Goal: Communication & Community: Answer question/provide support

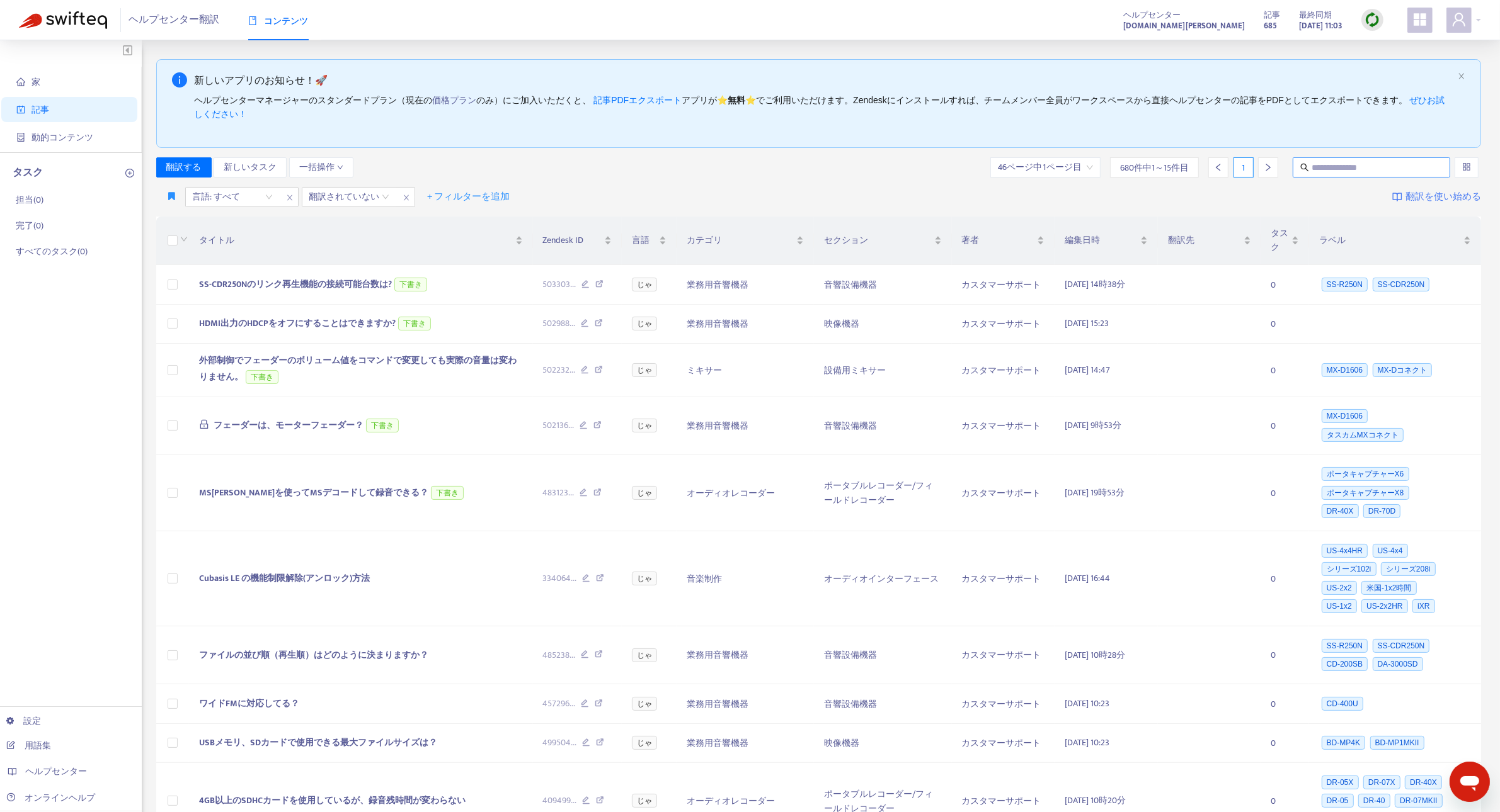
click at [1331, 168] on input "text" at bounding box center [1372, 168] width 121 height 14
type input "******"
click at [1175, 200] on div "言語: すべて 翻訳されていない + フィルターを追加 翻訳を使い始める" at bounding box center [818, 198] width 1325 height 30
click at [263, 196] on div at bounding box center [226, 197] width 77 height 15
click at [235, 260] on div "じゃ" at bounding box center [304, 262] width 220 height 14
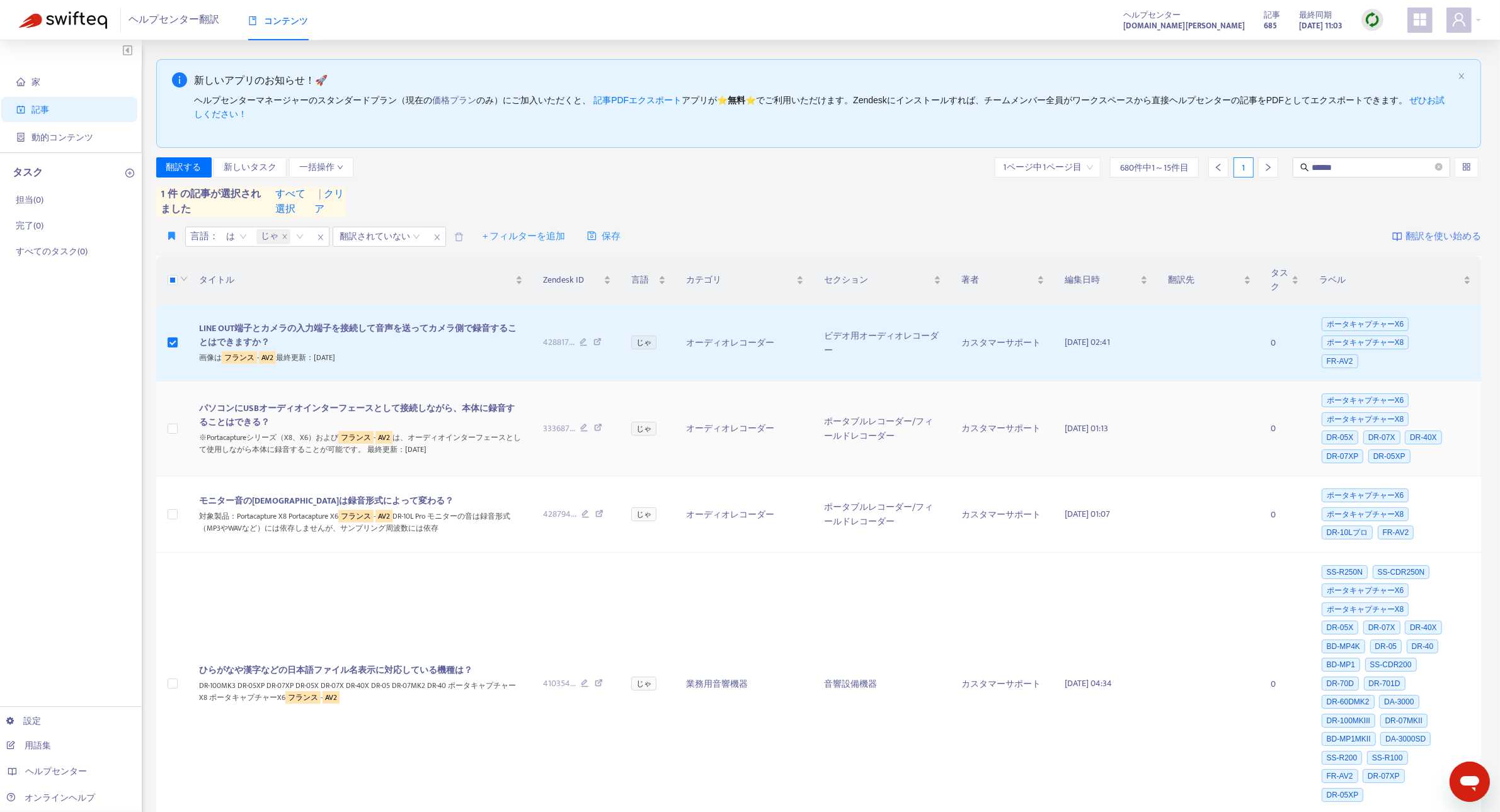
click at [290, 407] on font "パソコンにUSBオーディオインターフェースとして接続しながら、本体に録音することはできる？" at bounding box center [356, 415] width 315 height 29
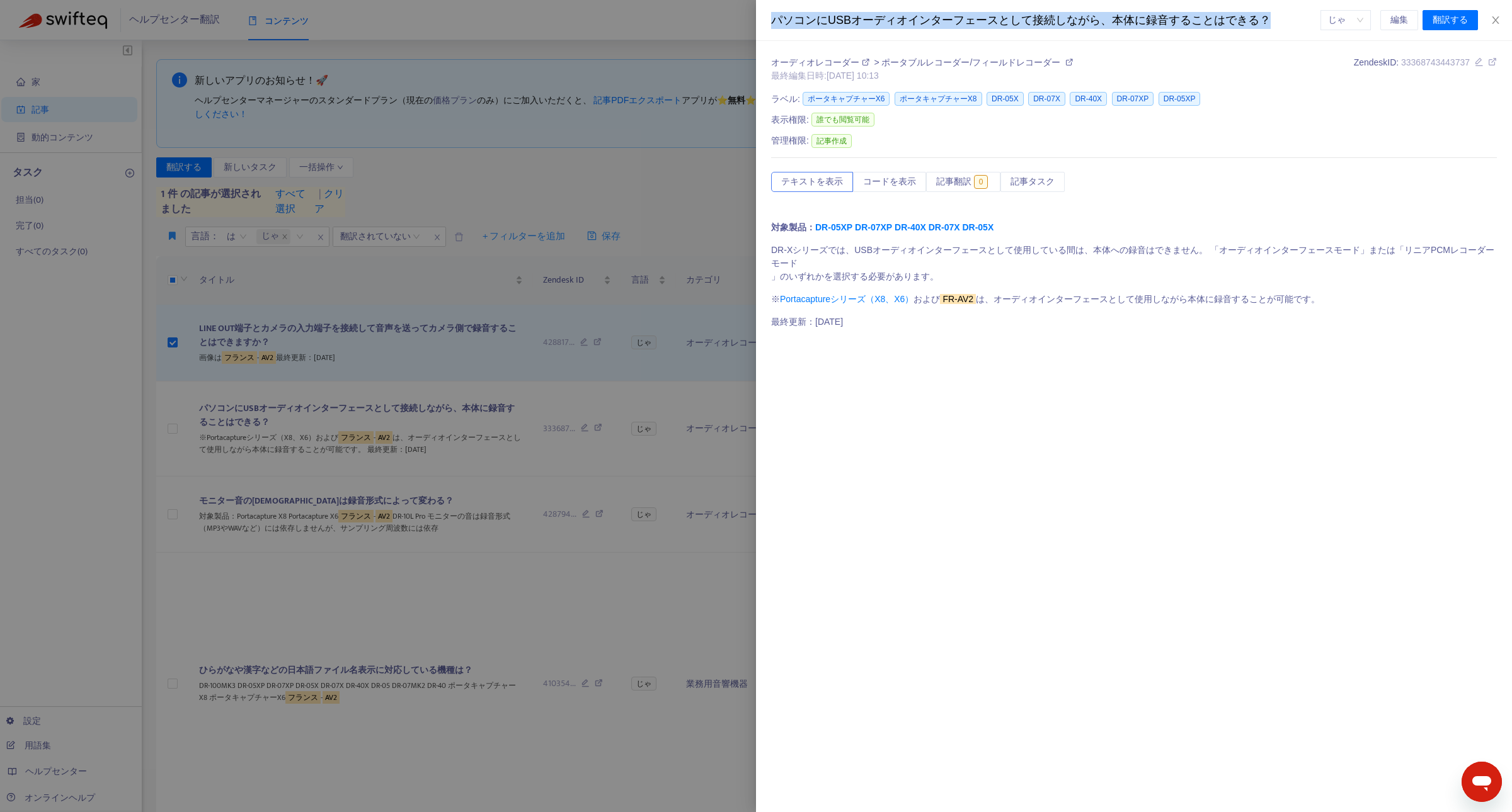
drag, startPoint x: 1273, startPoint y: 19, endPoint x: 757, endPoint y: 29, distance: 516.1
click at [757, 29] on div "パソコンにUSBオーディオインターフェースとして接続しながら、本体に録音することはできる？ じゃ 編集 翻訳する" at bounding box center [1133, 20] width 756 height 41
copy font "パソコンにUSBオーディオインターフェースとして接続しながら、本体に録音することはできる？"
click at [1388, 23] on button "編集" at bounding box center [1399, 20] width 38 height 20
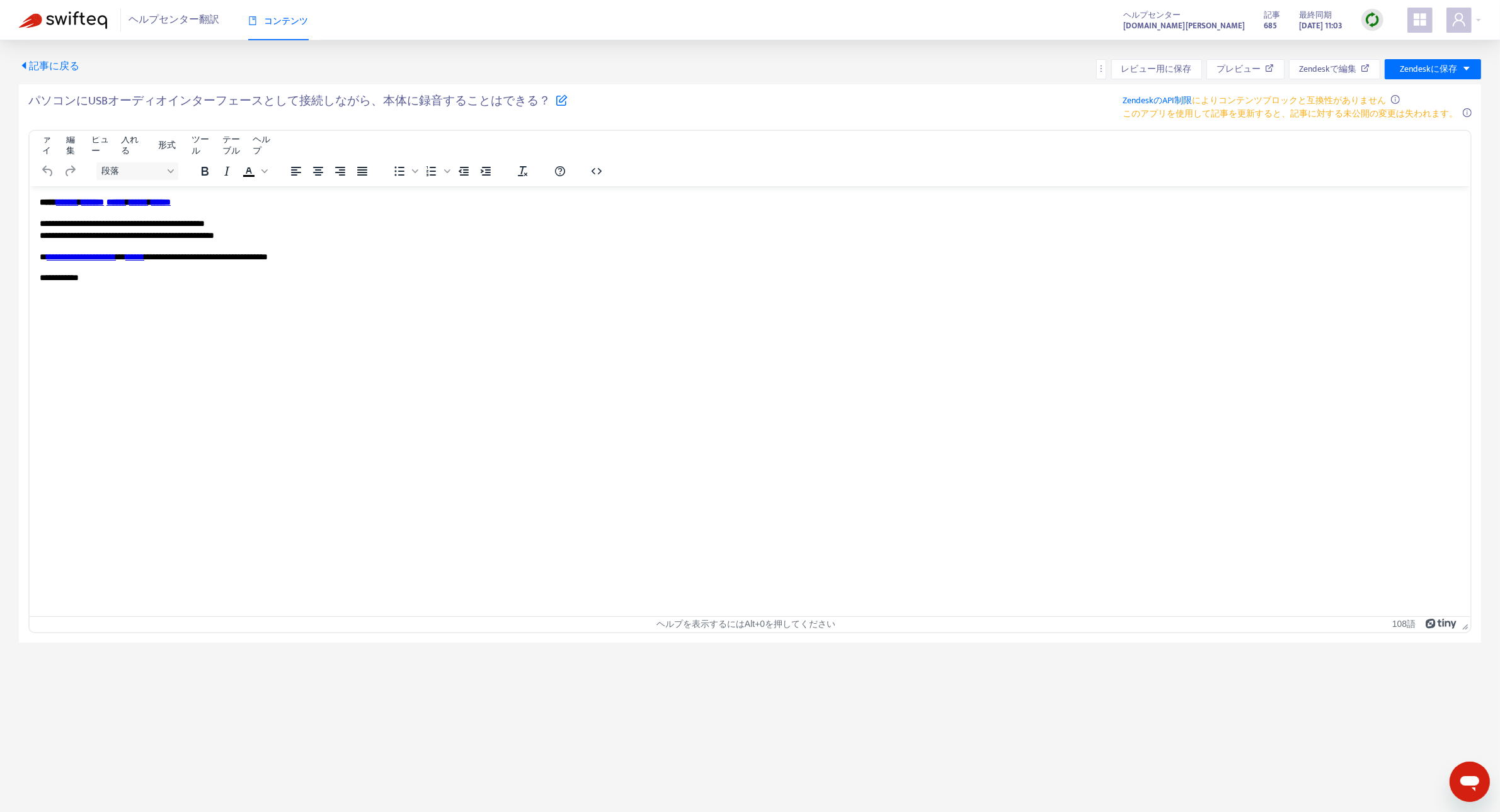
click at [556, 100] on icon at bounding box center [562, 99] width 12 height 12
click at [307, 104] on input "**********" at bounding box center [186, 106] width 315 height 27
paste input "**********"
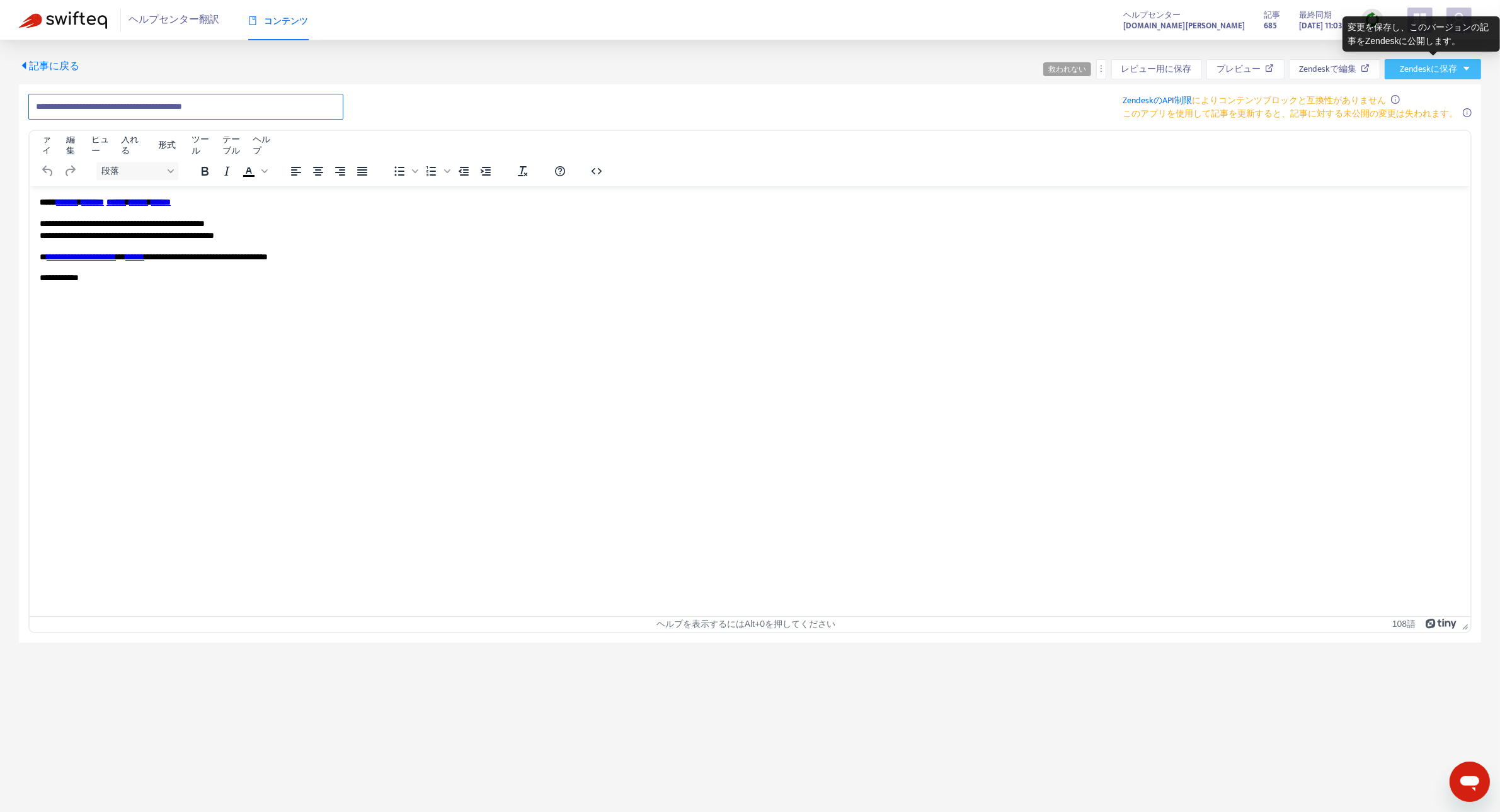
type input "**********"
click at [1469, 68] on icon "下向きキャレット" at bounding box center [1466, 69] width 9 height 9
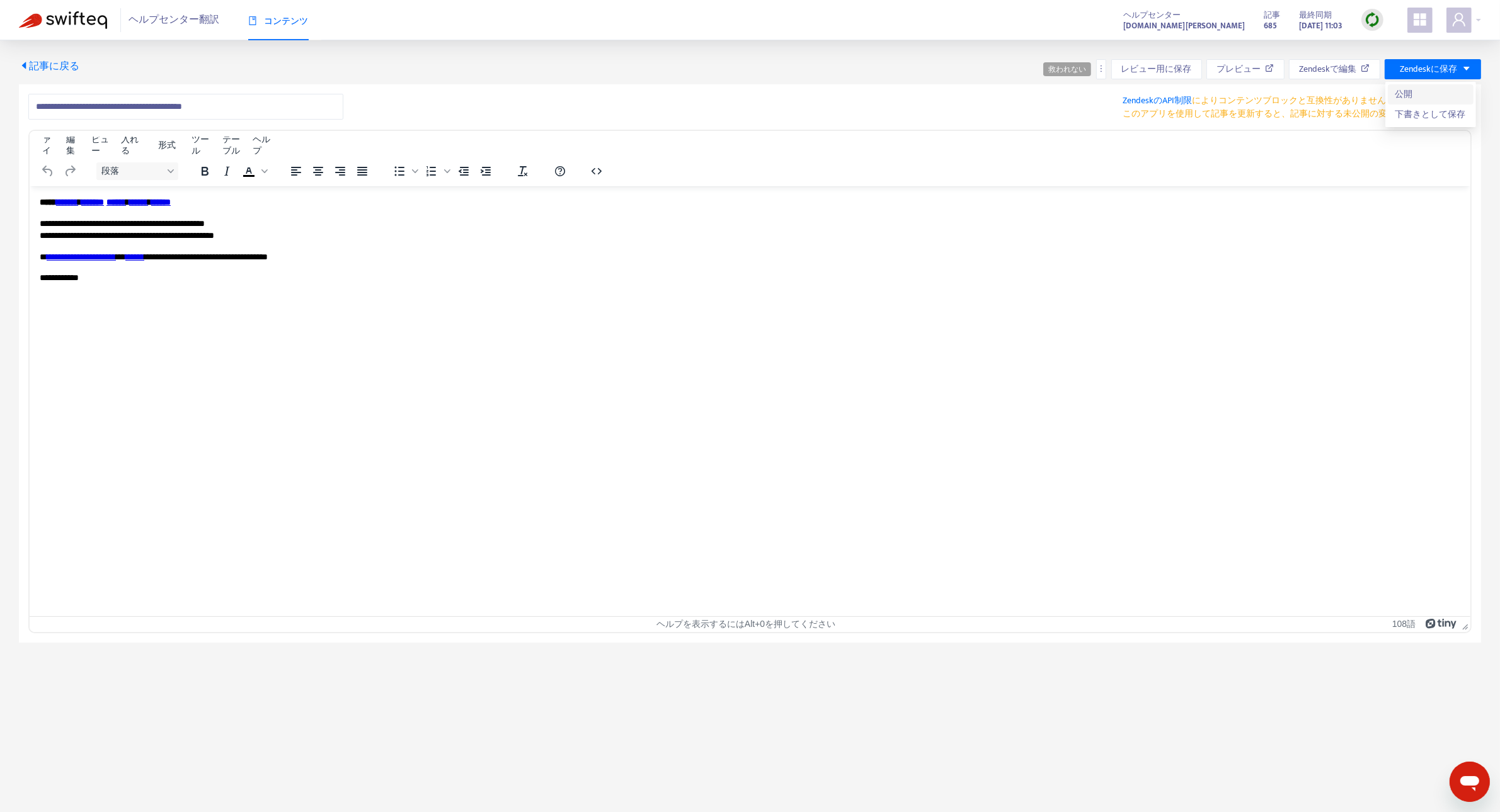
click at [1415, 98] on span "公開" at bounding box center [1430, 94] width 71 height 14
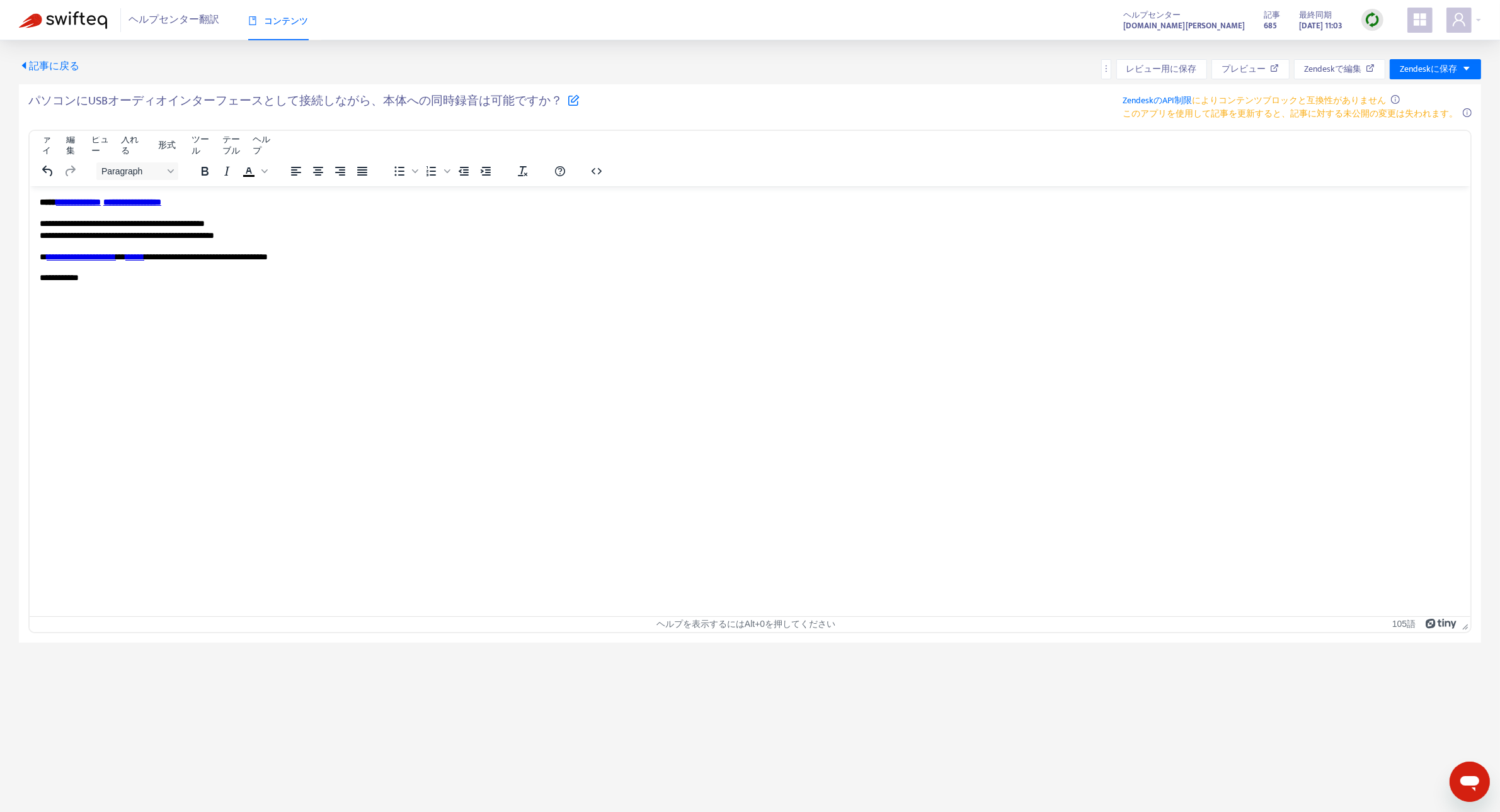
click at [56, 67] on font "記事に戻る" at bounding box center [54, 66] width 51 height 17
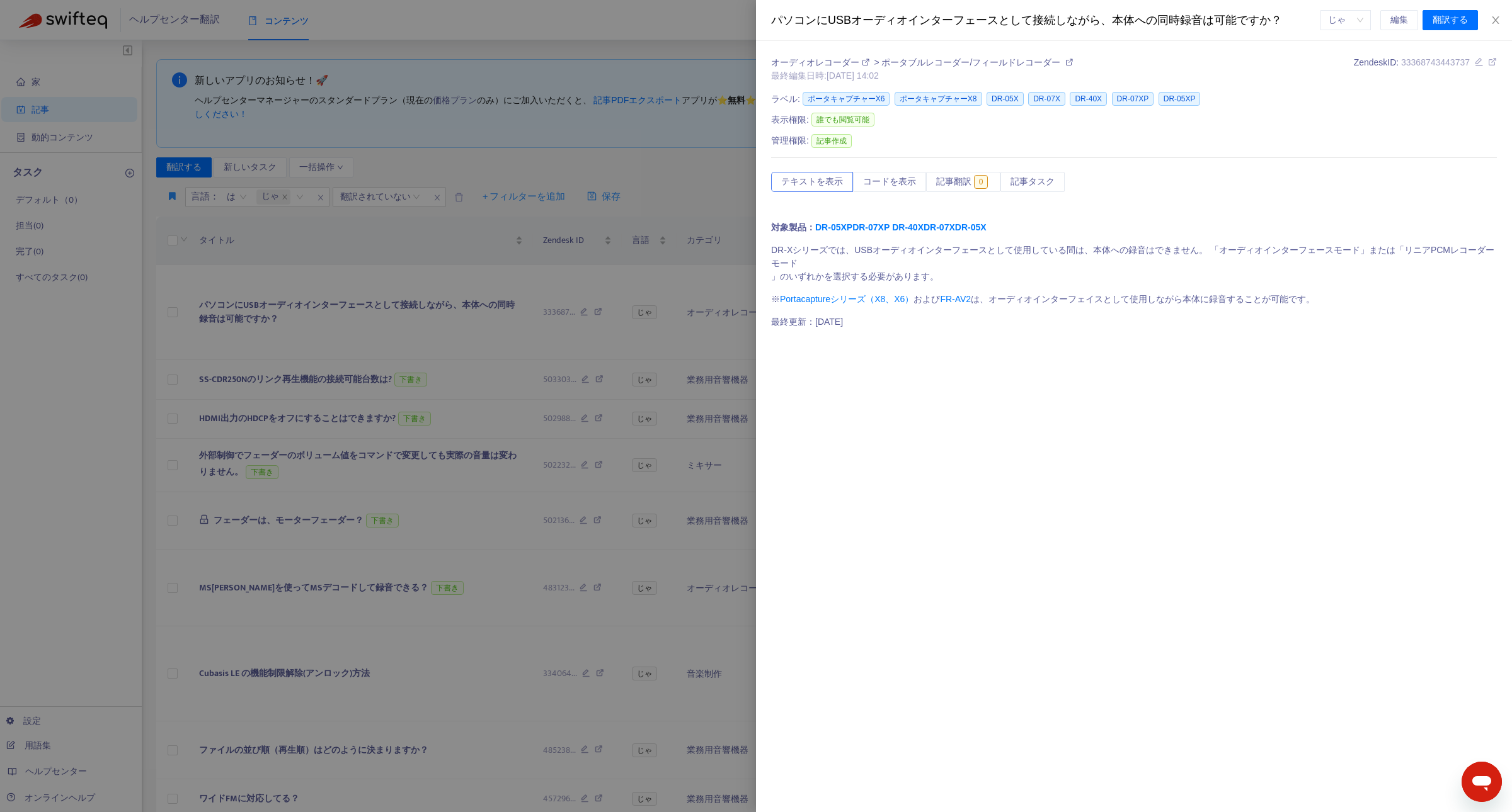
click at [268, 341] on div at bounding box center [756, 406] width 1512 height 812
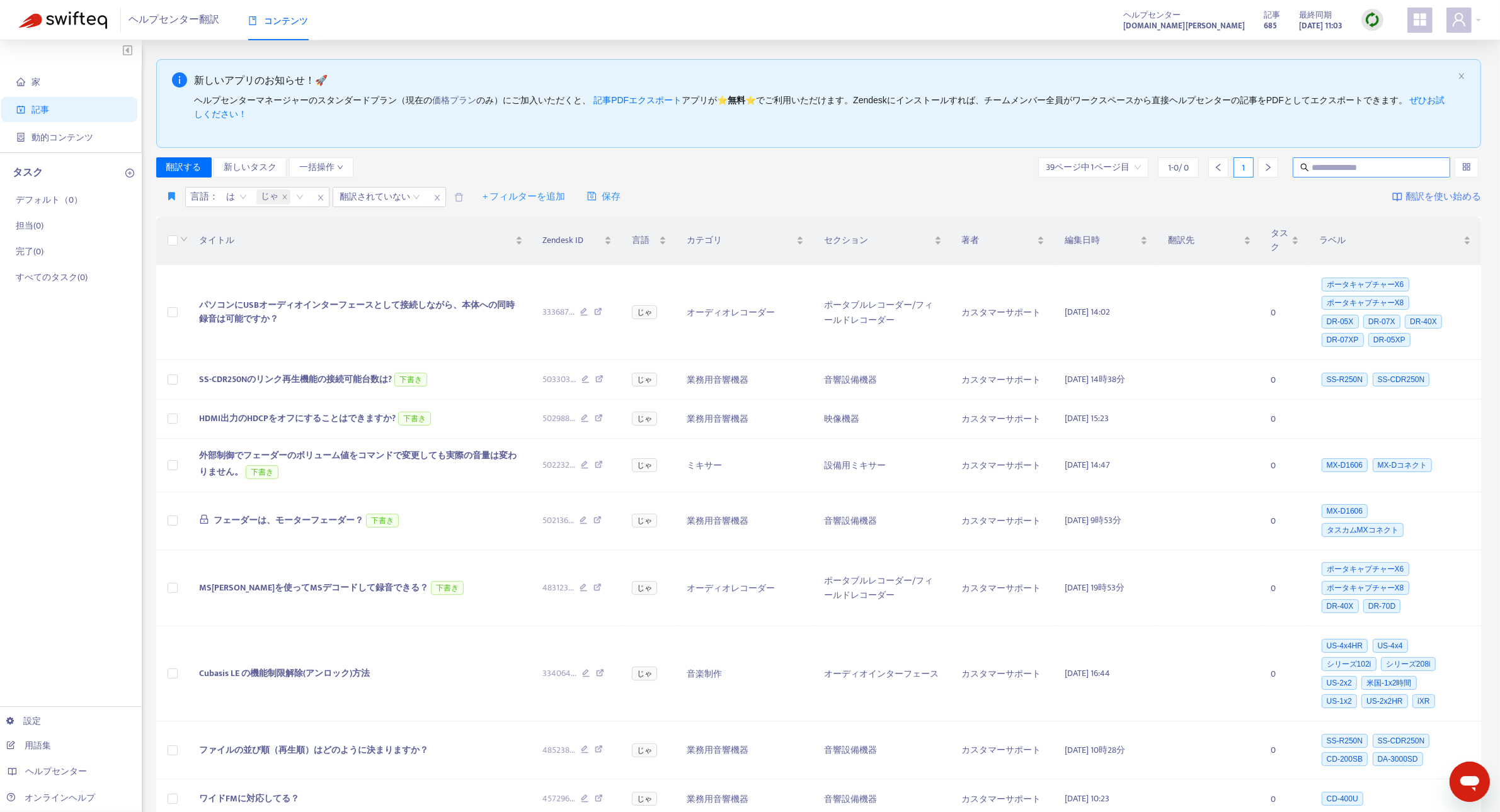
click at [1314, 159] on span at bounding box center [1371, 167] width 157 height 20
click at [1330, 162] on input "text" at bounding box center [1372, 168] width 121 height 14
type input "******"
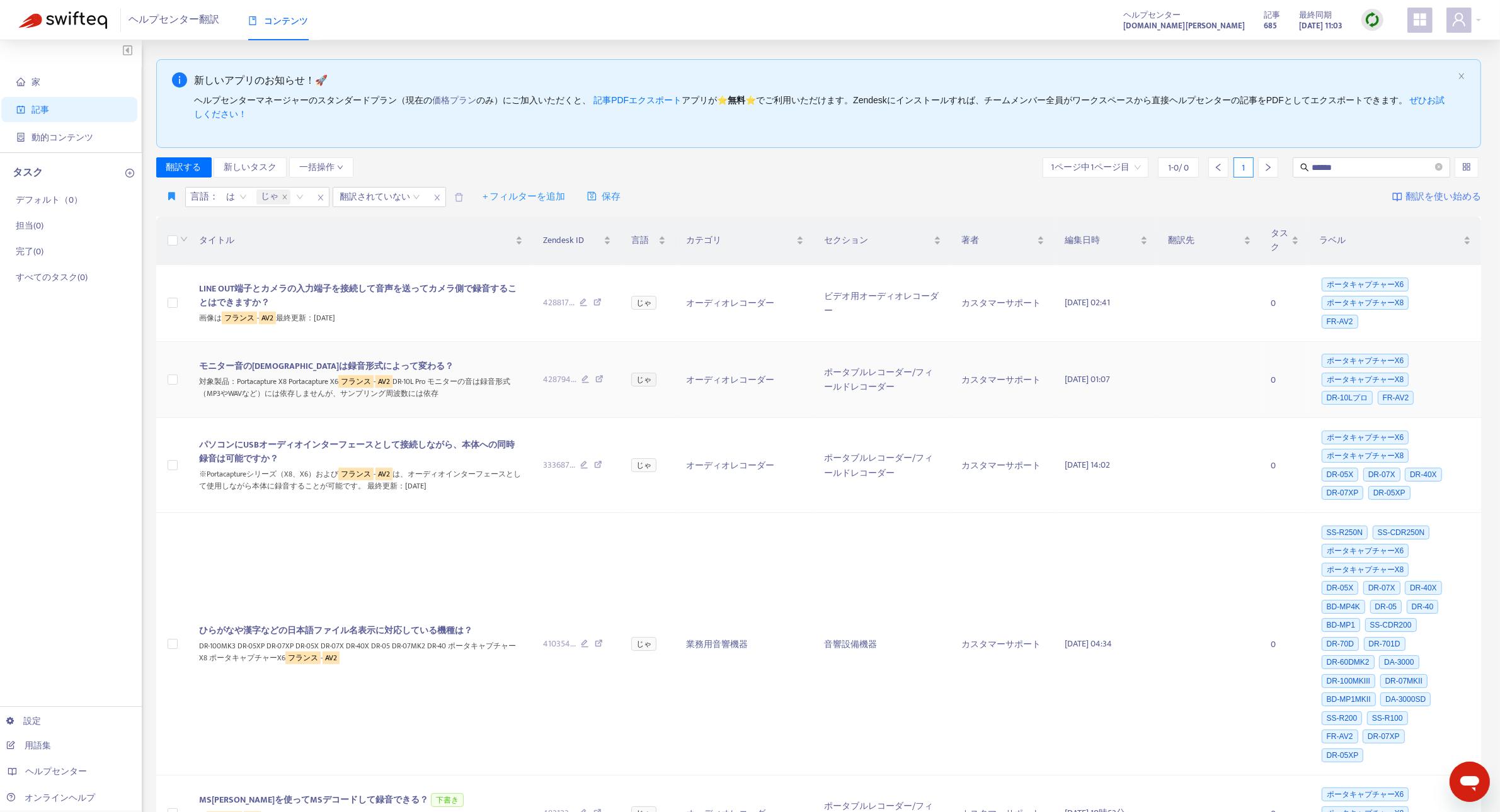
click at [325, 367] on font "モニター音のアラームは録音形式によって変わる？" at bounding box center [326, 366] width 254 height 15
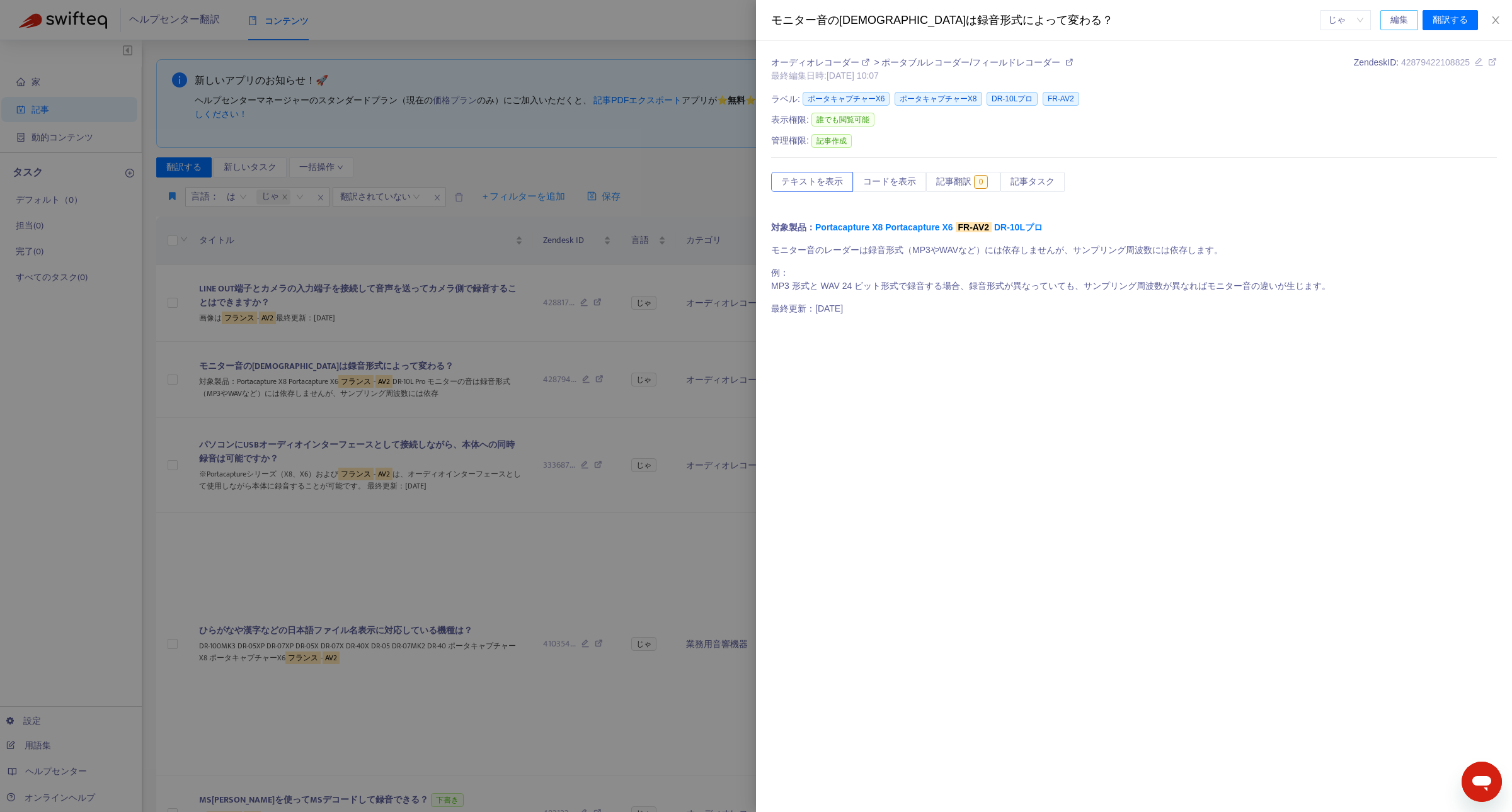
click at [1383, 16] on button "編集" at bounding box center [1399, 20] width 38 height 20
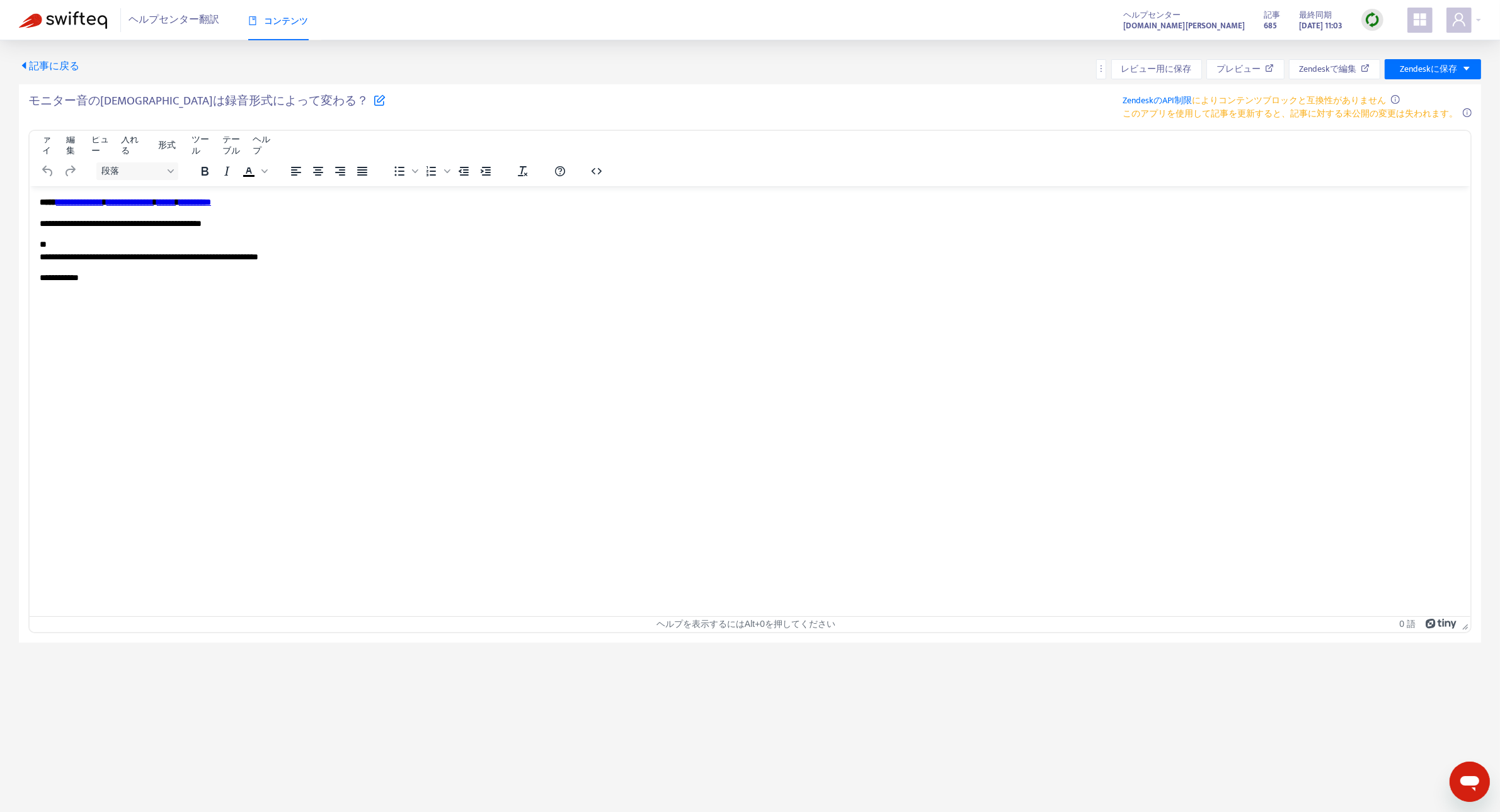
click at [374, 102] on icon at bounding box center [380, 99] width 12 height 12
click at [206, 107] on input "**********" at bounding box center [186, 106] width 315 height 27
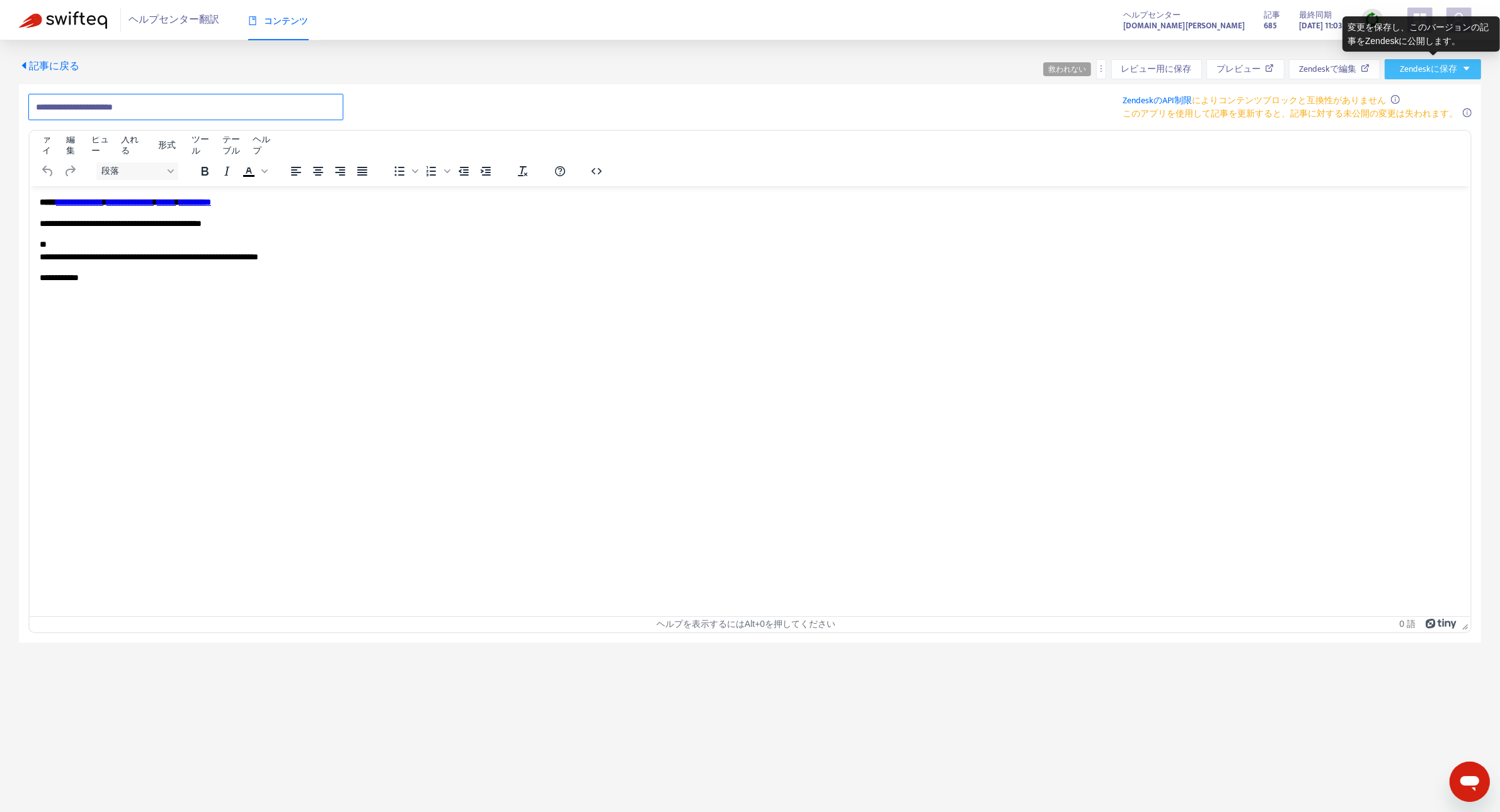
type input "**********"
click at [1462, 65] on icon "下向きキャレット" at bounding box center [1466, 69] width 9 height 9
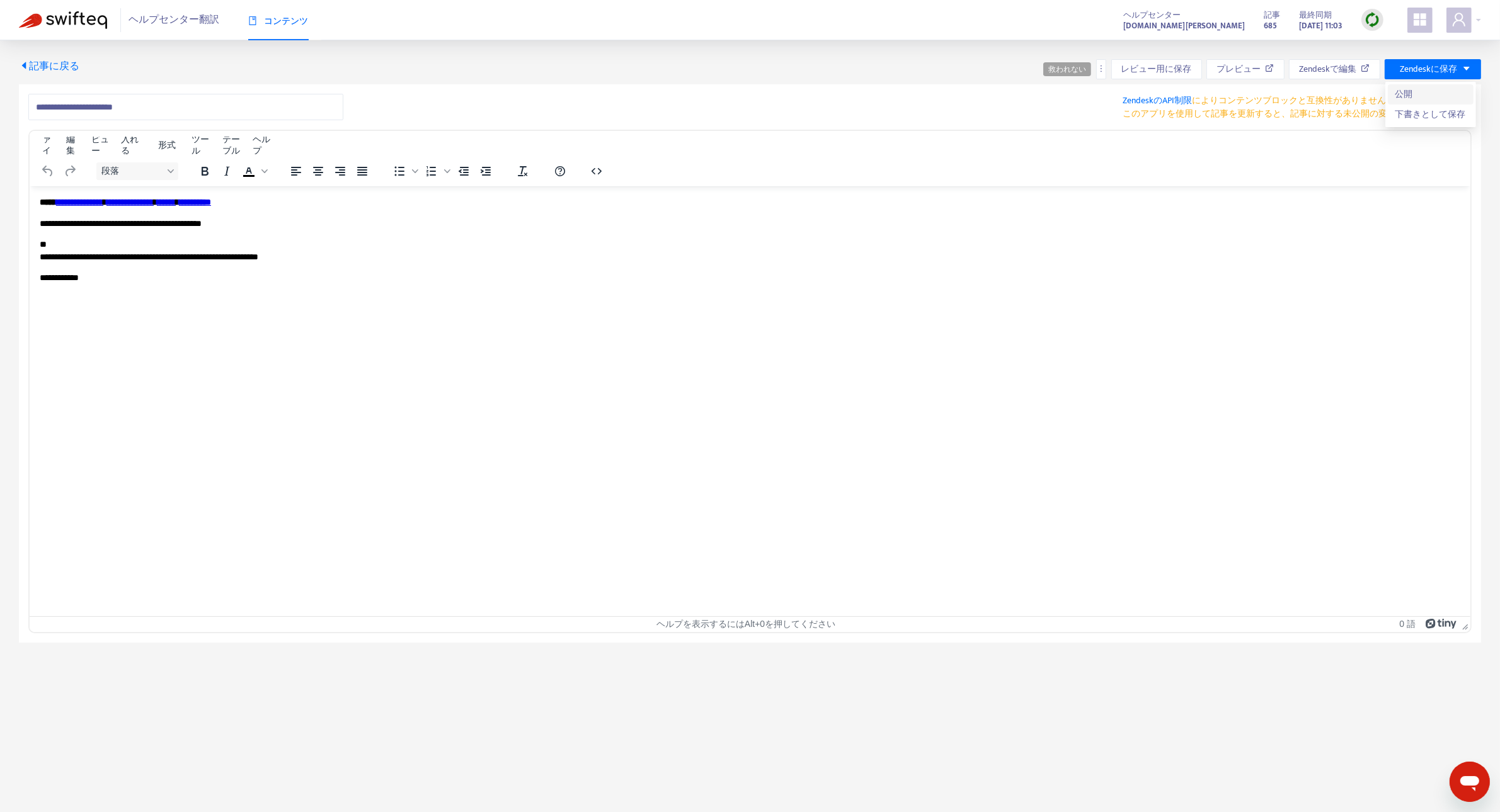
click at [1428, 95] on span "公開" at bounding box center [1430, 94] width 71 height 14
click at [1275, 294] on html "**********" at bounding box center [750, 240] width 1440 height 108
click at [1325, 72] on font "Zendeskで編集" at bounding box center [1333, 69] width 58 height 15
click at [46, 67] on font "記事に戻る" at bounding box center [54, 66] width 51 height 17
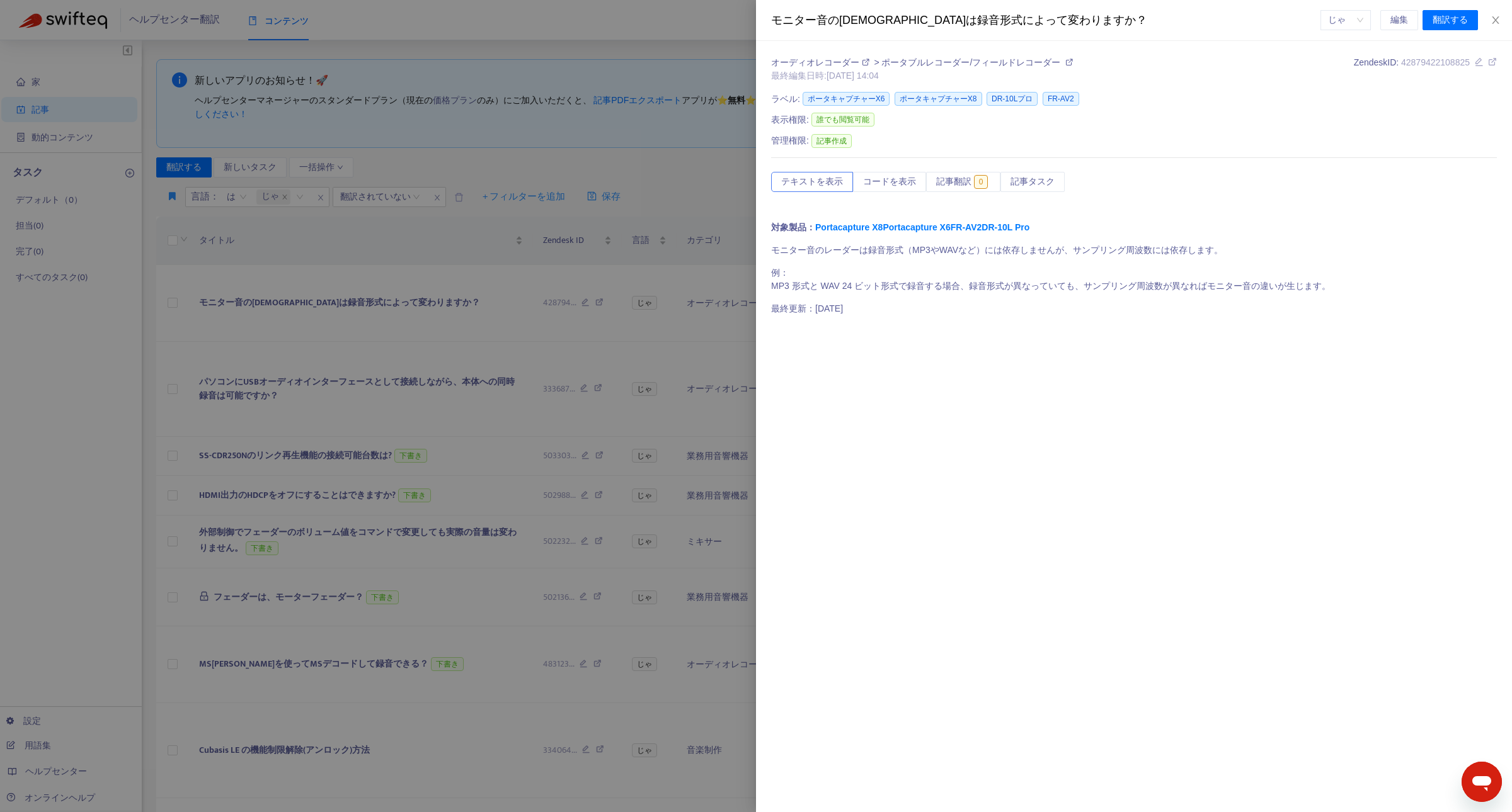
click at [460, 16] on div at bounding box center [756, 406] width 1512 height 812
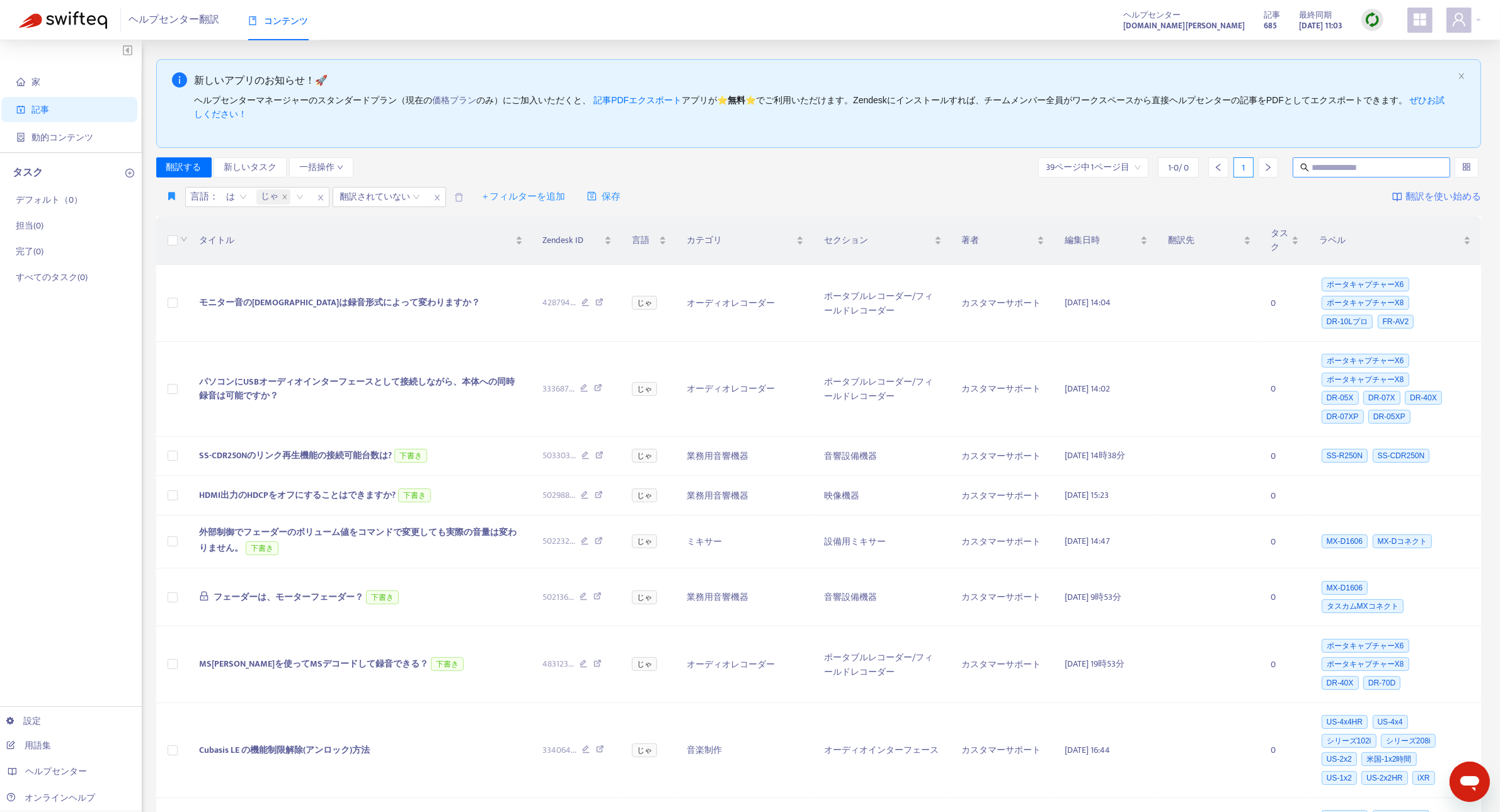
drag, startPoint x: 807, startPoint y: 16, endPoint x: 1336, endPoint y: 157, distance: 547.5
click at [1336, 157] on span at bounding box center [1371, 167] width 157 height 20
type input "******"
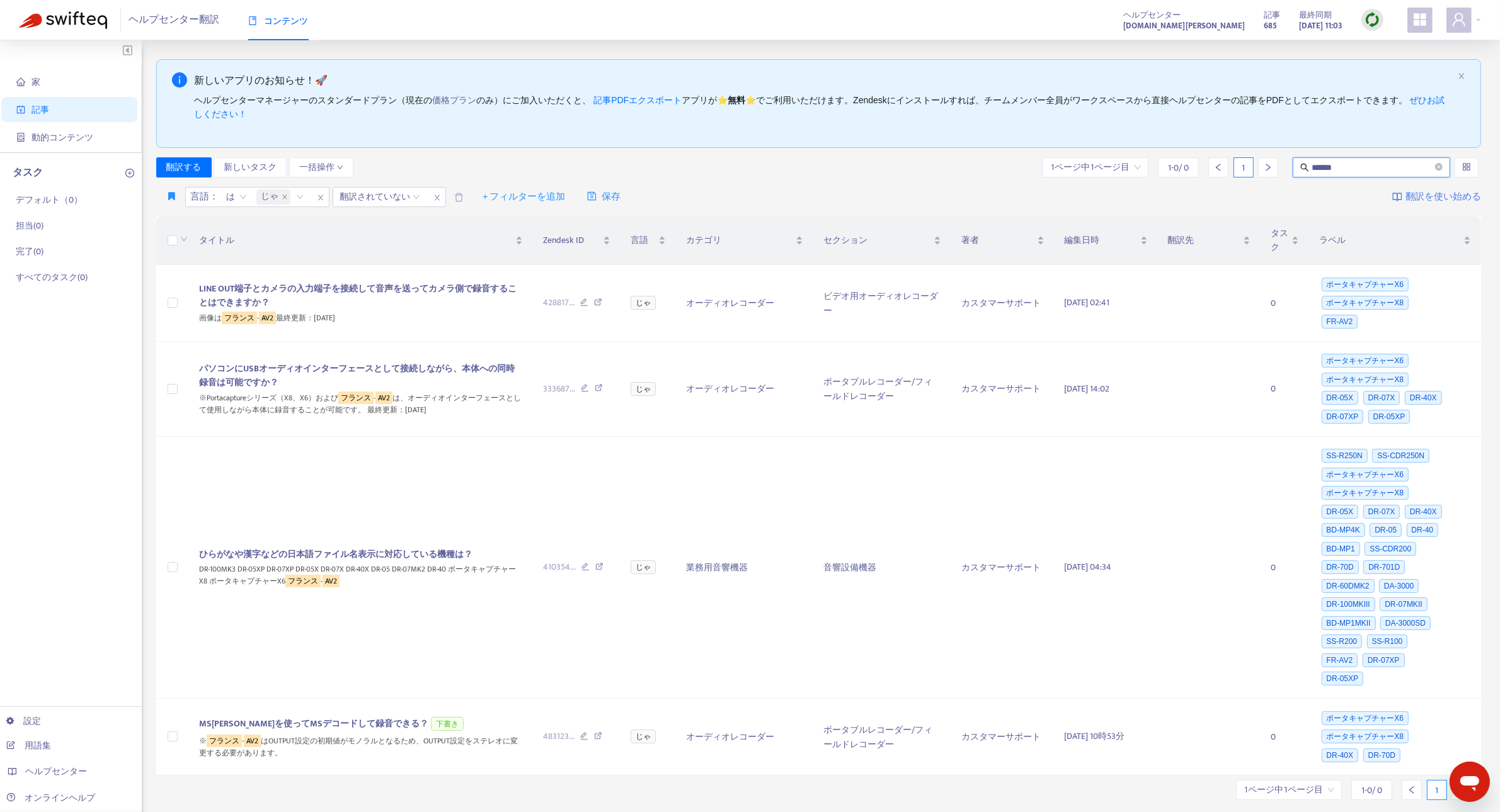
click at [1337, 168] on input "******" at bounding box center [1372, 168] width 121 height 14
drag, startPoint x: 534, startPoint y: 161, endPoint x: 825, endPoint y: 159, distance: 291.0
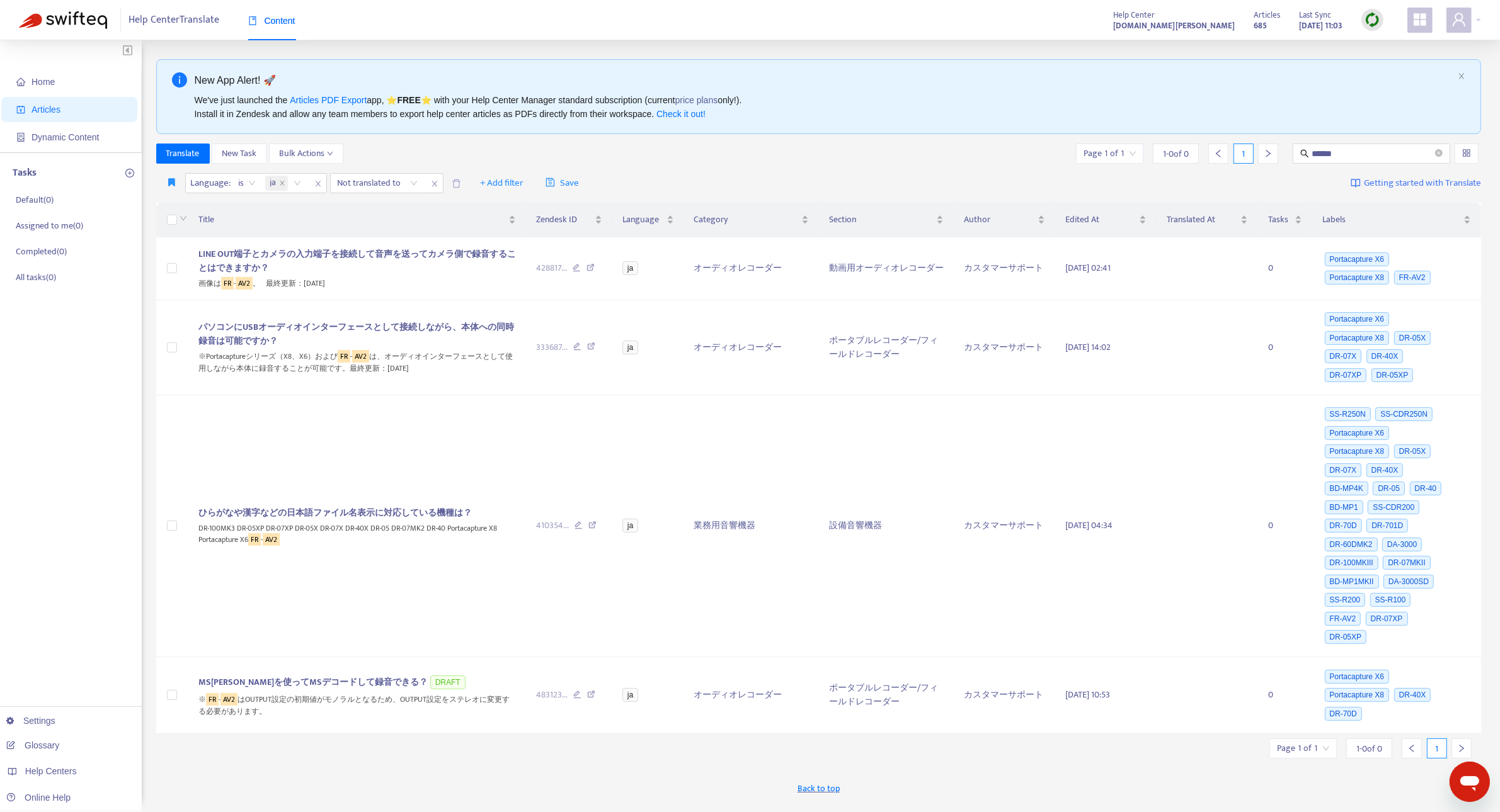
click at [846, 162] on div "Translate New Task Bulk Actions Page 1 of 1 1 - 0 of 0 1 ******" at bounding box center [818, 153] width 1325 height 20
click at [166, 353] on td at bounding box center [172, 348] width 32 height 95
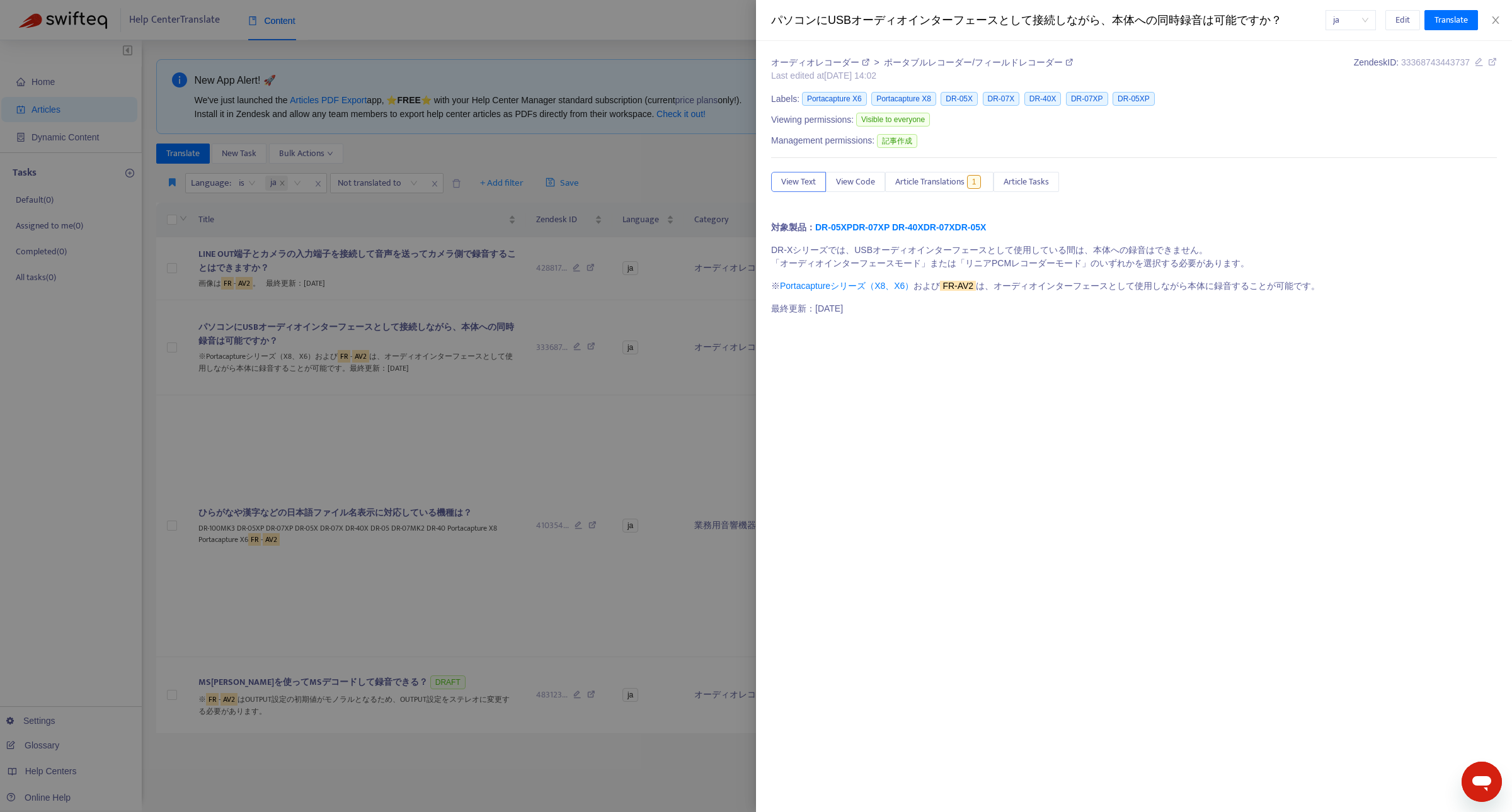
click at [172, 347] on div at bounding box center [756, 406] width 1512 height 812
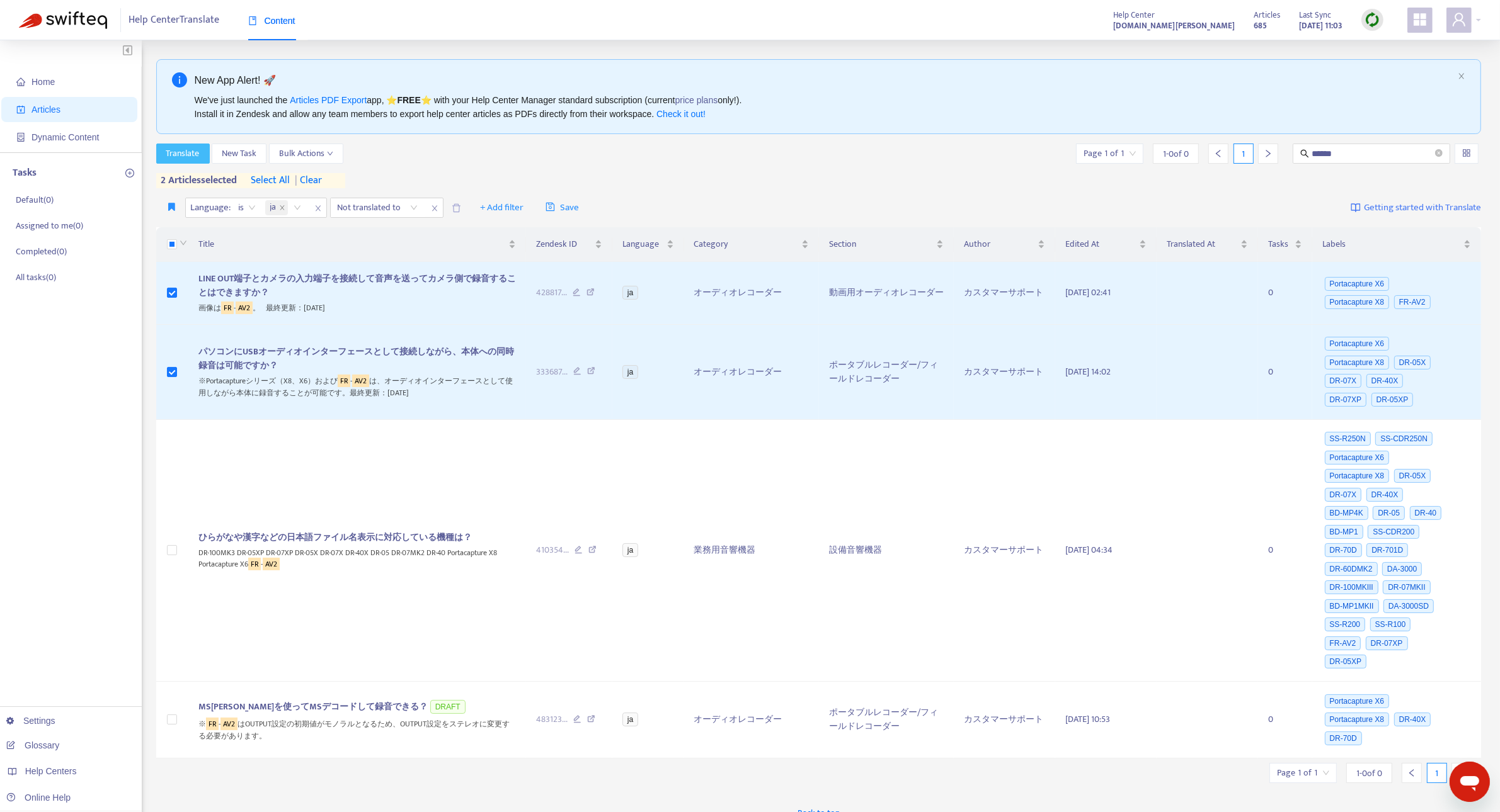
click at [182, 156] on span "Translate" at bounding box center [183, 154] width 34 height 14
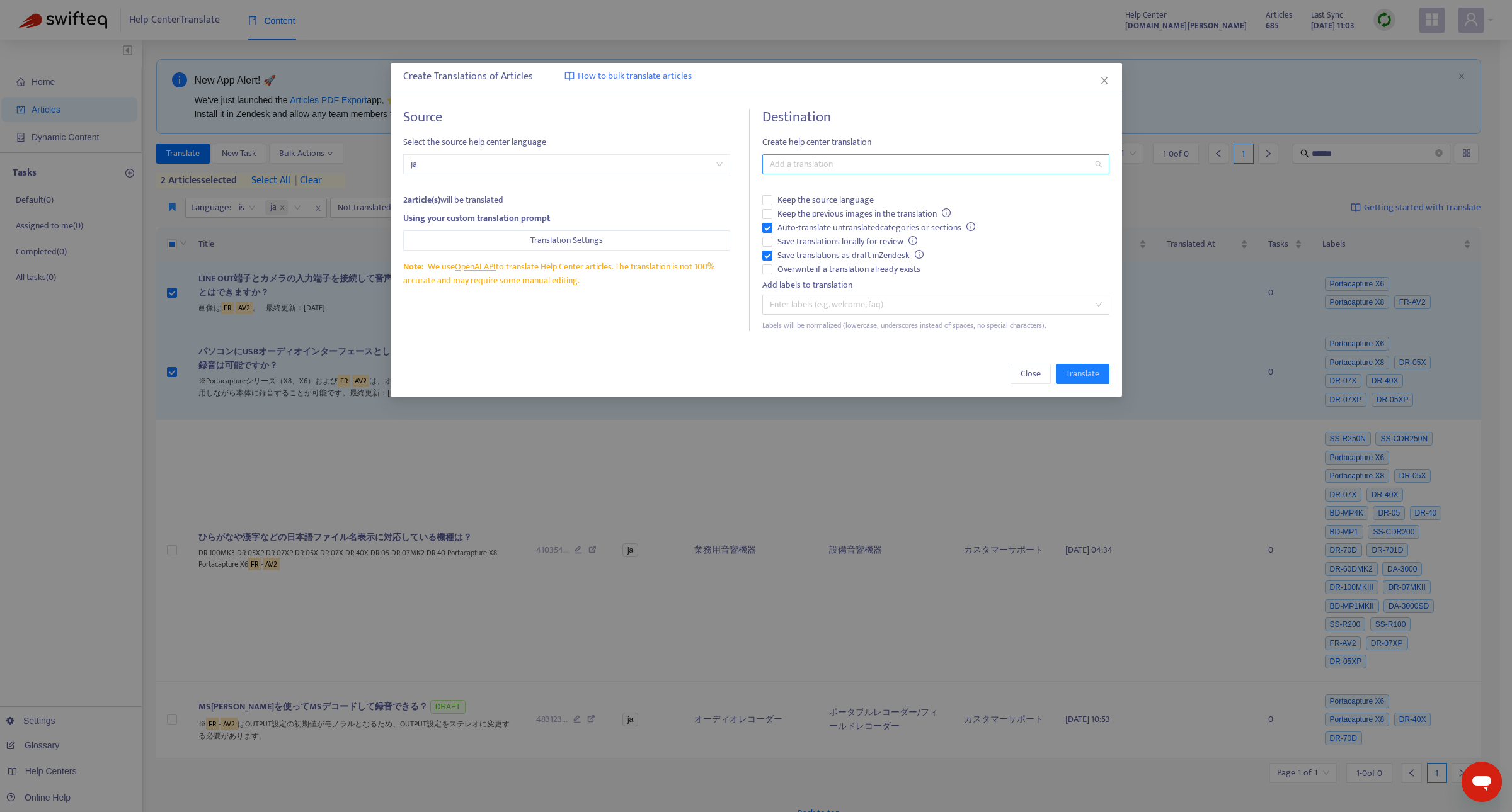
click at [874, 172] on div "Add a translation" at bounding box center [935, 164] width 347 height 20
click at [874, 202] on div "English (USA) ( en-us )" at bounding box center [934, 210] width 341 height 20
click at [1079, 373] on span "Translate" at bounding box center [1083, 374] width 34 height 14
click at [566, 244] on span "Translation Settings" at bounding box center [567, 241] width 73 height 14
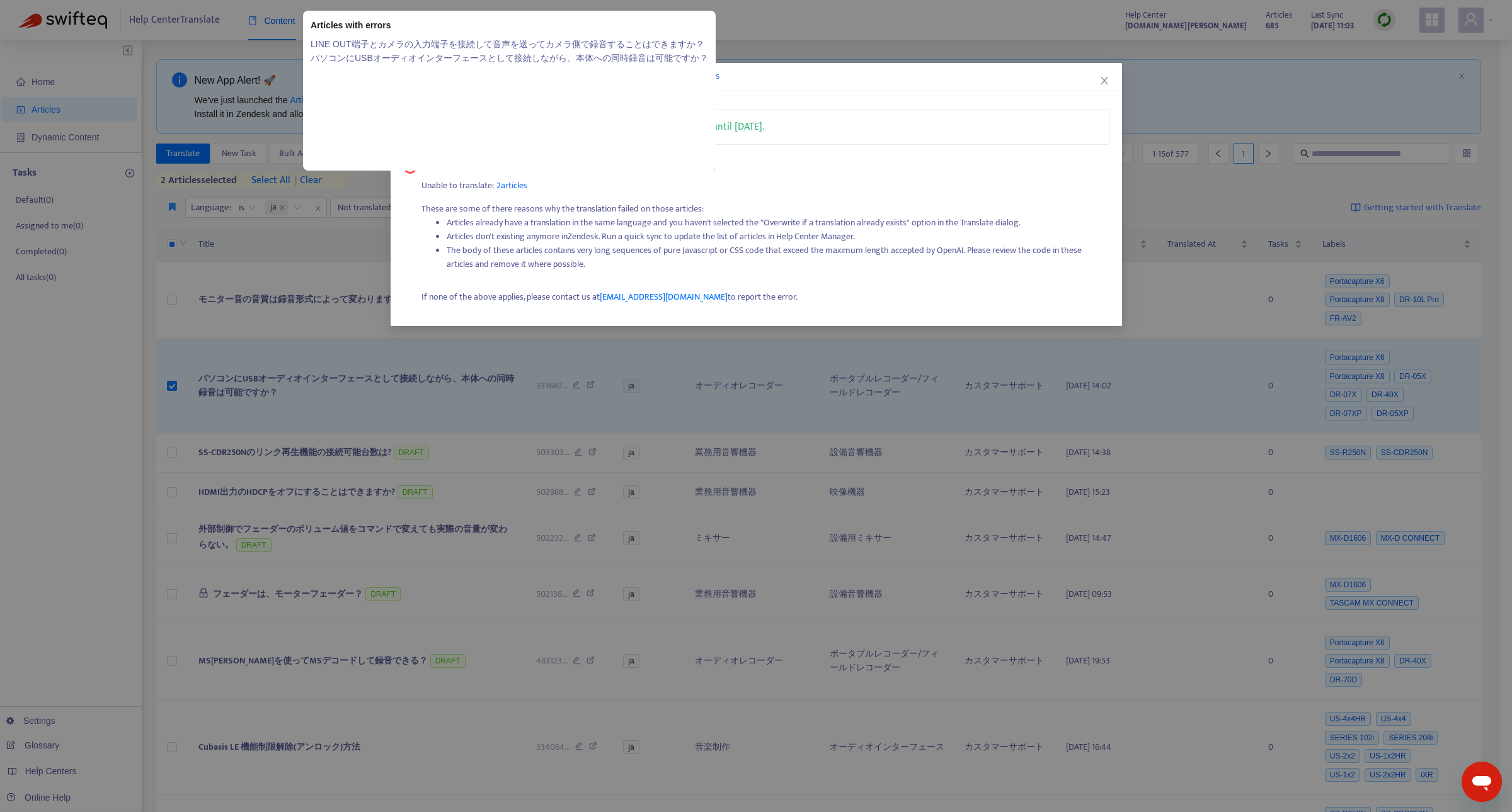
click at [505, 187] on span "2 articles" at bounding box center [511, 185] width 31 height 15
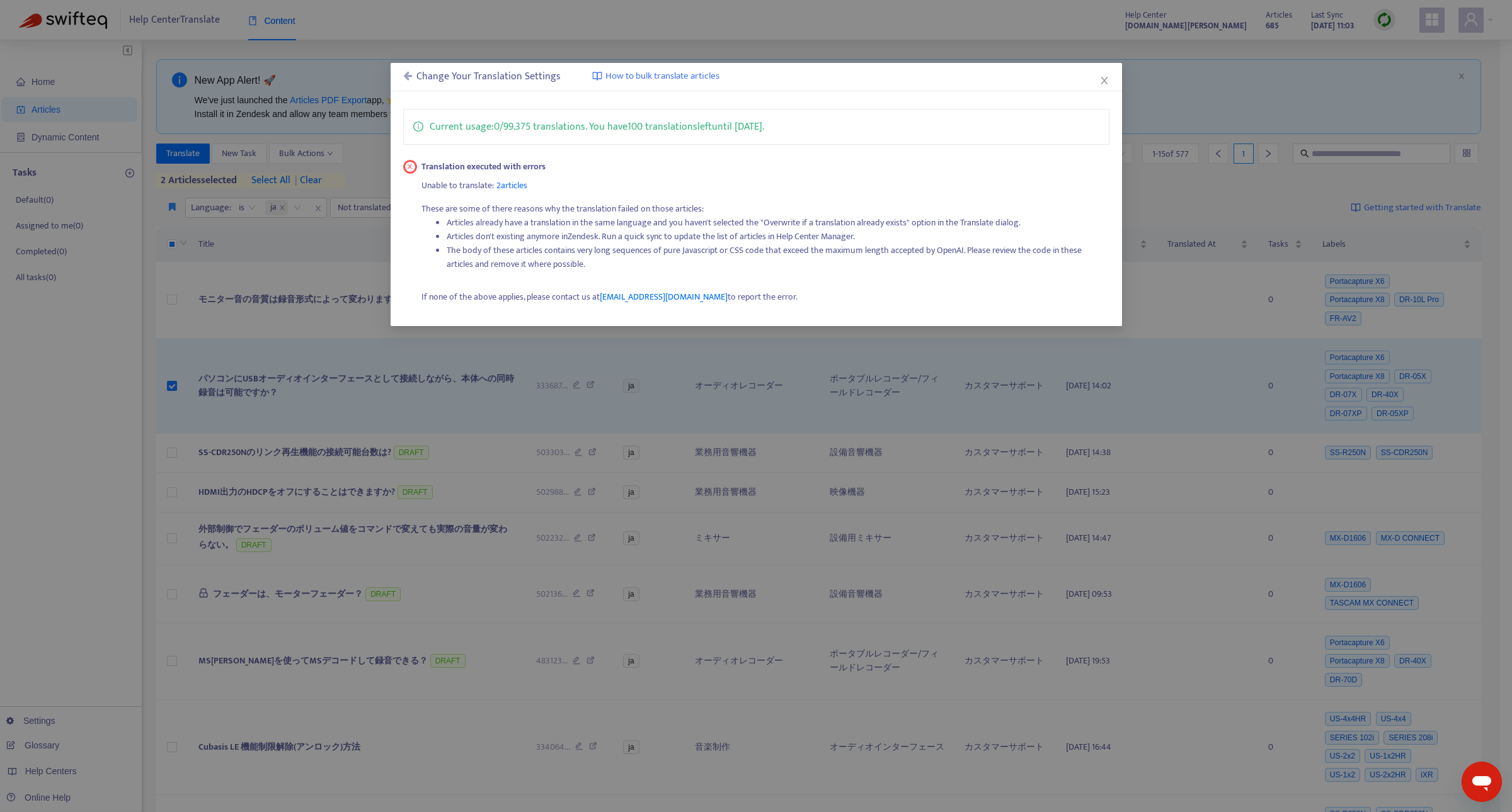
click at [839, 146] on div "Current usage: 0 / 99.375 translations . You have 100 translations left until 2…" at bounding box center [756, 211] width 732 height 230
click at [410, 77] on icon at bounding box center [408, 76] width 9 height 10
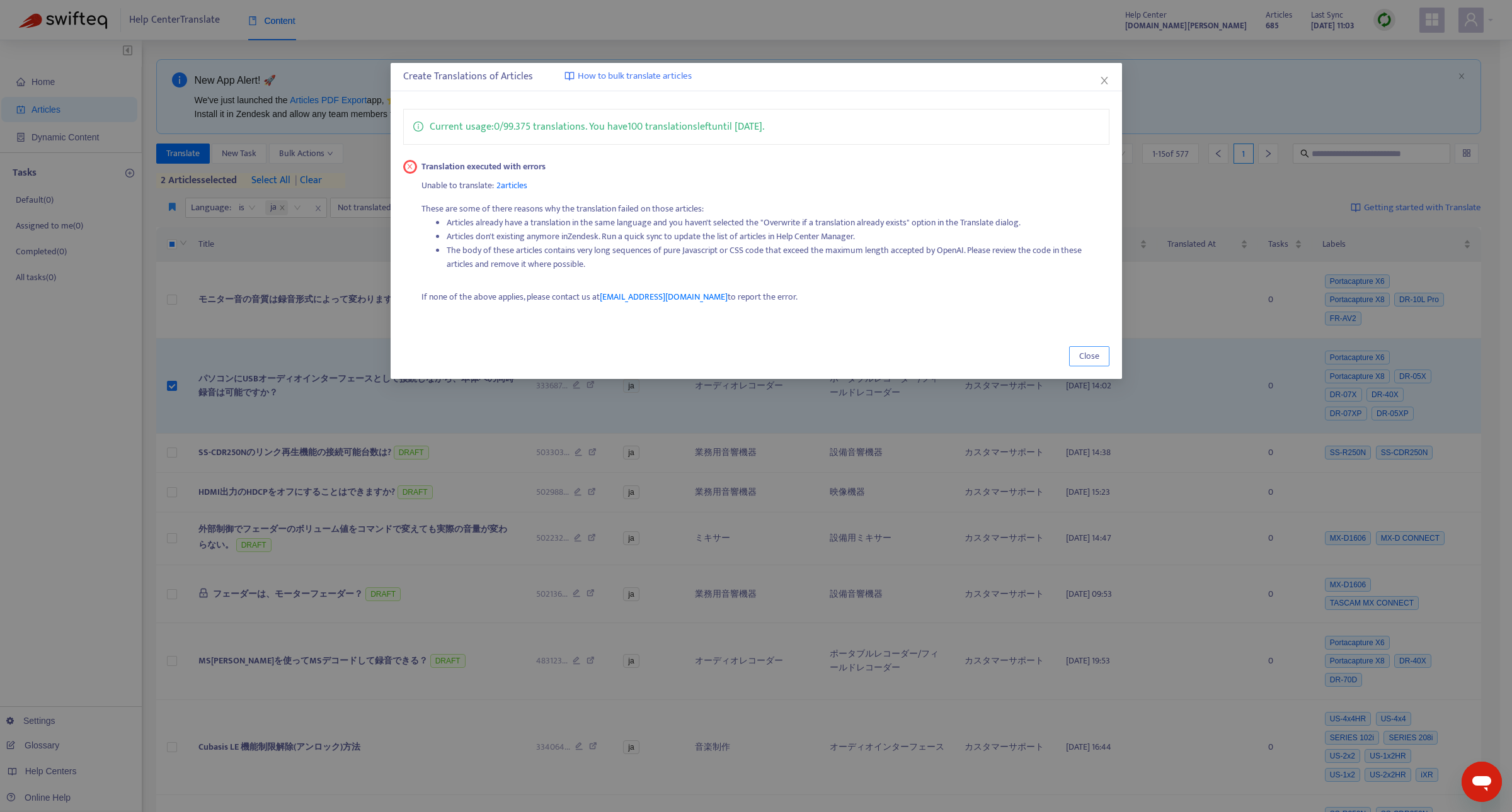
click at [1088, 357] on span "Close" at bounding box center [1090, 357] width 20 height 14
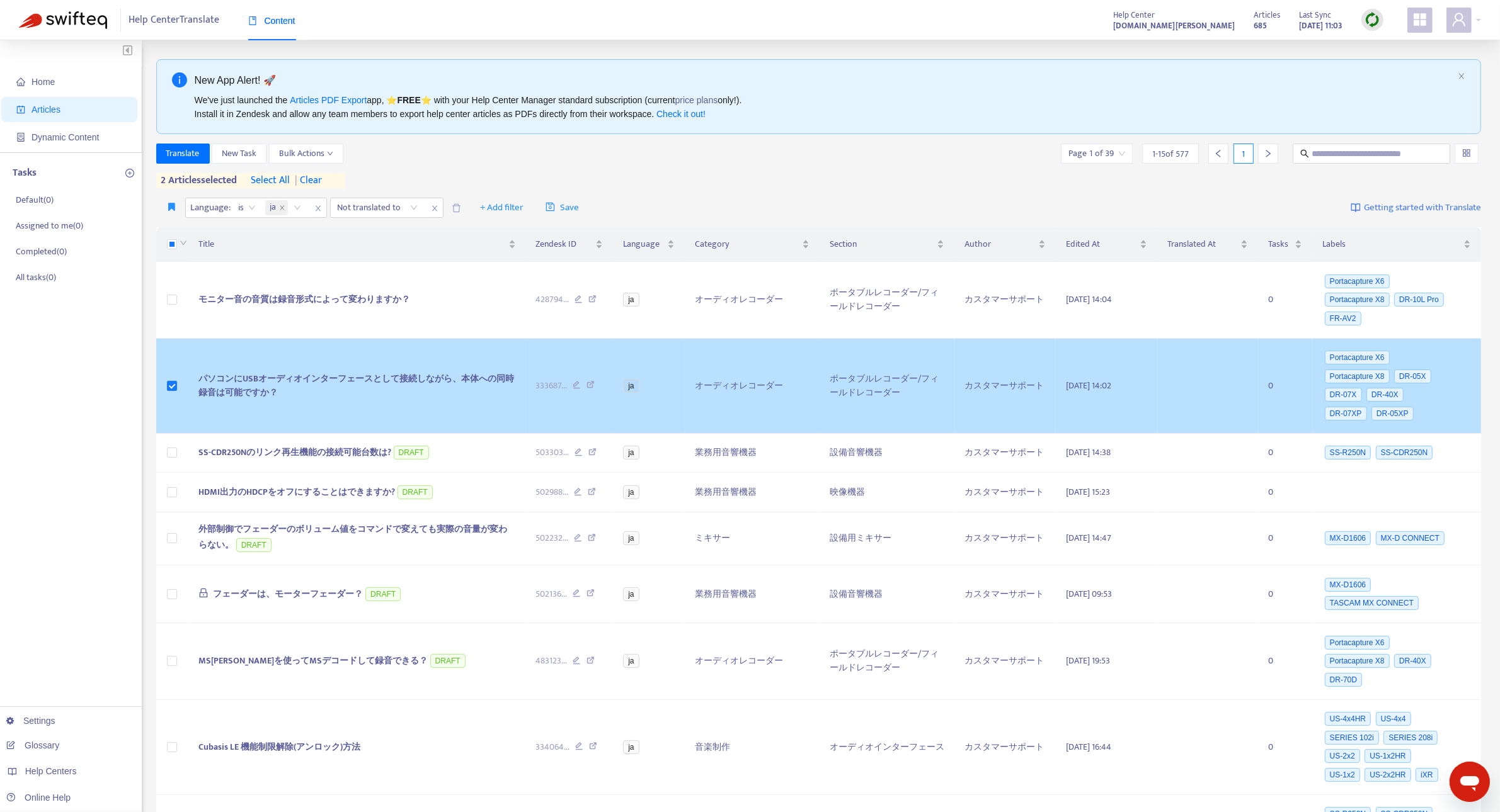
click at [258, 389] on span "パソコンにUSBオーディオインターフェースとして接続しながら、本体への同時録音は可能ですか？" at bounding box center [356, 386] width 315 height 29
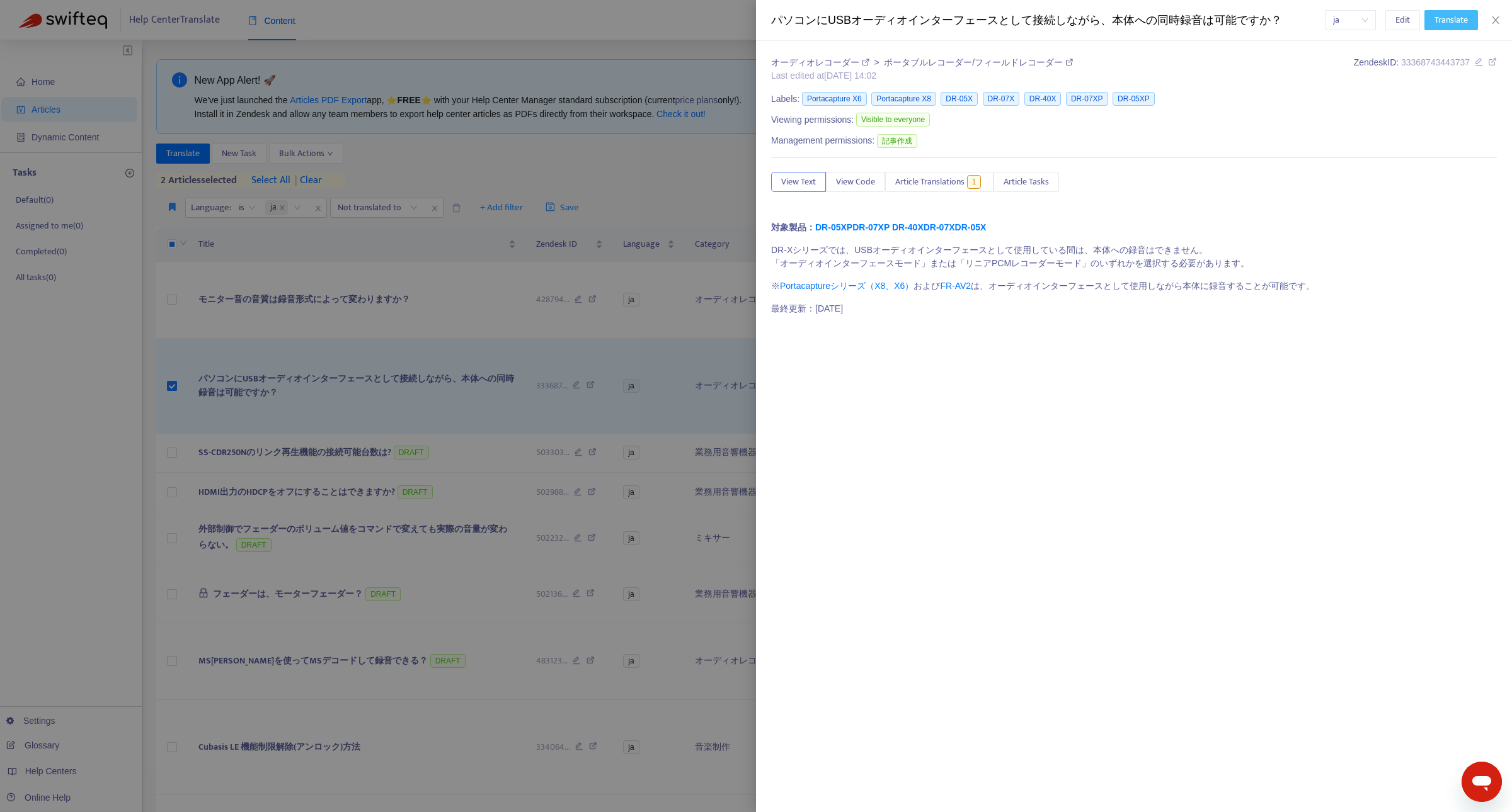
click at [1462, 15] on span "Translate" at bounding box center [1451, 20] width 34 height 14
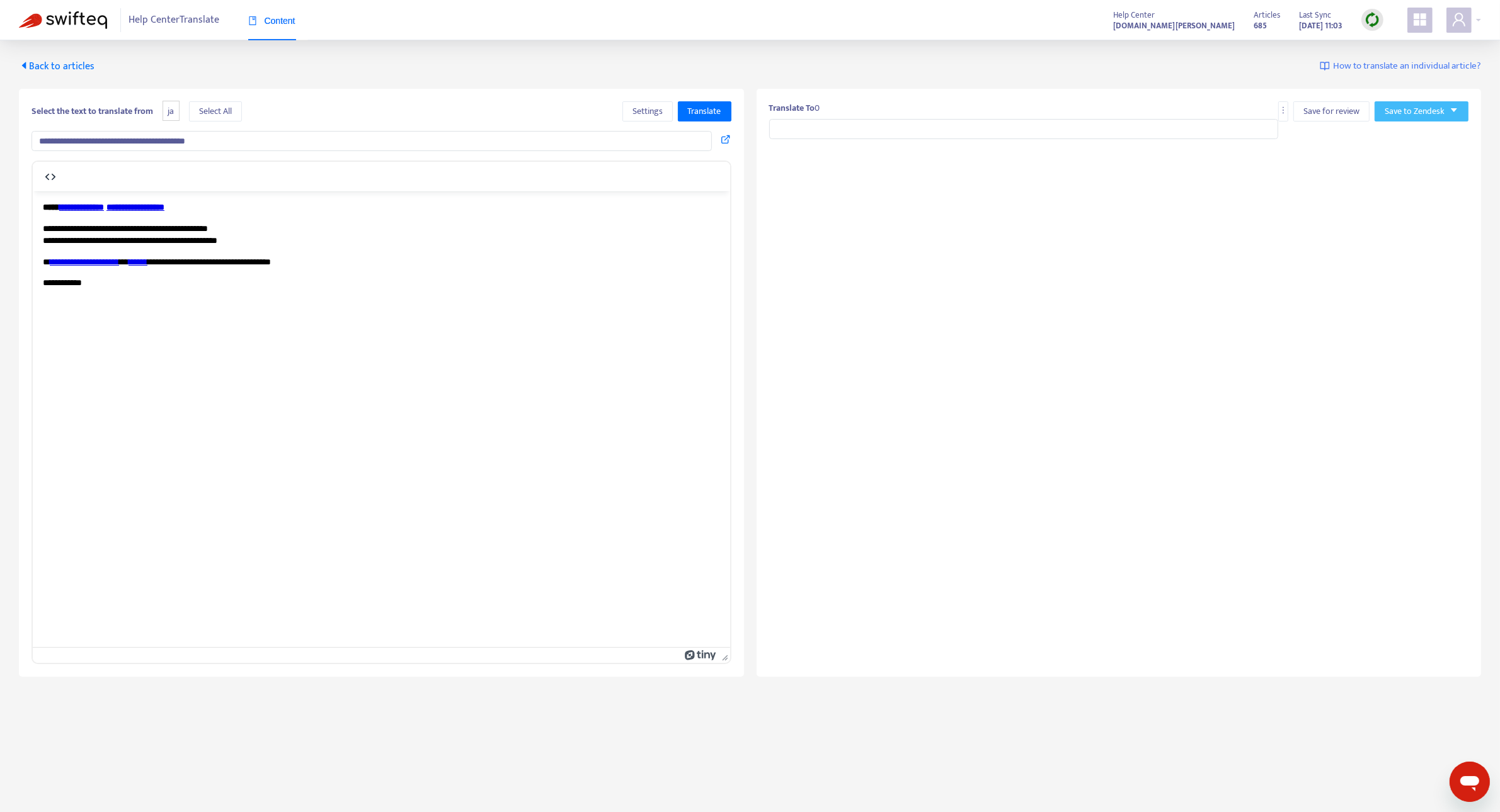
type input "**********"
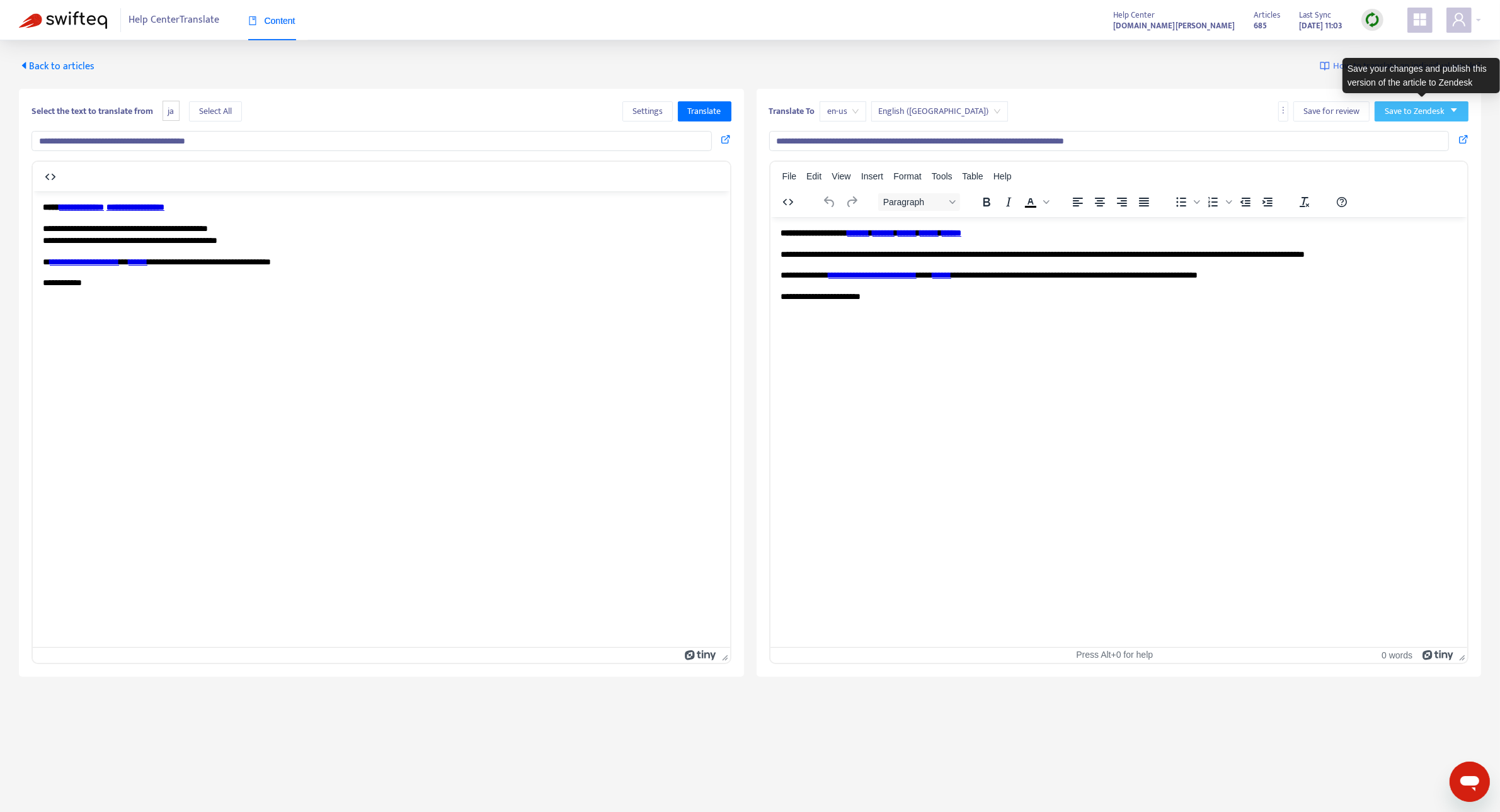
click at [1422, 117] on span "Save to Zendesk" at bounding box center [1415, 111] width 60 height 14
click at [1404, 157] on span "Save as draft" at bounding box center [1410, 156] width 48 height 14
click at [54, 68] on span "Back to articles" at bounding box center [57, 66] width 76 height 17
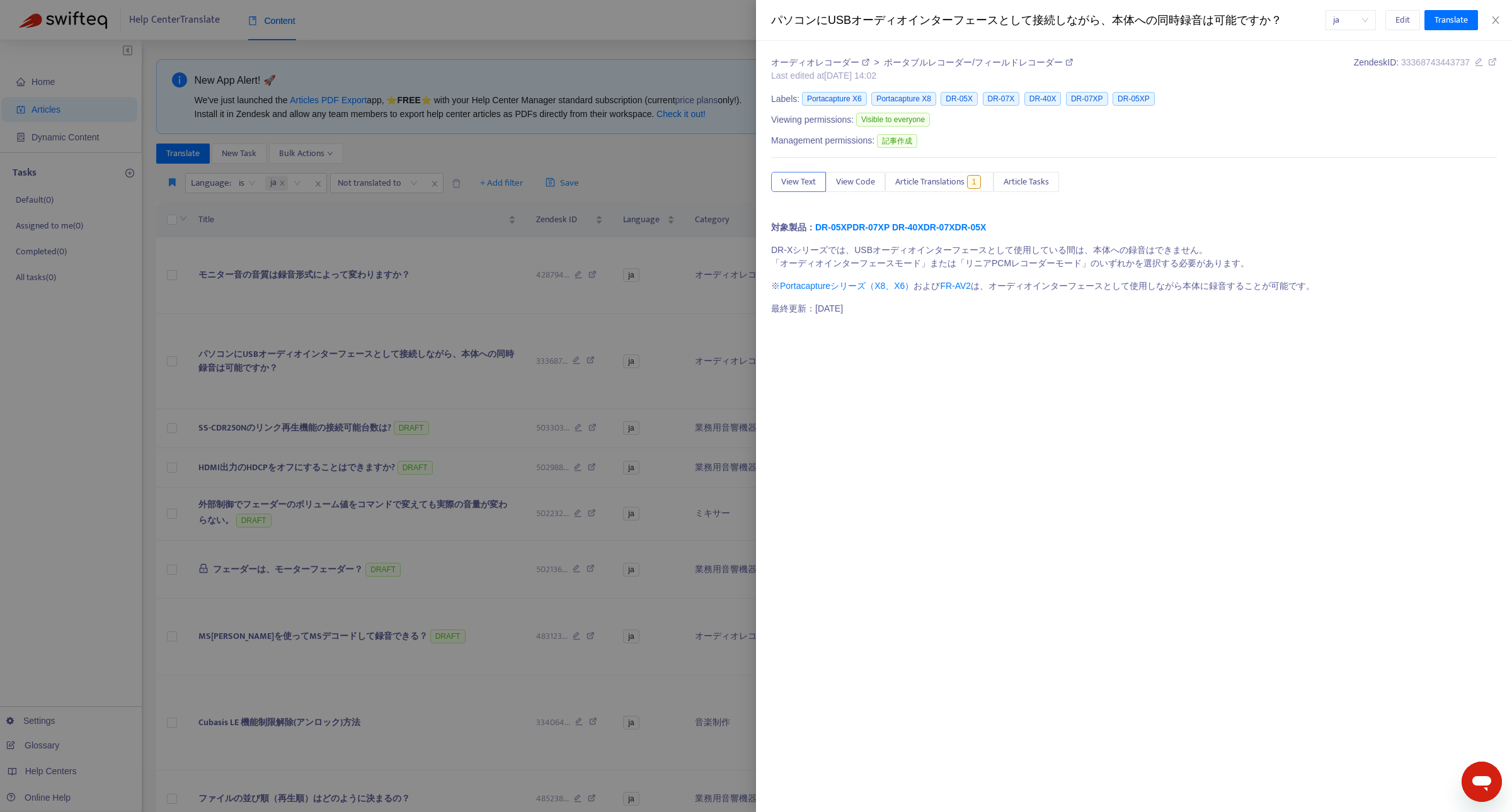
click at [701, 183] on div at bounding box center [756, 406] width 1512 height 812
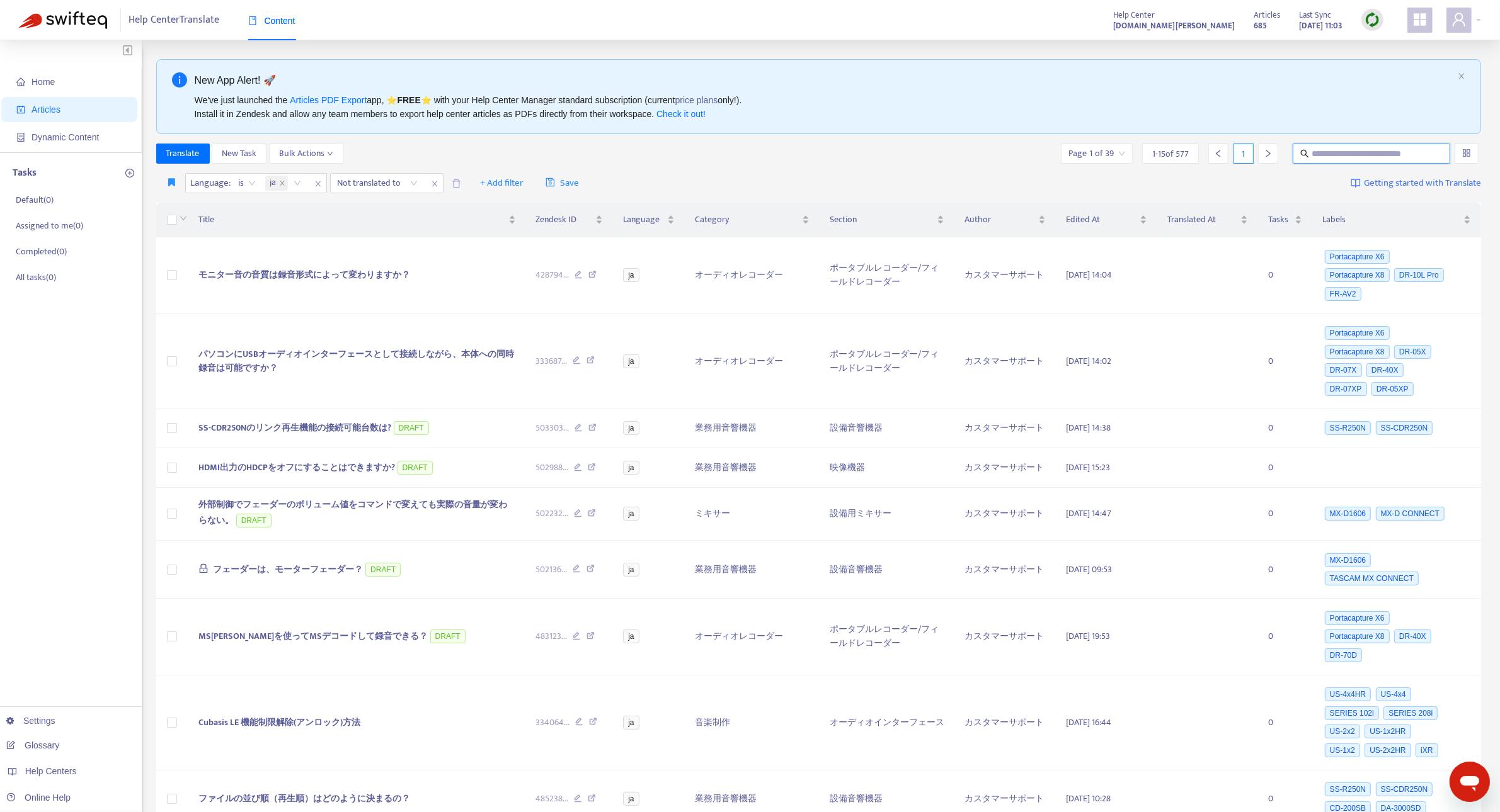
click at [1342, 152] on input "text" at bounding box center [1372, 154] width 121 height 14
type input "******"
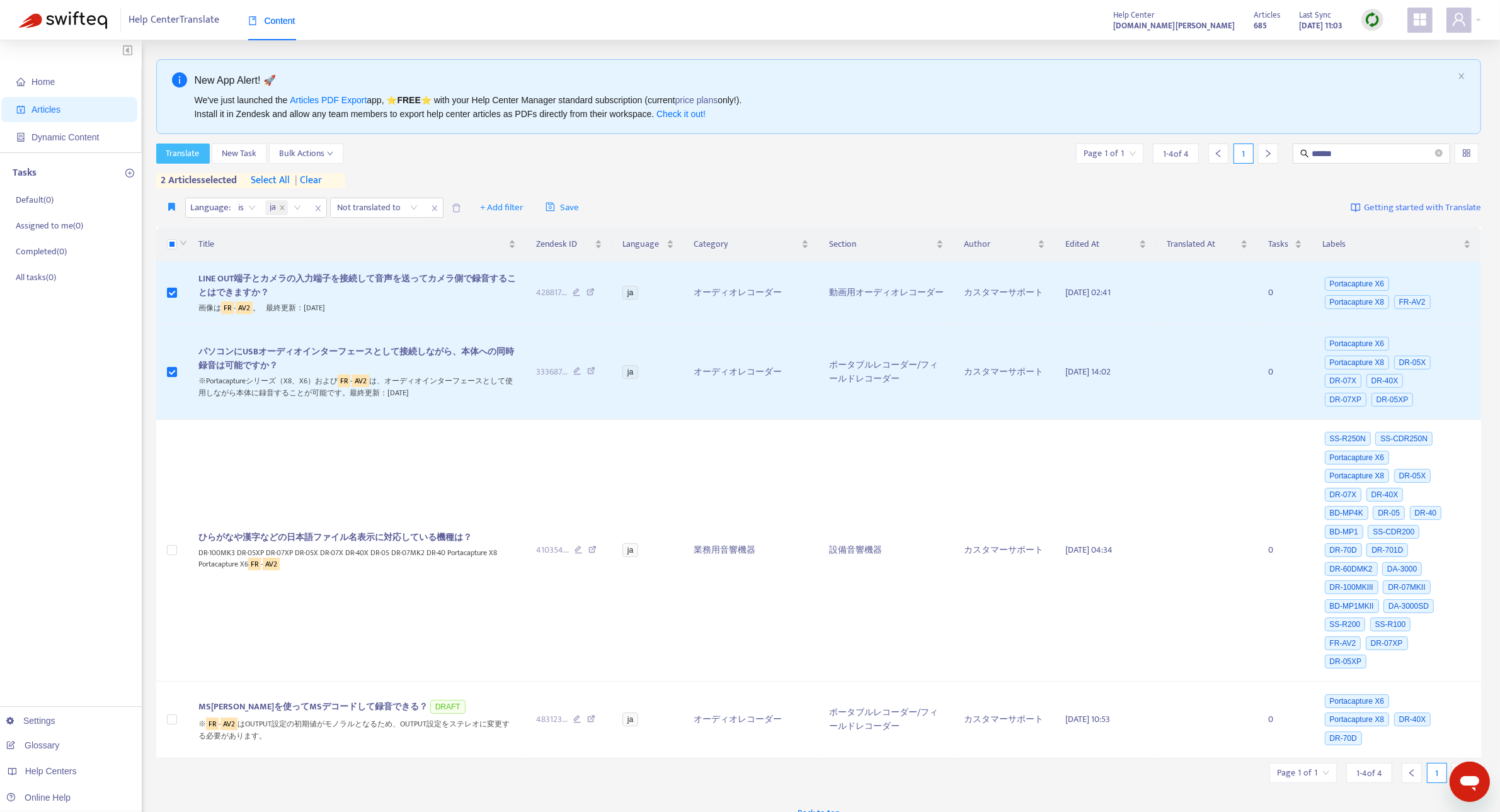
click at [184, 154] on span "Translate" at bounding box center [183, 154] width 34 height 14
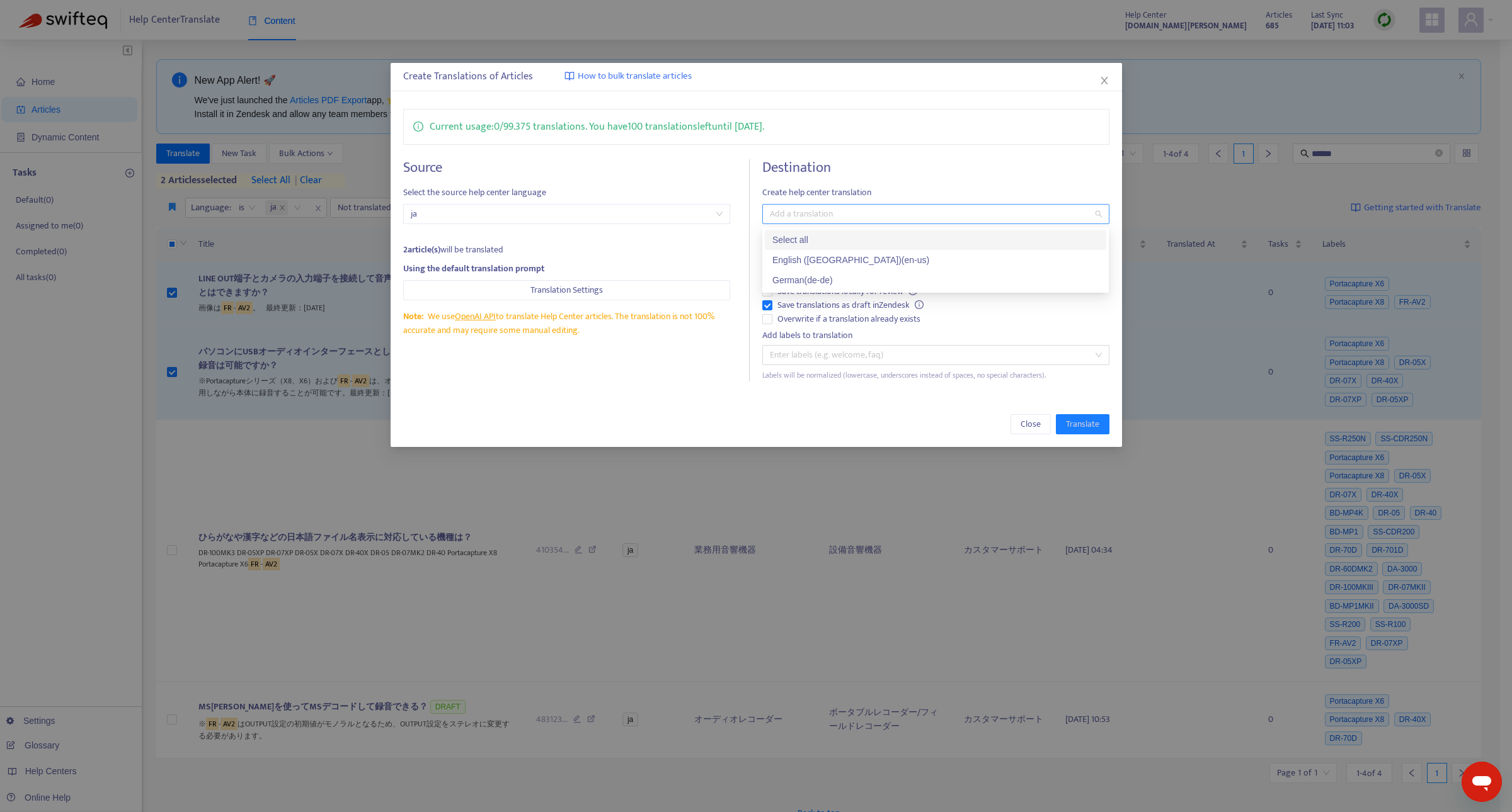
click at [805, 218] on div at bounding box center [929, 214] width 328 height 15
click at [808, 253] on div "English (USA) ( en-us )" at bounding box center [935, 260] width 326 height 14
click at [1090, 426] on span "Translate" at bounding box center [1083, 424] width 34 height 14
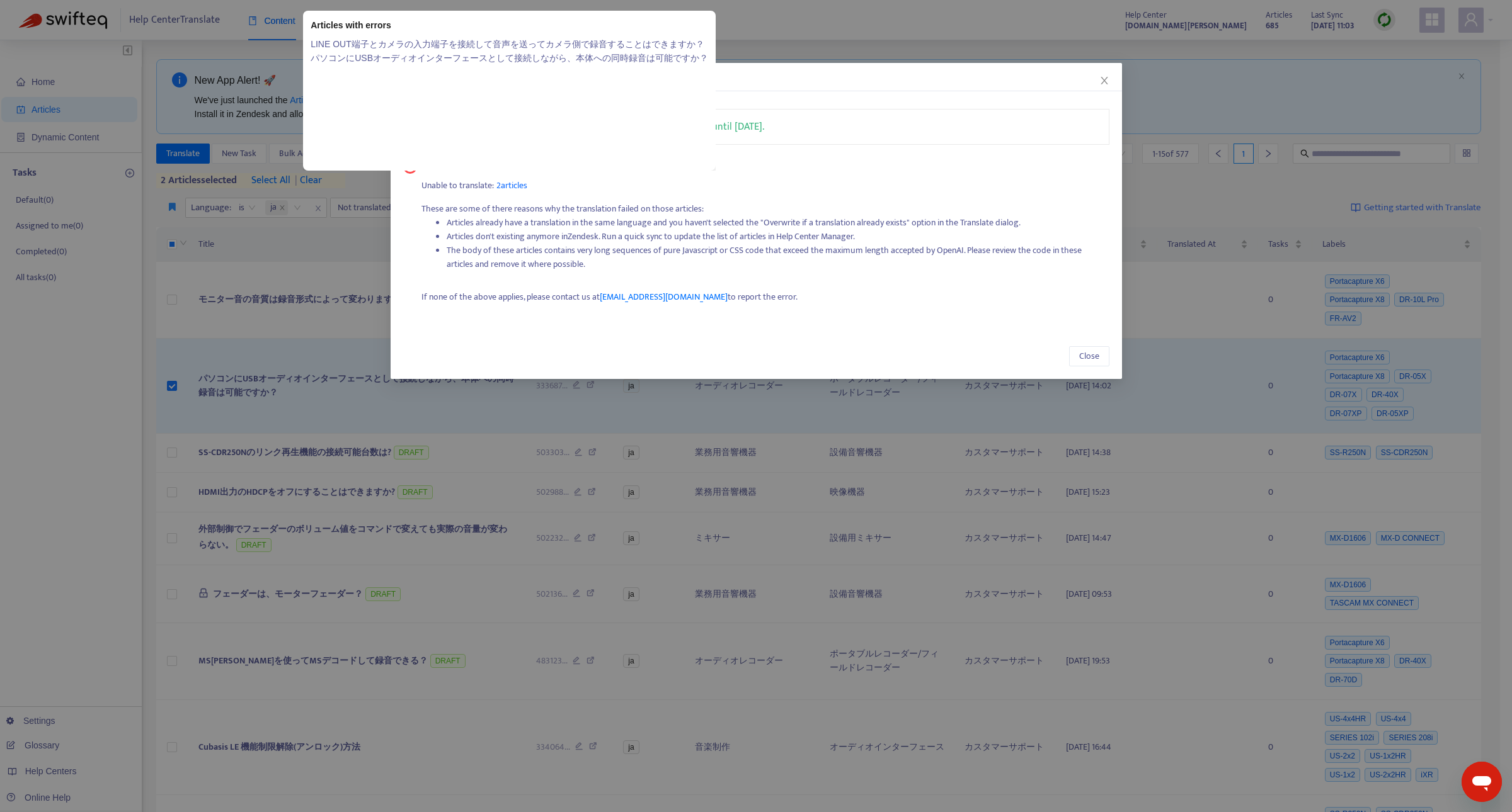
click at [519, 185] on span "2 articles" at bounding box center [511, 185] width 31 height 15
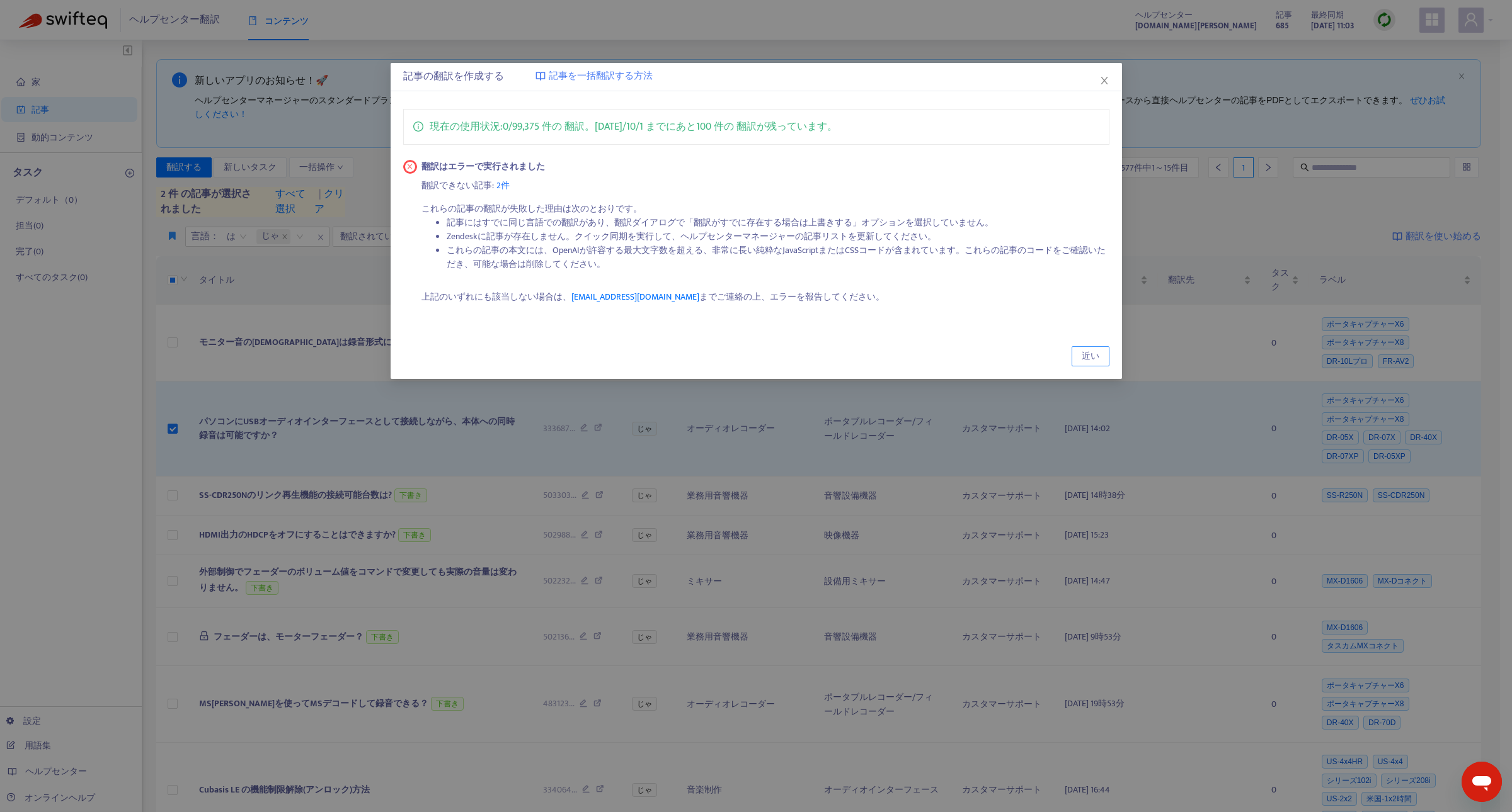
click at [1086, 354] on font "近い" at bounding box center [1091, 356] width 18 height 15
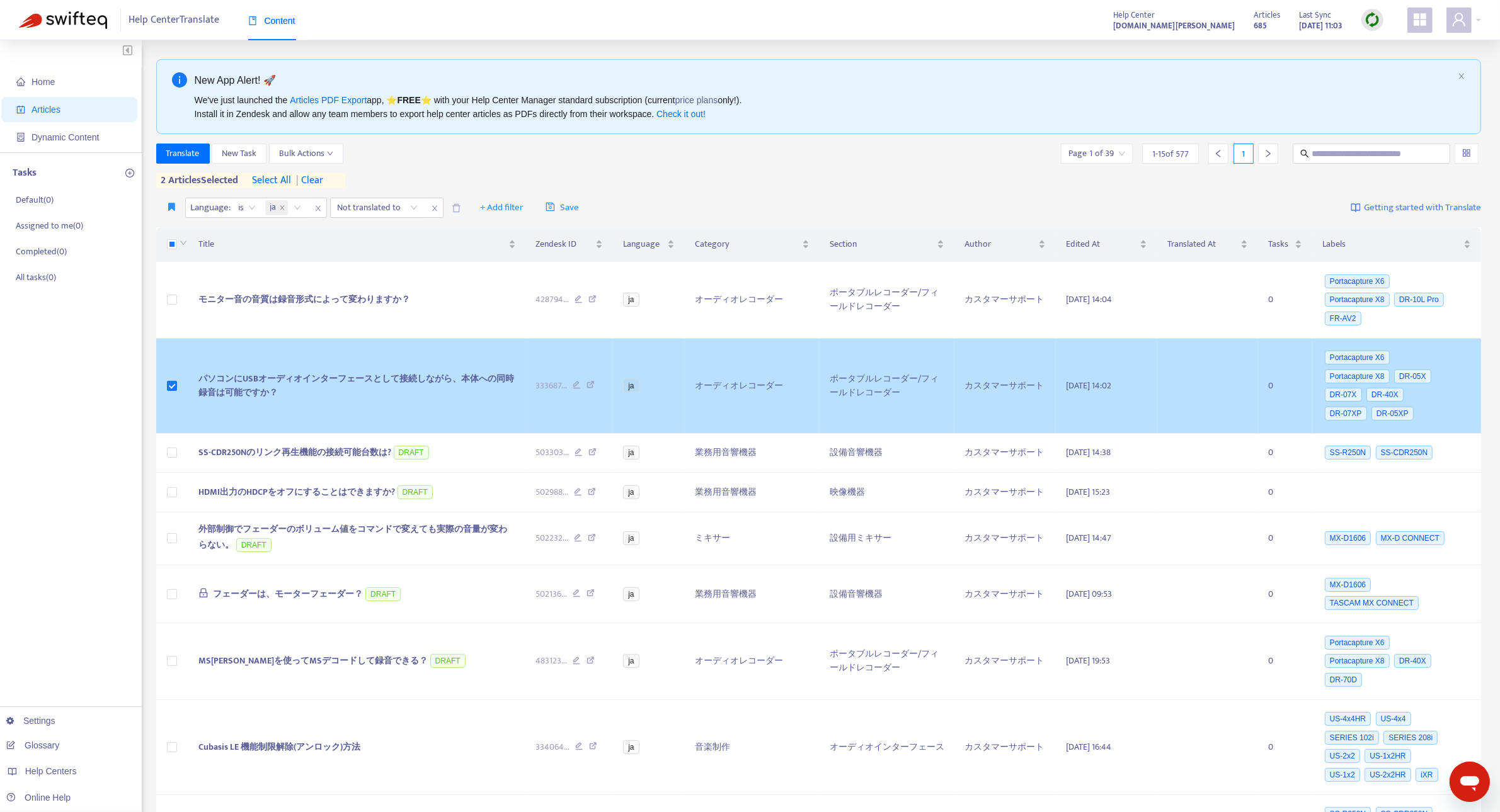
click at [447, 390] on td "パソコンにUSBオーディオインターフェースとして接続しながら、本体への同時録音は可能ですか？" at bounding box center [357, 387] width 338 height 95
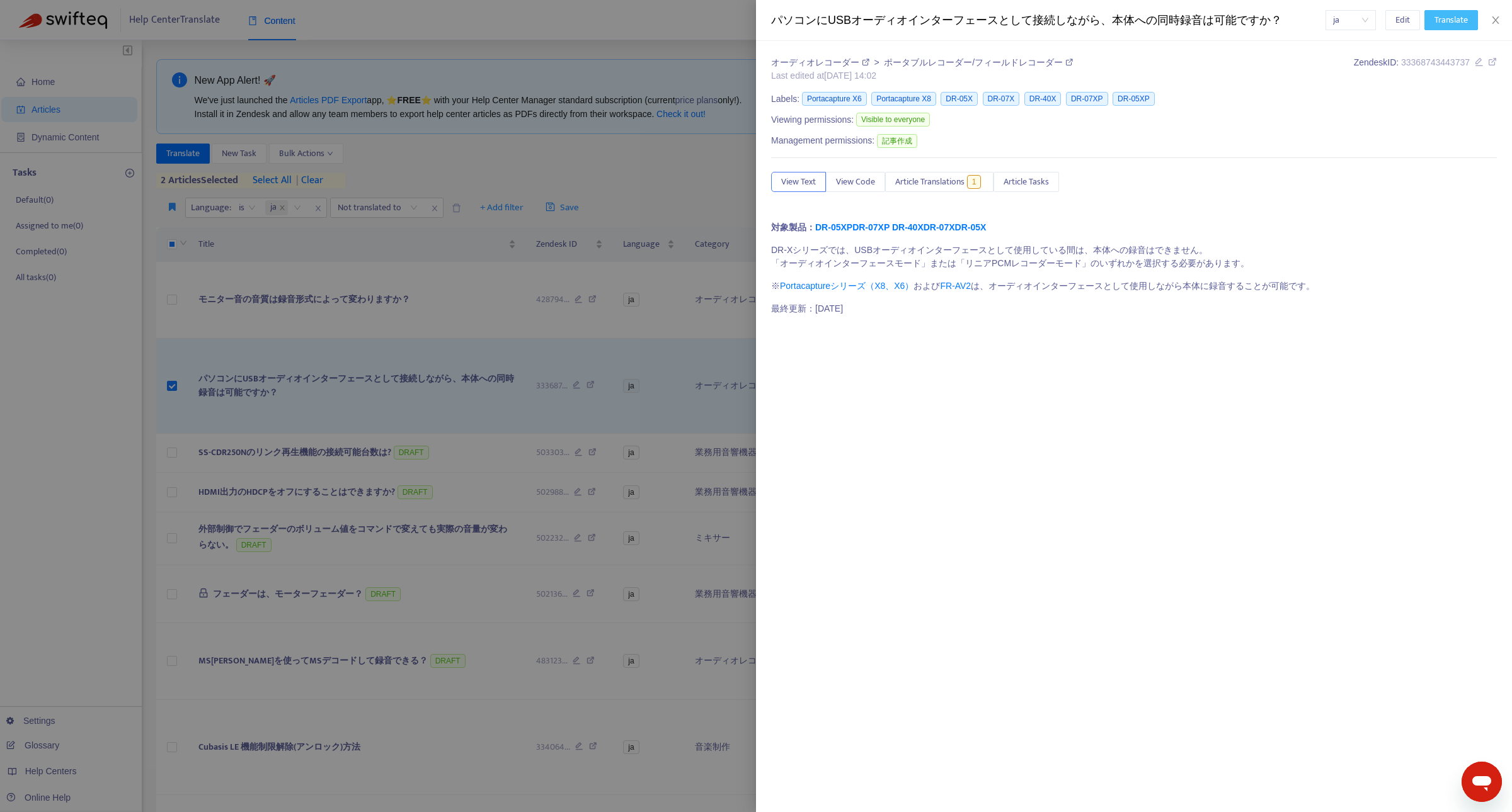
click at [1449, 10] on button "Translate" at bounding box center [1451, 20] width 54 height 20
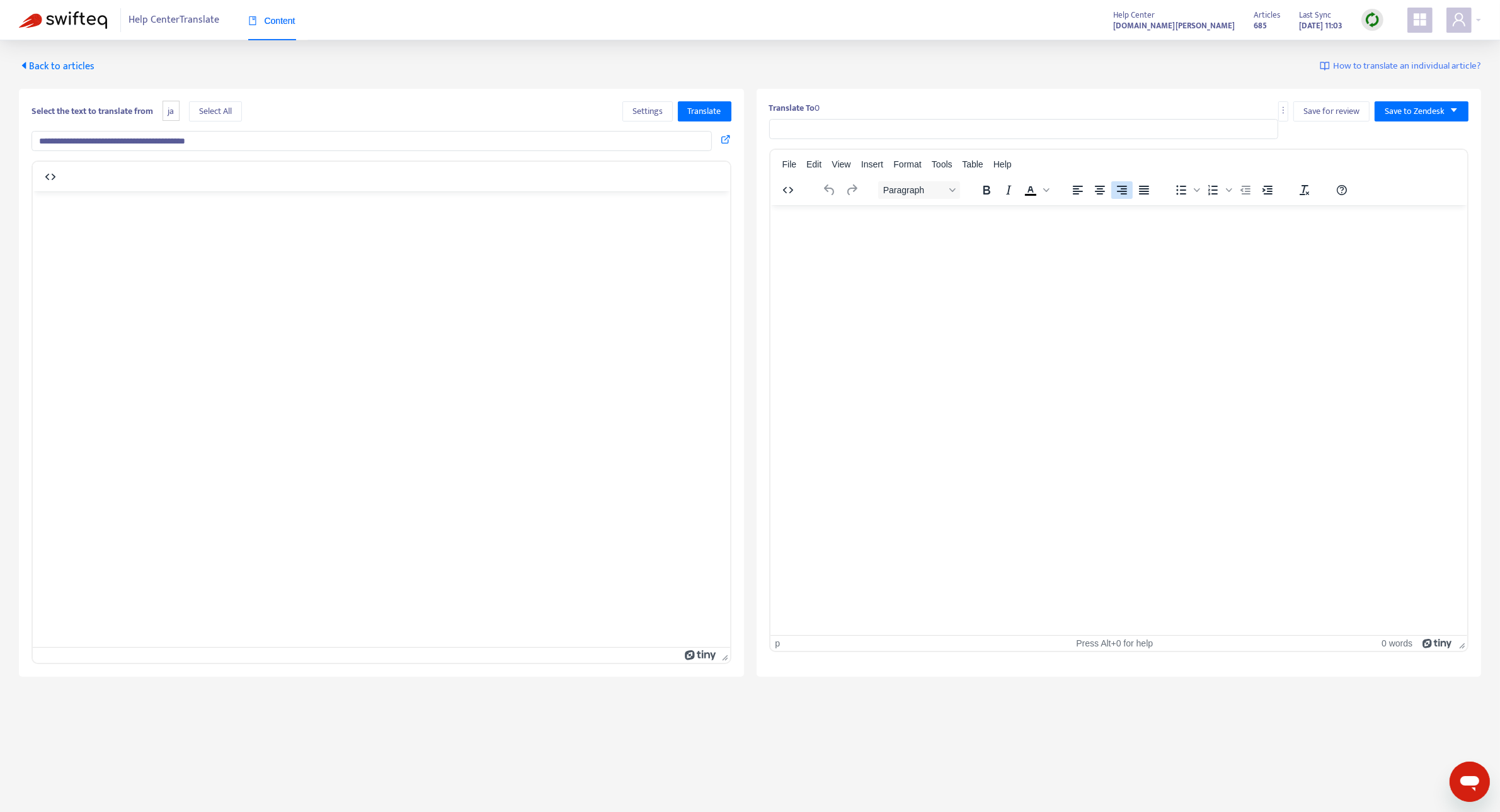
type input "**********"
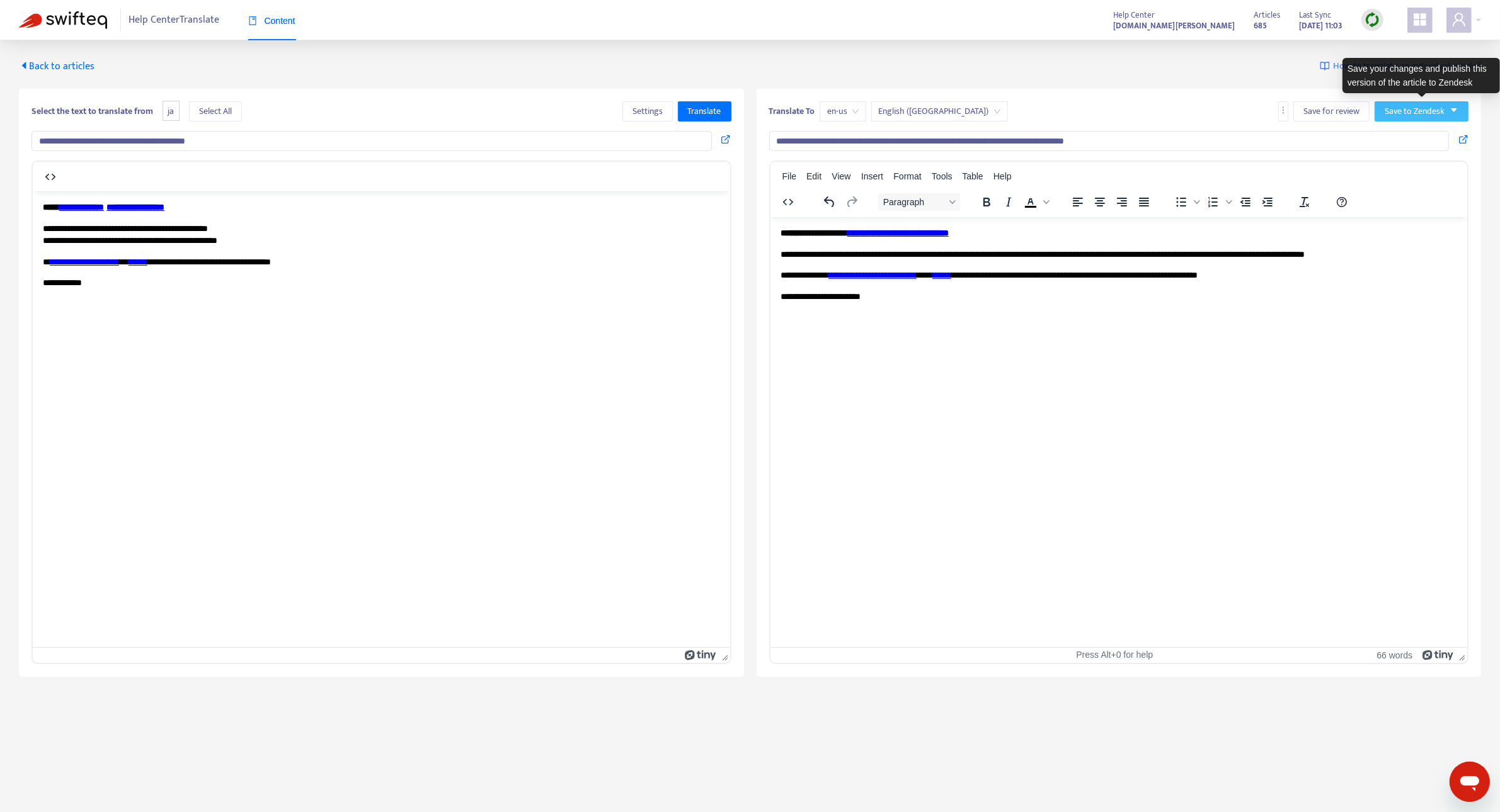
click at [1407, 114] on span "Save to Zendesk" at bounding box center [1415, 111] width 60 height 14
click at [1400, 152] on span "Save as draft" at bounding box center [1410, 156] width 48 height 14
click at [741, 70] on div "Back to articles How to translate an individual article?" at bounding box center [750, 67] width 1462 height 15
click at [1428, 111] on span "Save to Zendesk" at bounding box center [1415, 111] width 60 height 14
click at [1397, 157] on span "Save as draft" at bounding box center [1410, 156] width 48 height 14
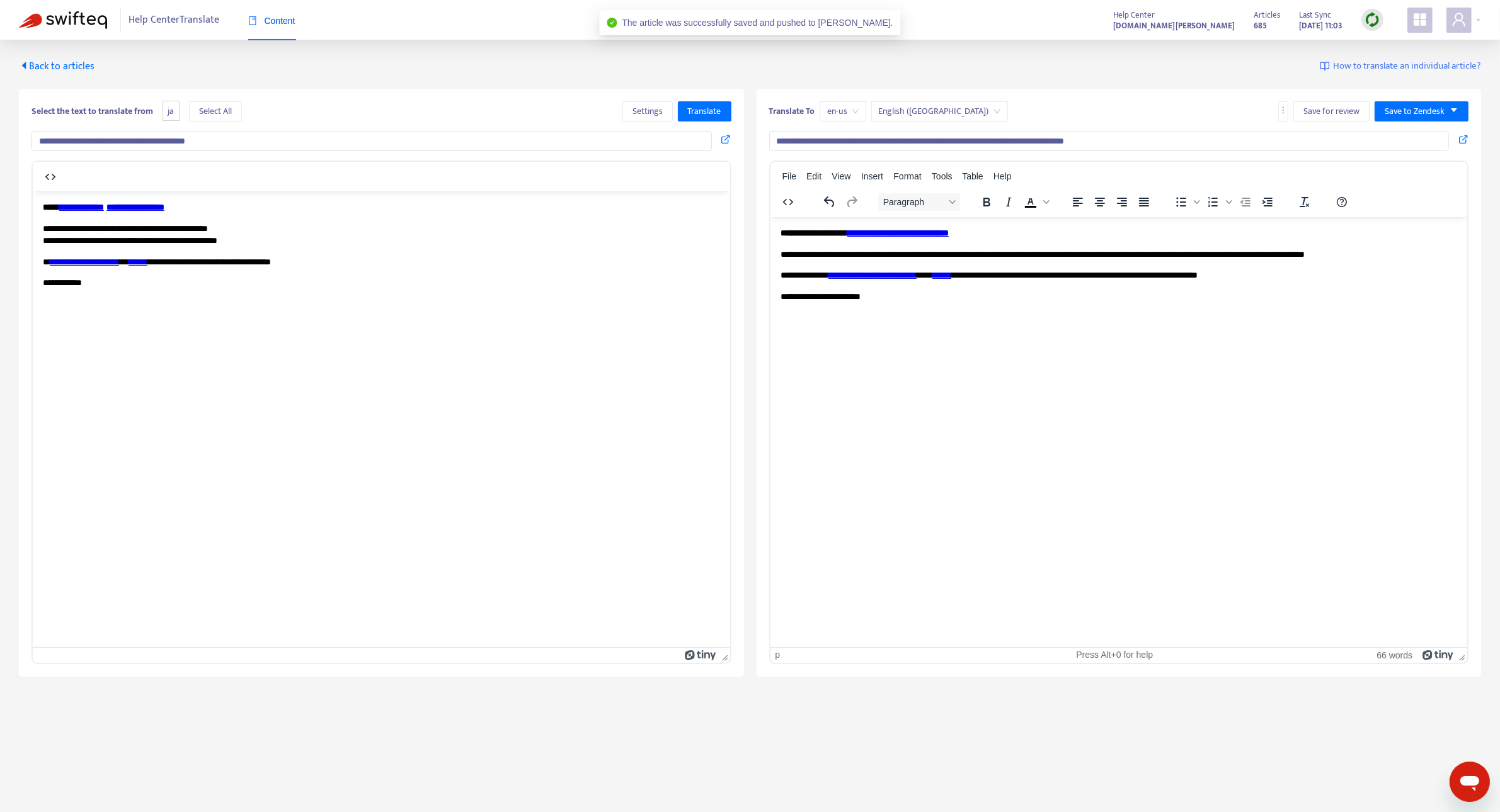
click at [1170, 296] on p "**********" at bounding box center [1119, 296] width 679 height 13
click at [57, 61] on span "Back to articles" at bounding box center [57, 66] width 76 height 17
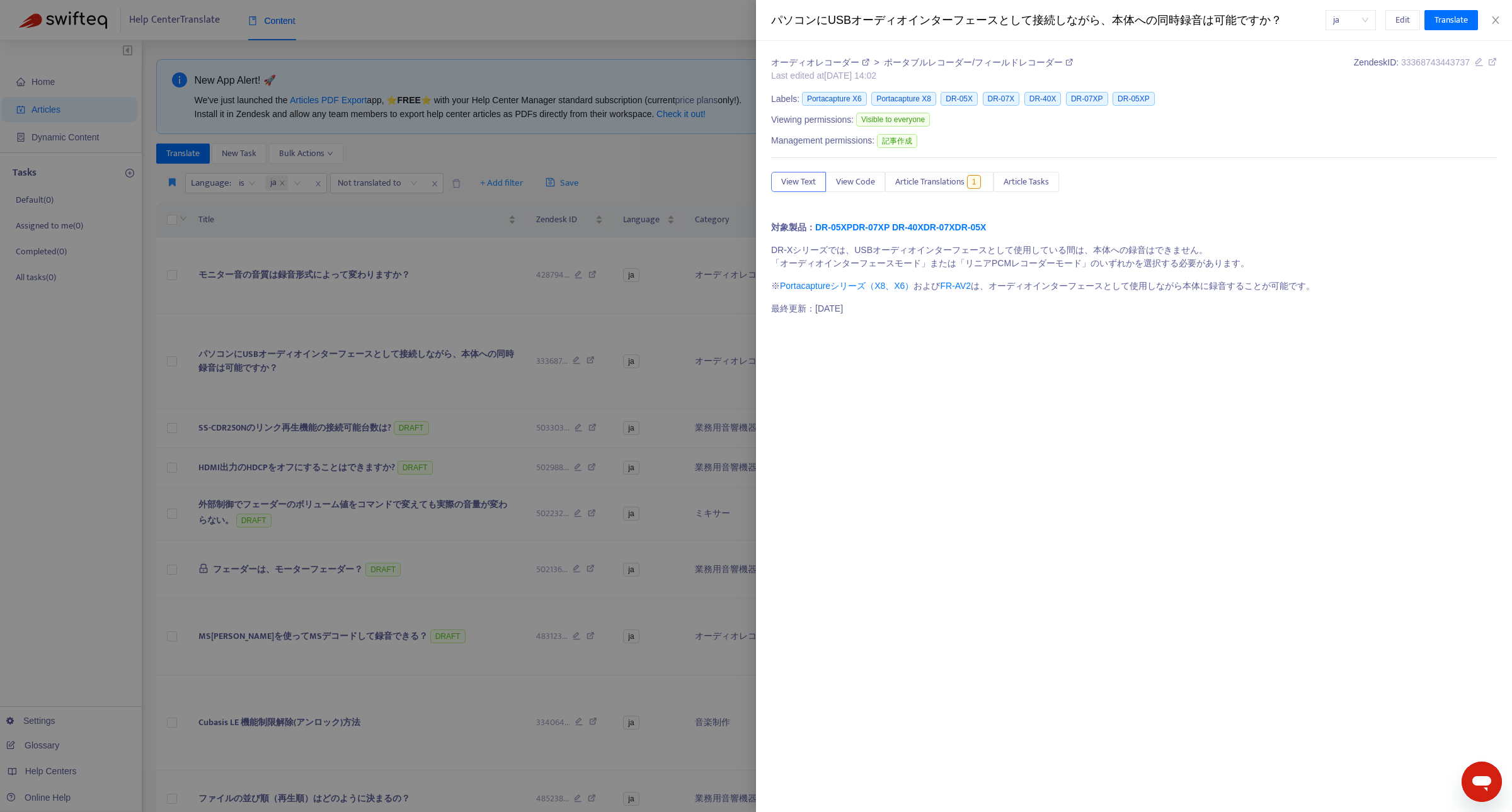
click at [613, 35] on div at bounding box center [756, 406] width 1512 height 812
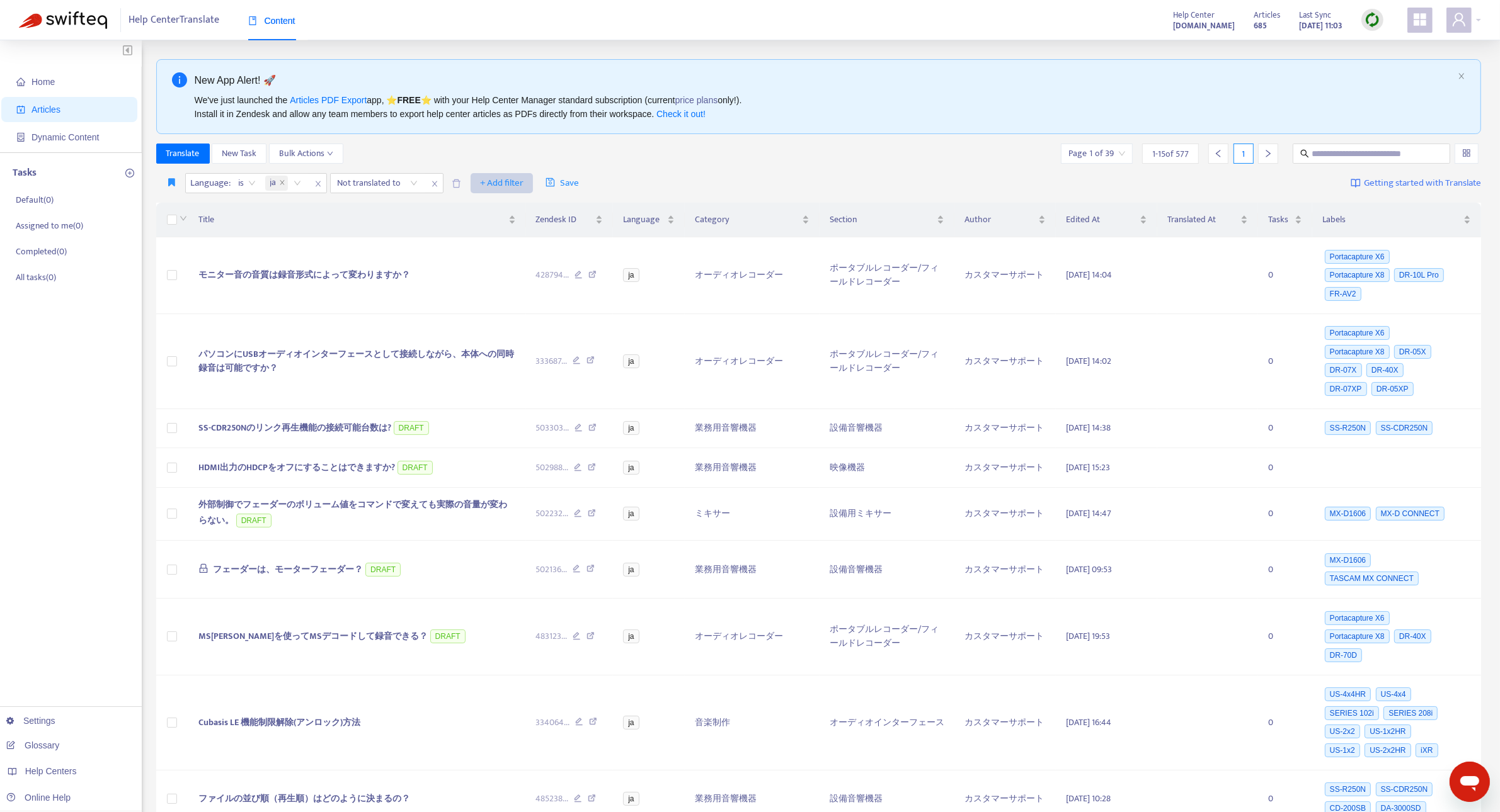
click at [498, 184] on span "+ Add filter" at bounding box center [502, 183] width 44 height 15
click at [517, 313] on span "Draft" at bounding box center [520, 310] width 79 height 14
click at [531, 183] on input "search" at bounding box center [494, 183] width 80 height 19
click at [533, 246] on div "No" at bounding box center [568, 248] width 220 height 14
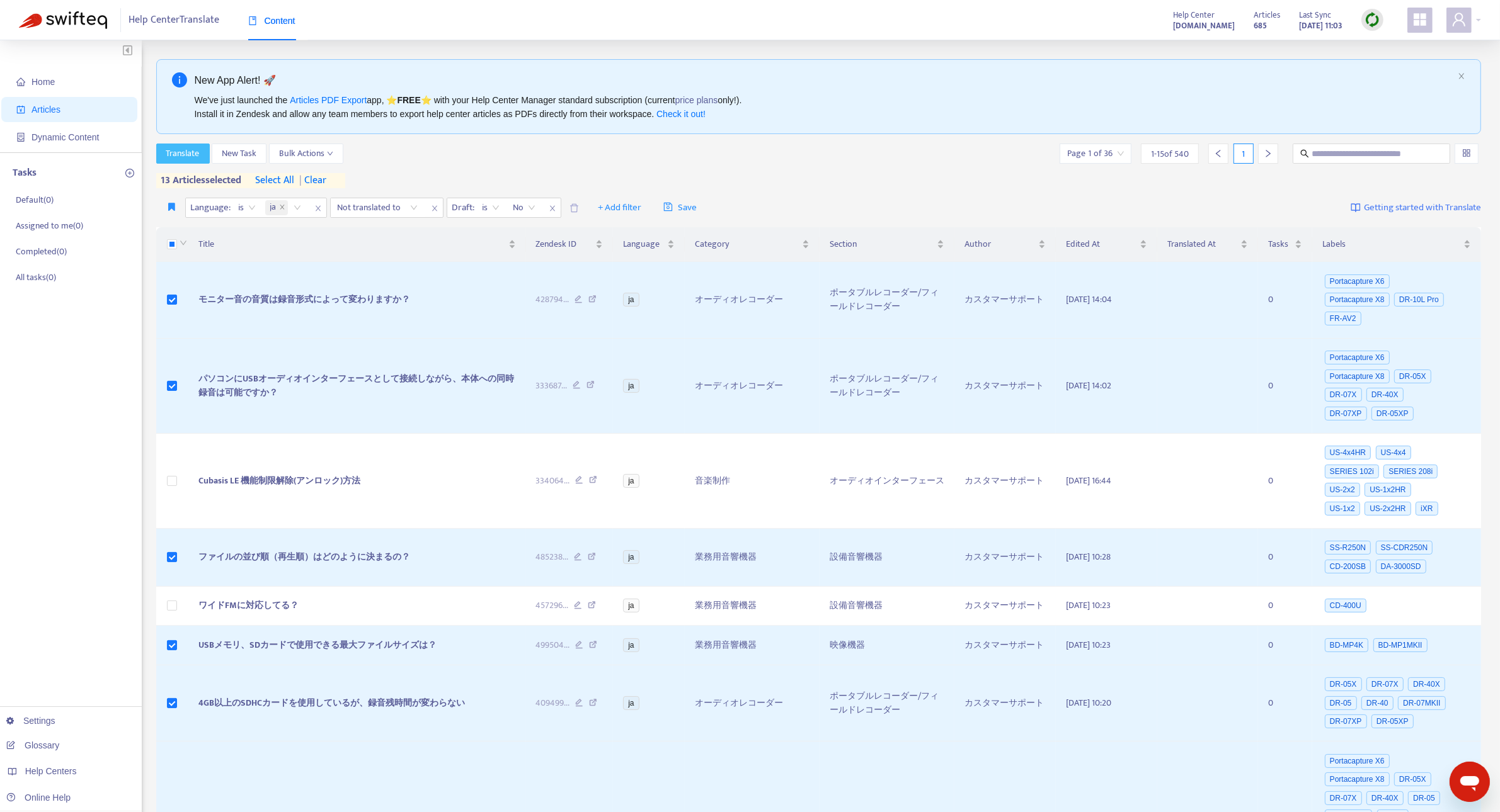
click at [176, 153] on span "Translate" at bounding box center [183, 154] width 34 height 14
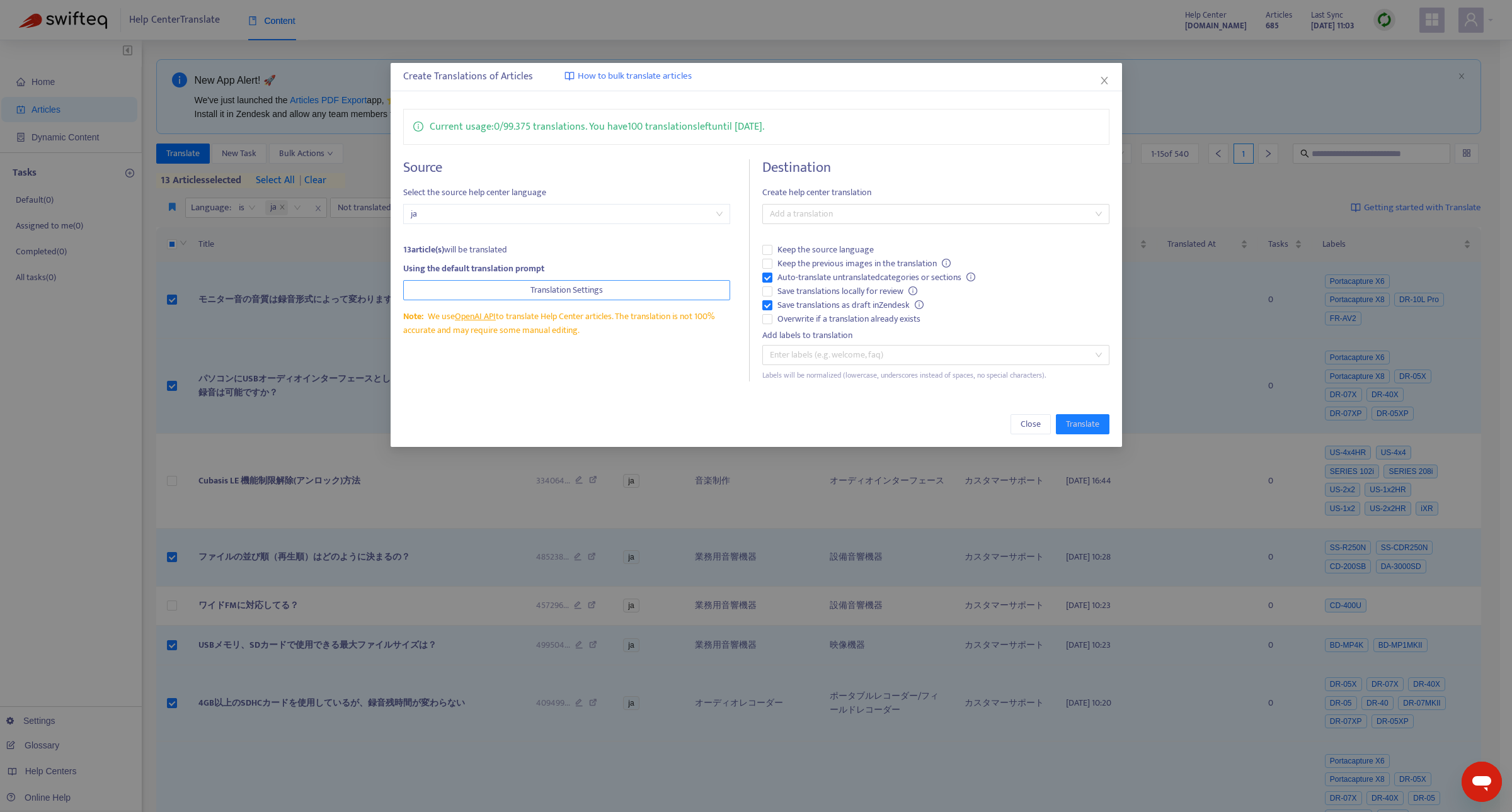
click at [624, 285] on button "Translation Settings" at bounding box center [568, 290] width 328 height 20
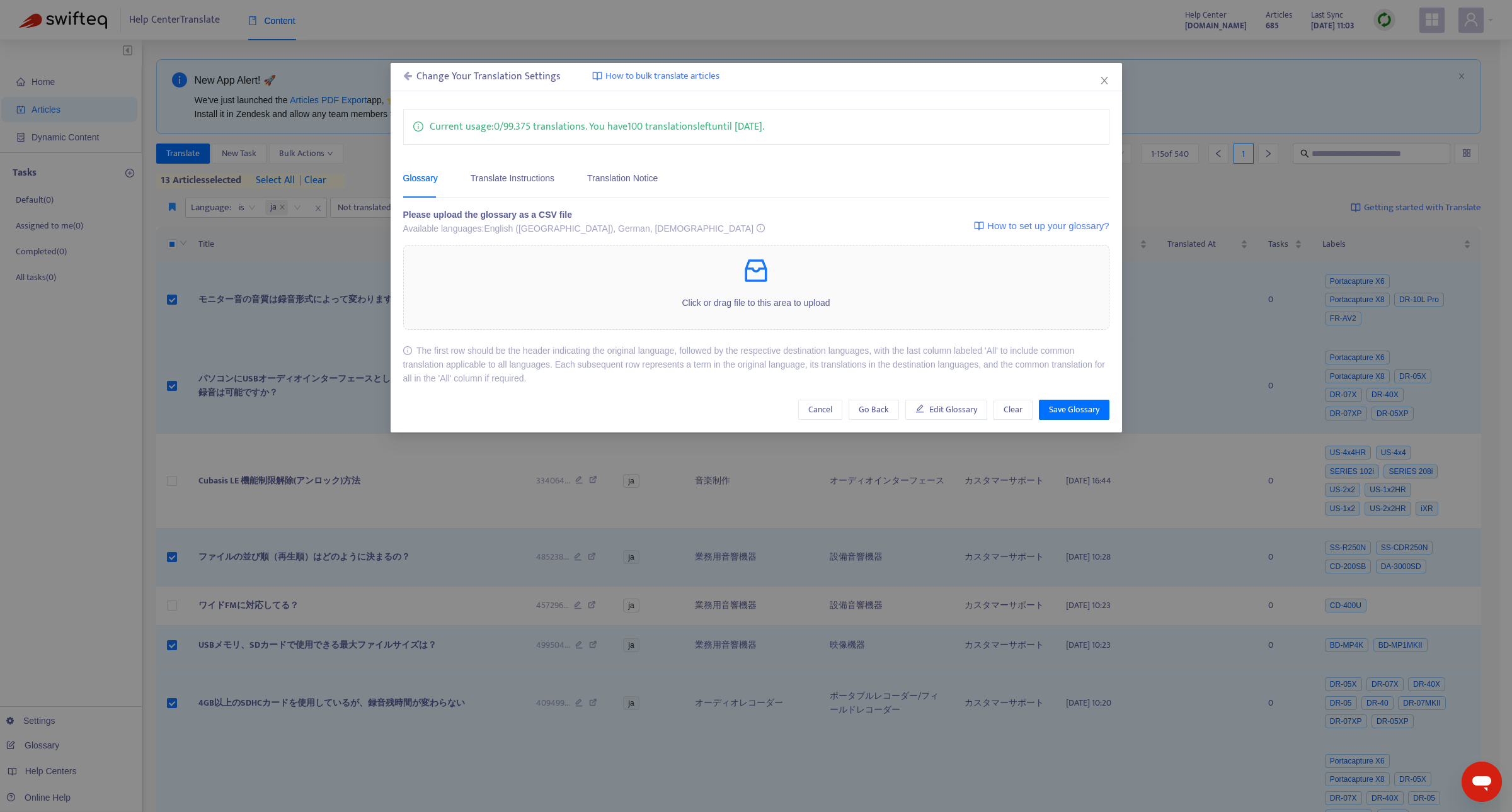
click at [408, 74] on icon at bounding box center [408, 76] width 9 height 10
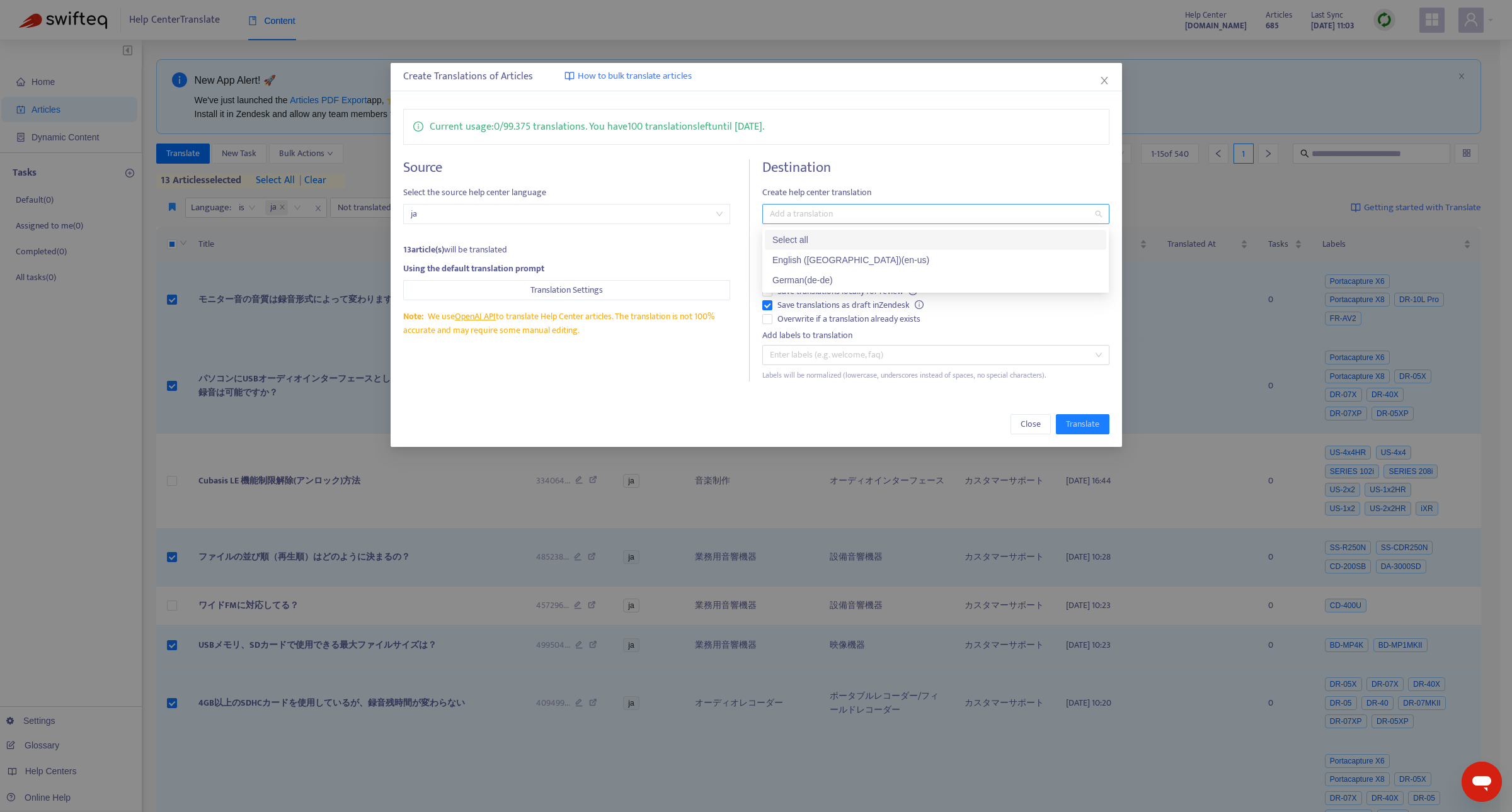
click at [793, 221] on div at bounding box center [929, 214] width 328 height 15
click at [803, 264] on div "English (USA) ( en-us )" at bounding box center [935, 260] width 326 height 14
click at [1074, 422] on span "Translate" at bounding box center [1083, 424] width 34 height 14
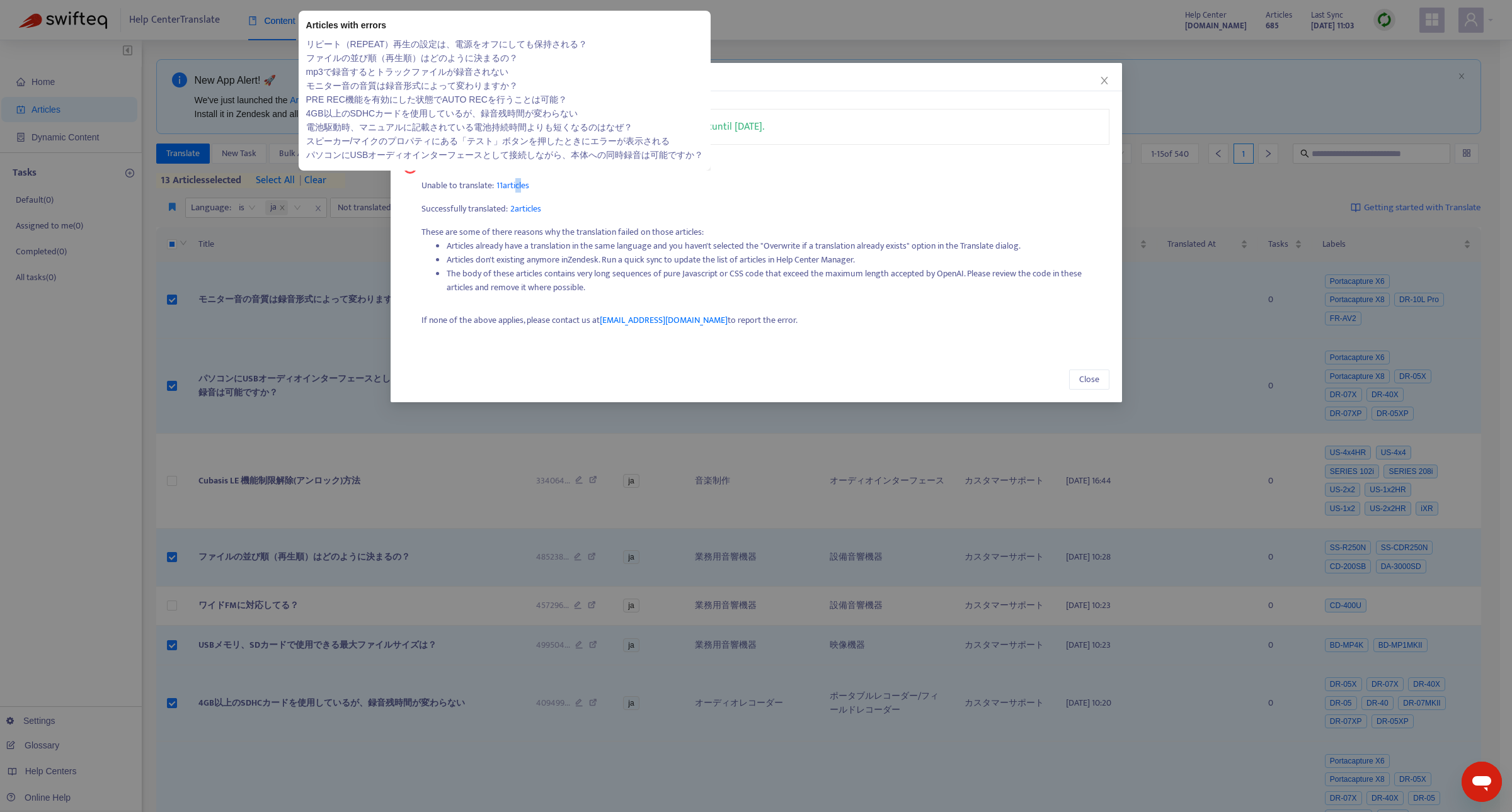
click at [520, 182] on span "11 articles" at bounding box center [512, 185] width 33 height 15
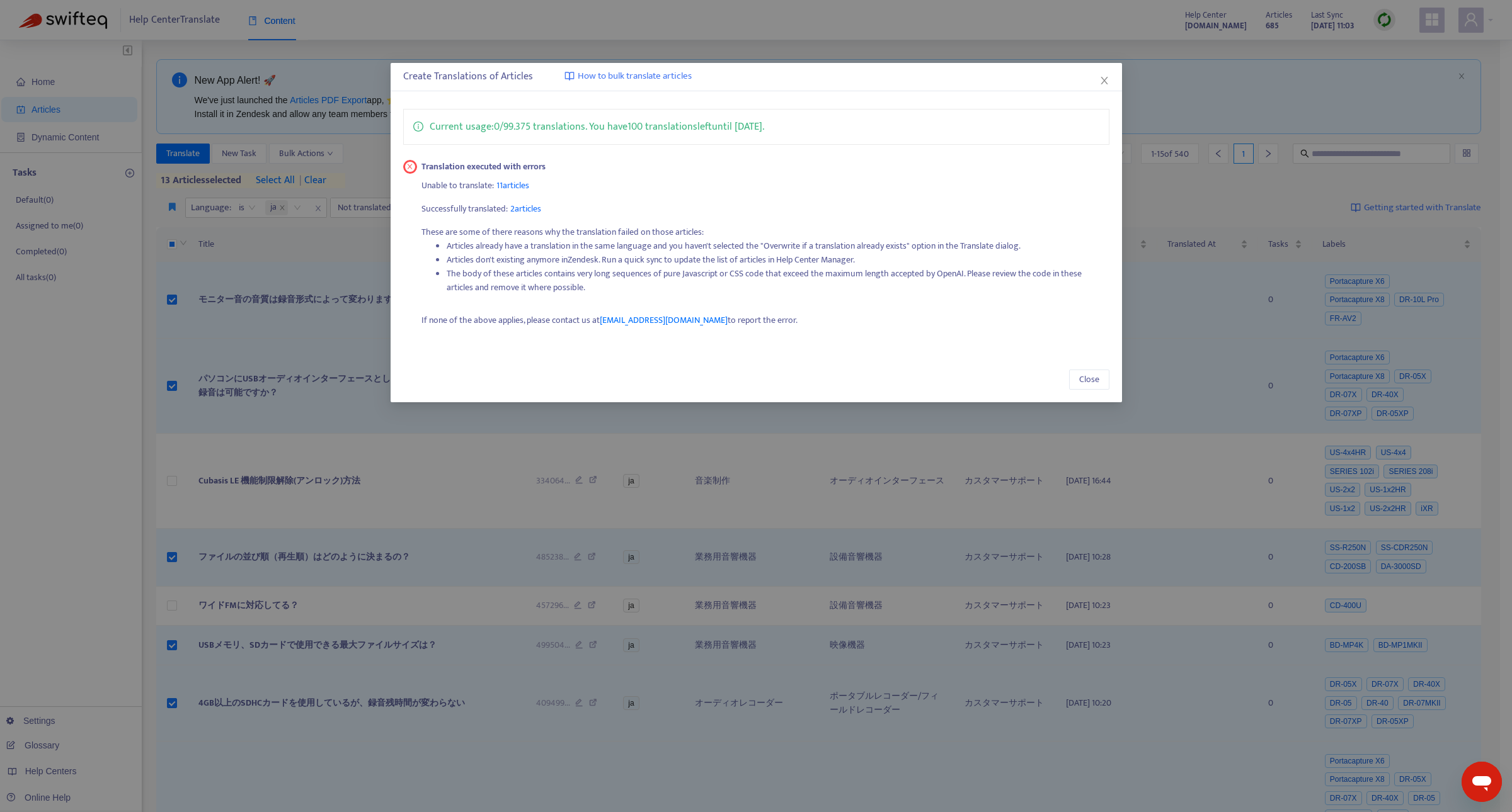
click at [895, 213] on p "Successfully translated: 2 articles" at bounding box center [765, 209] width 688 height 14
click at [1089, 378] on span "Close" at bounding box center [1090, 380] width 20 height 14
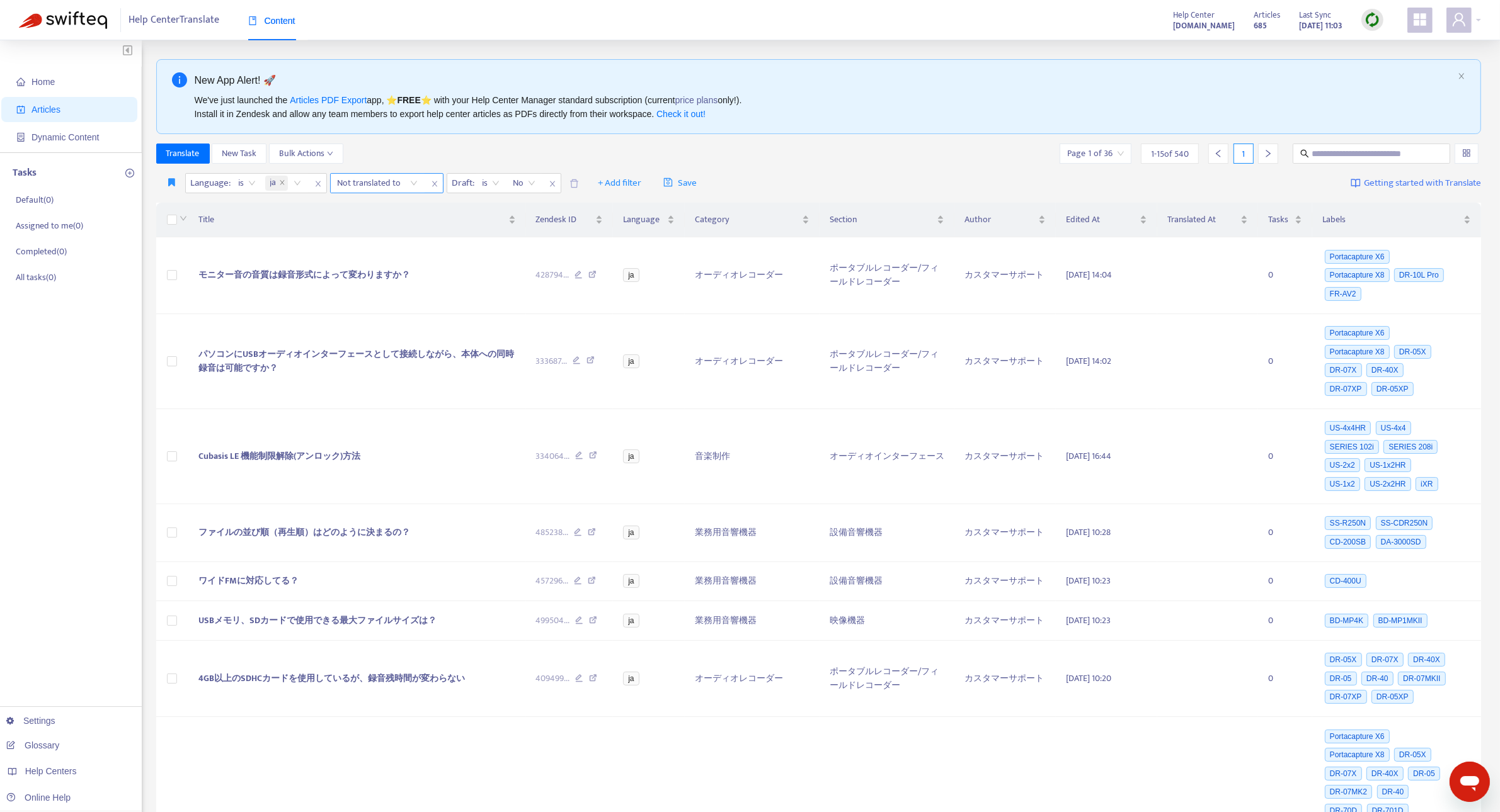
click at [432, 183] on icon "close" at bounding box center [434, 184] width 8 height 8
click at [1207, 219] on span "Translated At" at bounding box center [1203, 220] width 72 height 14
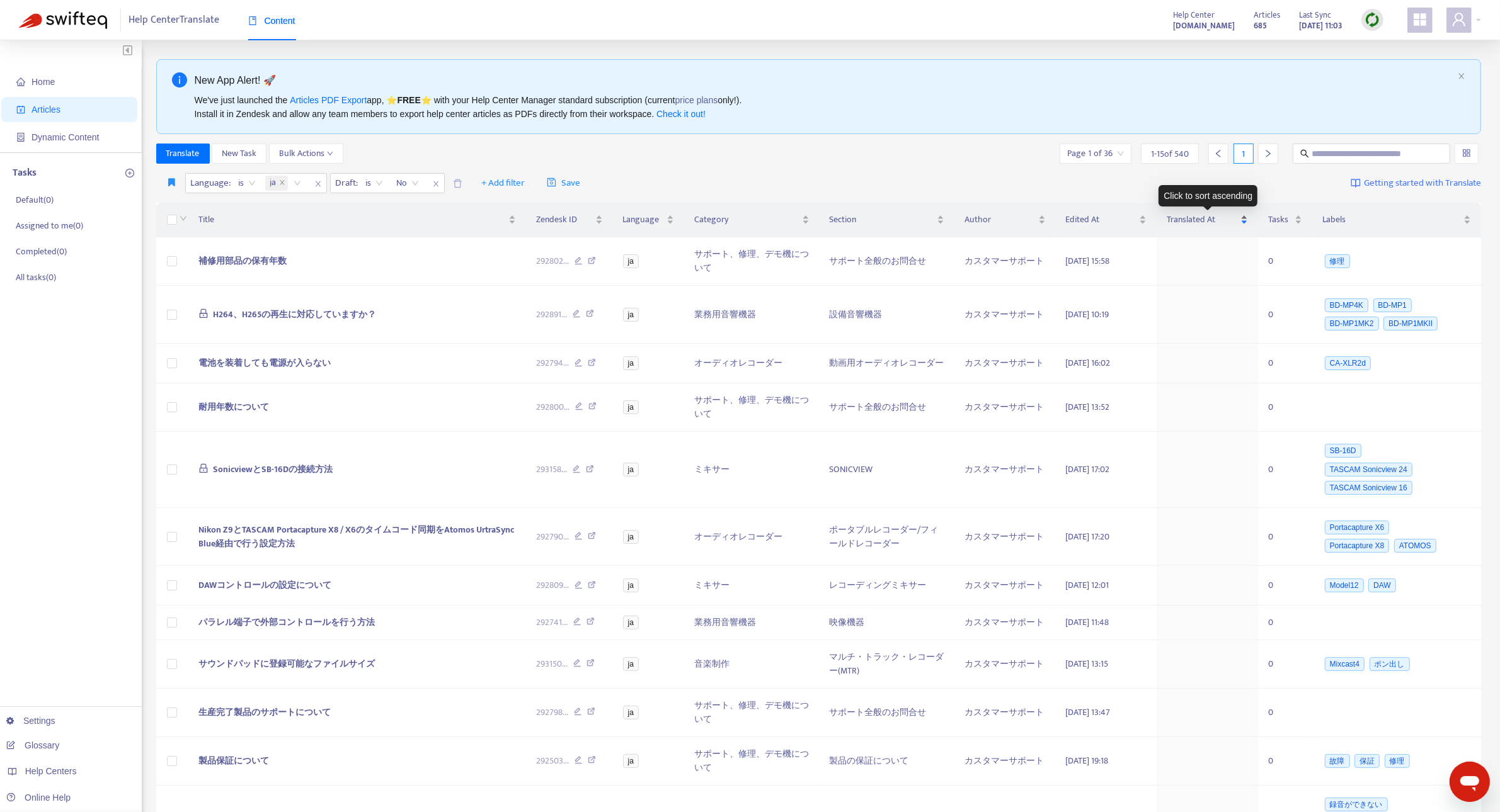
click at [1194, 221] on span "Translated At" at bounding box center [1203, 220] width 72 height 14
click at [253, 183] on span "is" at bounding box center [247, 183] width 17 height 19
click at [277, 180] on span "ja" at bounding box center [276, 183] width 23 height 15
click at [284, 181] on icon "close" at bounding box center [282, 183] width 6 height 6
click at [1186, 216] on span "Translated At" at bounding box center [1203, 220] width 72 height 14
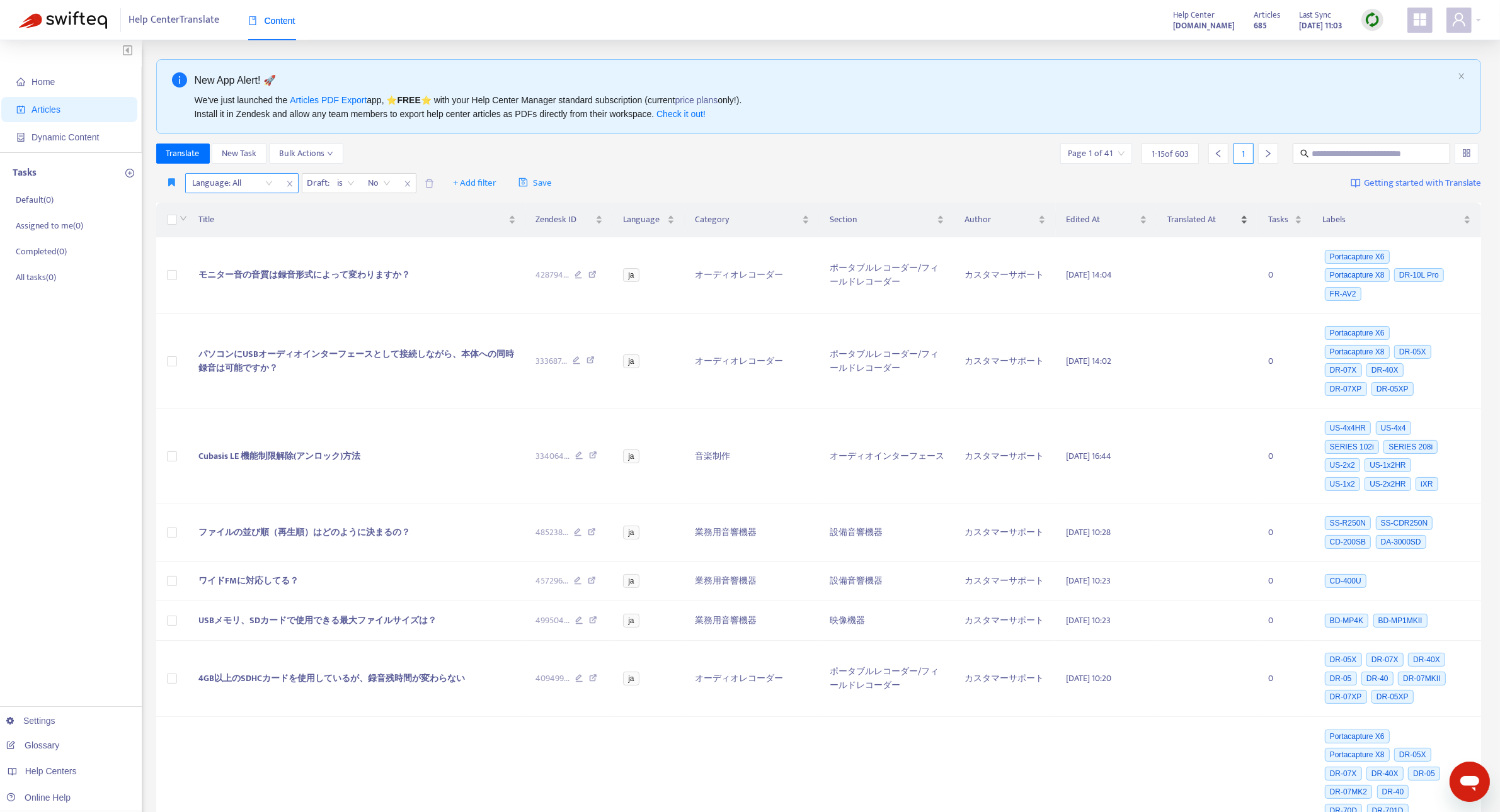
click at [1243, 227] on div "Translated At" at bounding box center [1208, 220] width 82 height 14
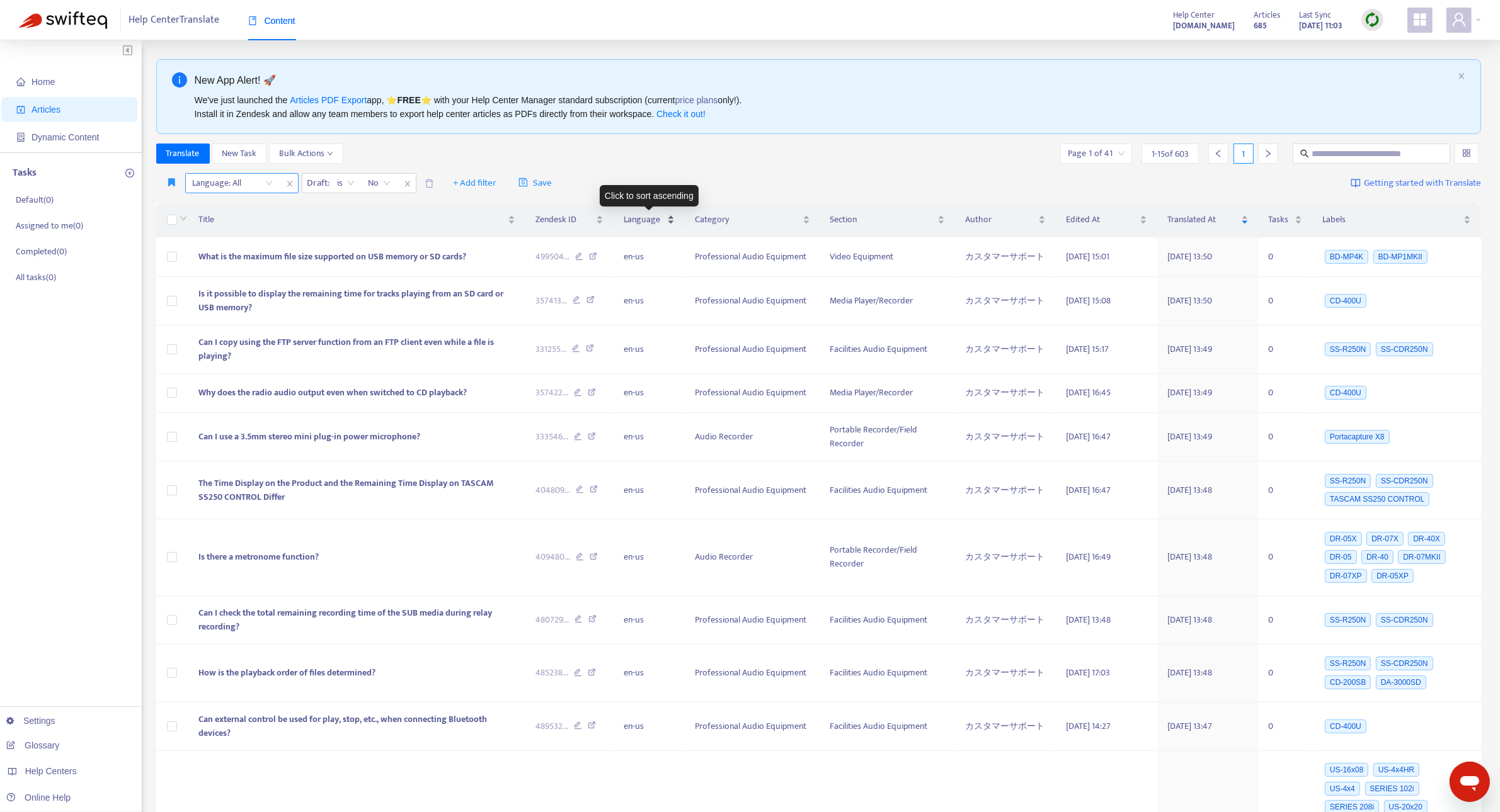
click at [663, 221] on span "Language" at bounding box center [644, 220] width 42 height 14
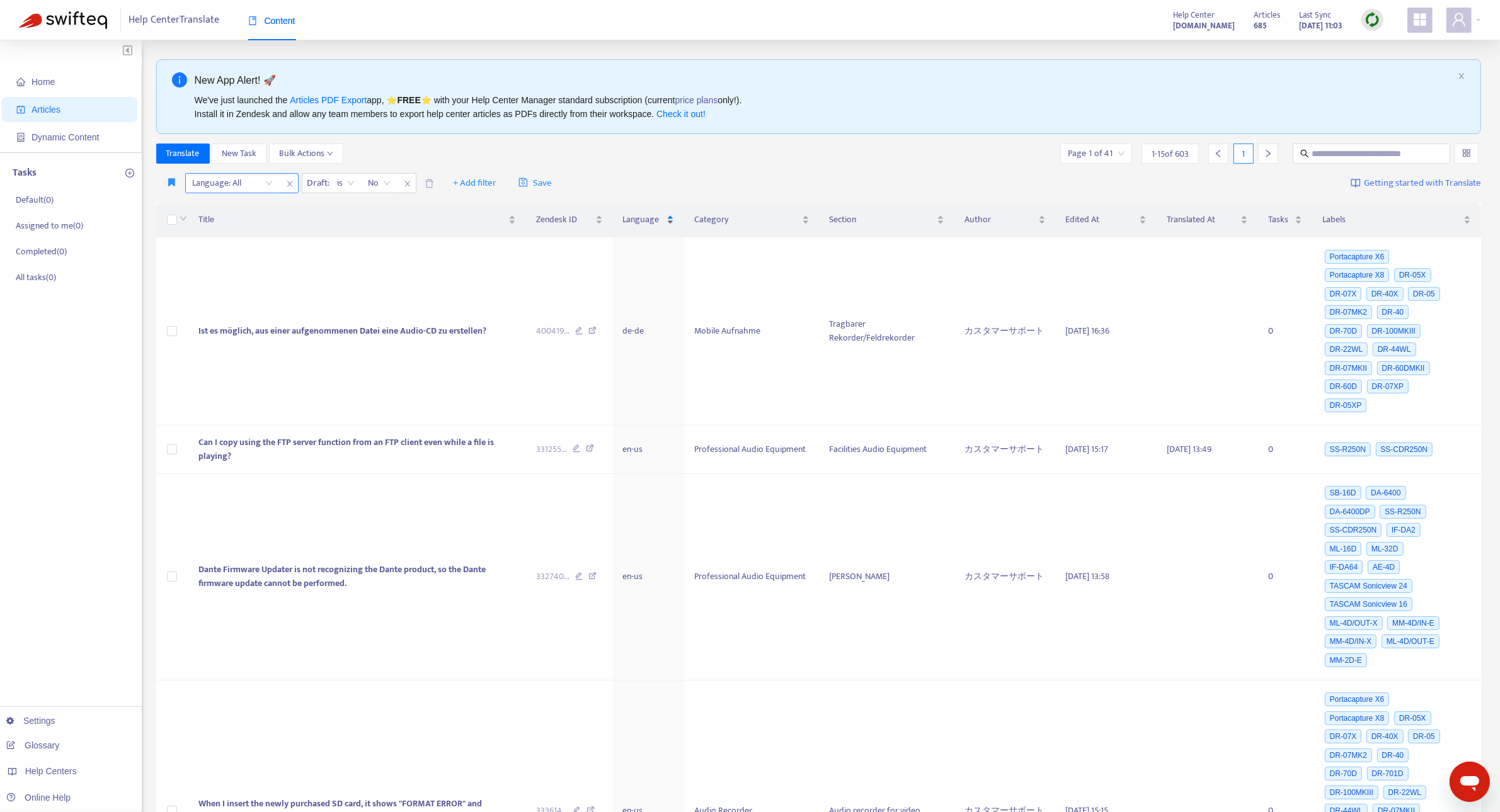
click at [663, 216] on div "Language" at bounding box center [649, 220] width 52 height 14
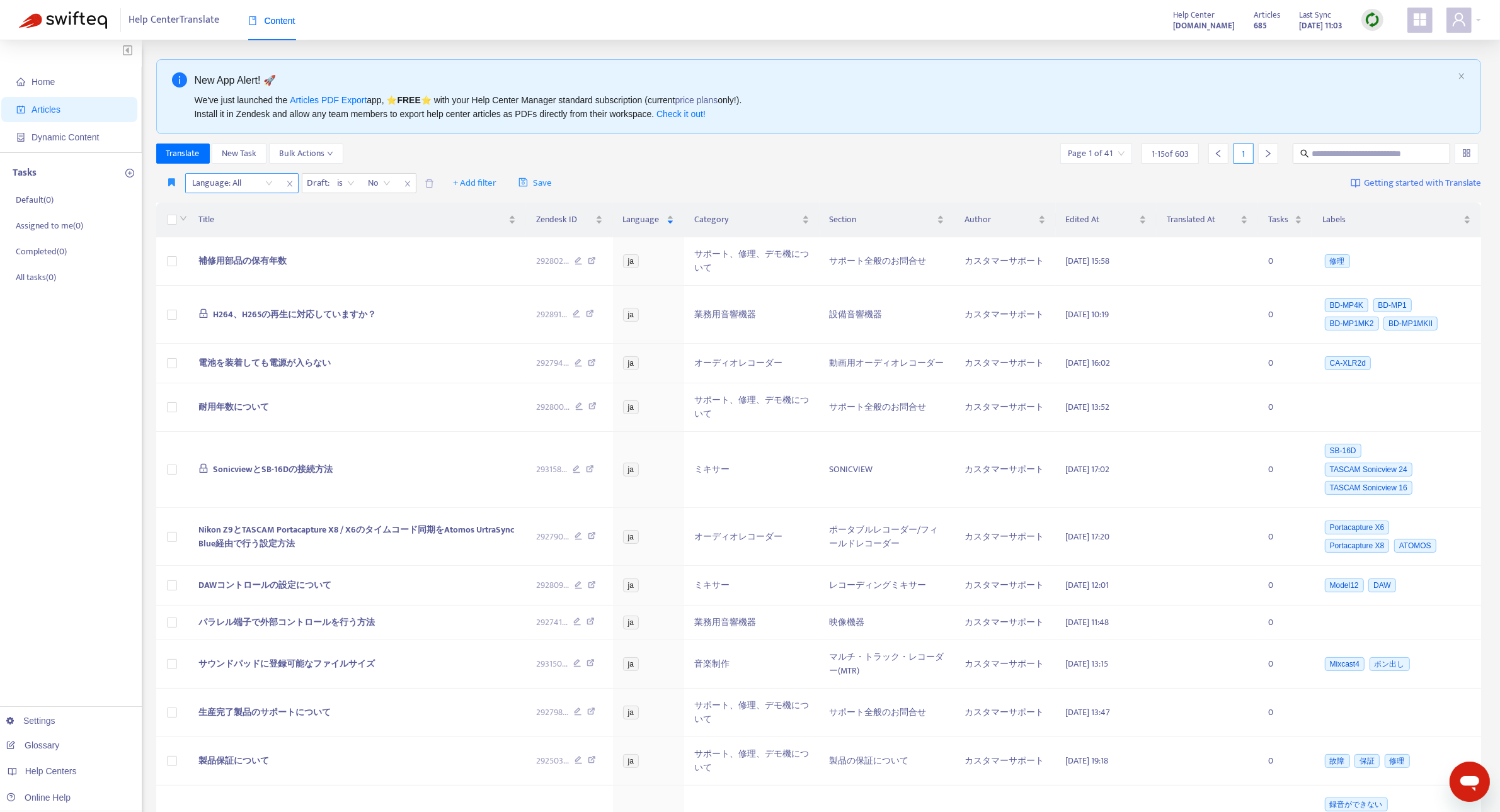
click at [286, 188] on icon "close" at bounding box center [290, 184] width 8 height 8
click at [358, 183] on span "+ Add filter" at bounding box center [358, 183] width 44 height 15
click at [375, 211] on span "Language" at bounding box center [376, 209] width 79 height 14
click at [380, 186] on div at bounding box center [344, 183] width 77 height 15
click at [389, 253] on div "ja" at bounding box center [423, 248] width 220 height 14
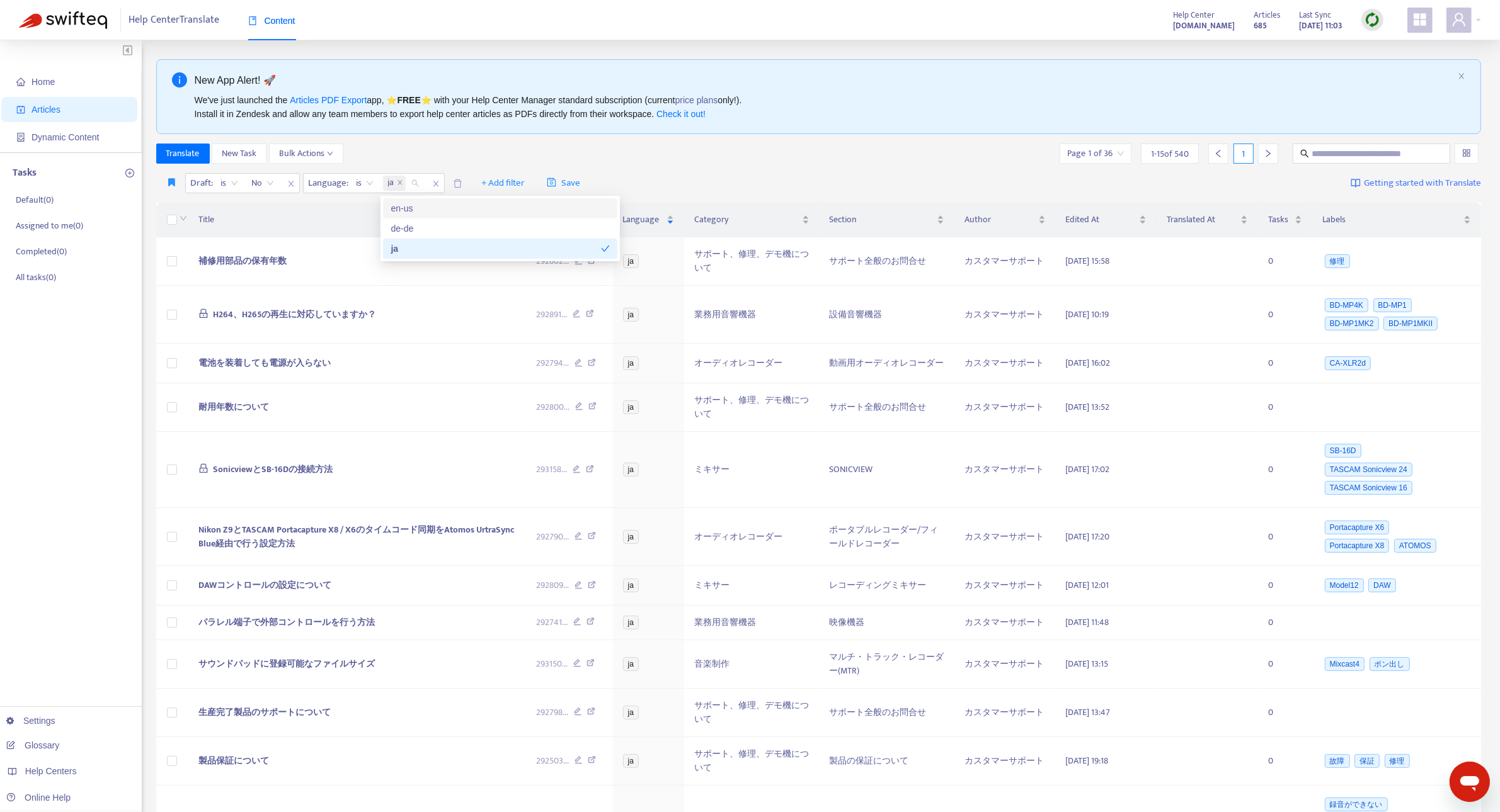
click at [540, 162] on div "Translate New Task Bulk Actions Page 1 of 36 1 - 15 of 540 1" at bounding box center [818, 153] width 1325 height 20
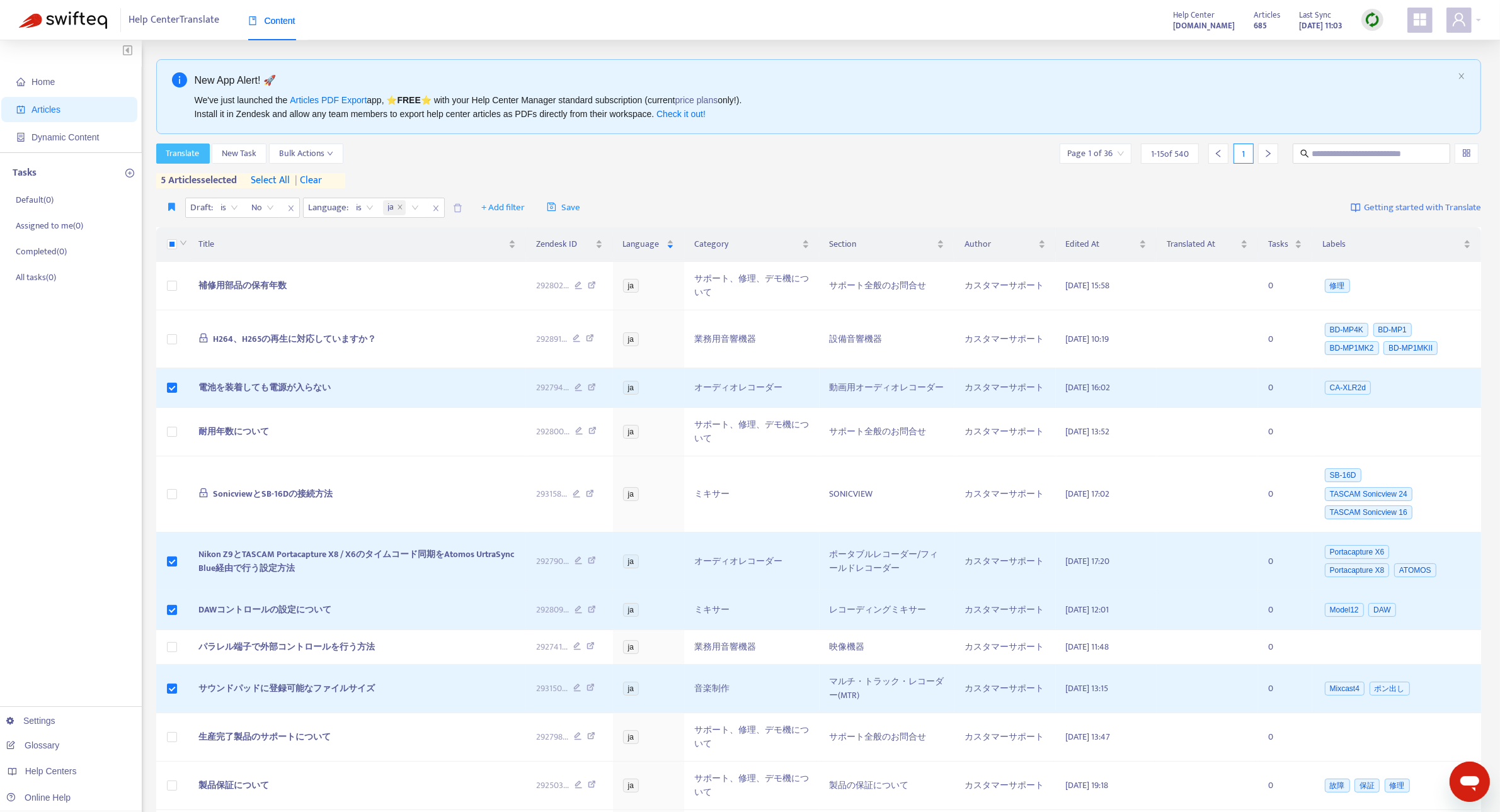
click at [181, 151] on span "Translate" at bounding box center [183, 154] width 34 height 14
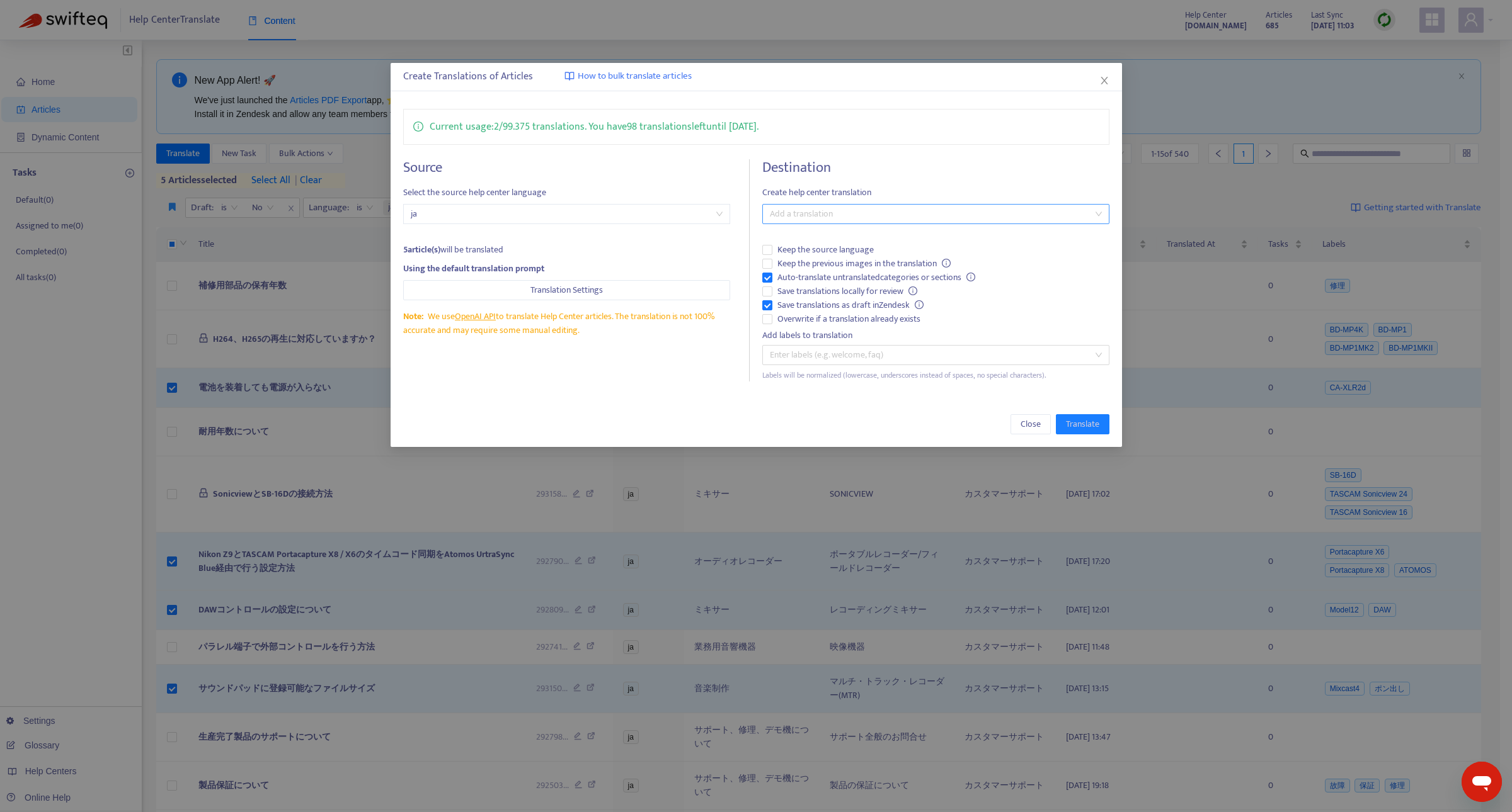
click at [797, 221] on div at bounding box center [929, 214] width 328 height 15
click at [797, 258] on div "English (USA) ( en-us )" at bounding box center [935, 260] width 326 height 14
click at [965, 168] on h4 "Destination" at bounding box center [935, 167] width 347 height 17
click at [1081, 425] on span "Translate" at bounding box center [1083, 424] width 34 height 14
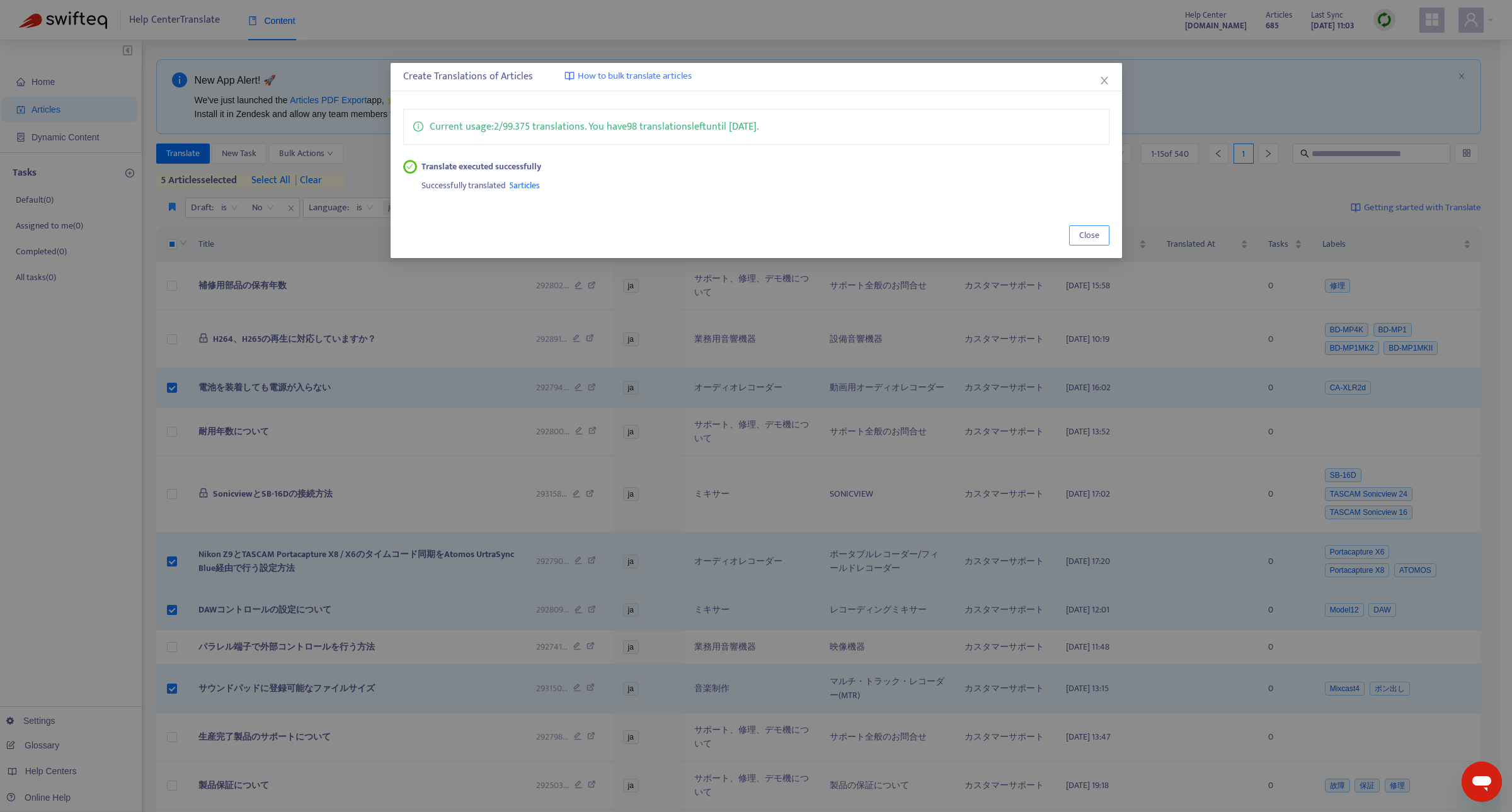
click at [1099, 228] on button "Close" at bounding box center [1089, 236] width 41 height 20
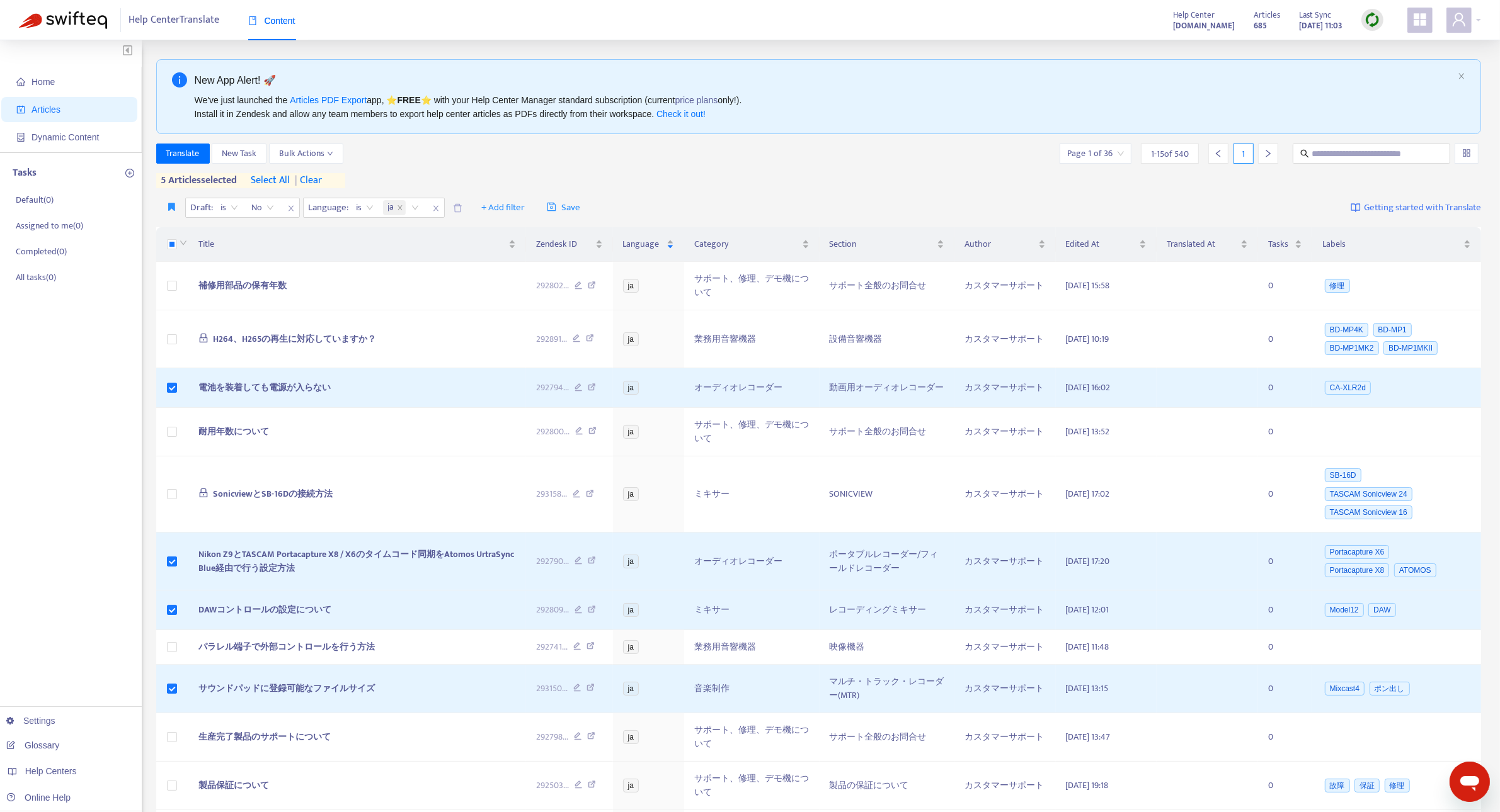
scroll to position [65, 0]
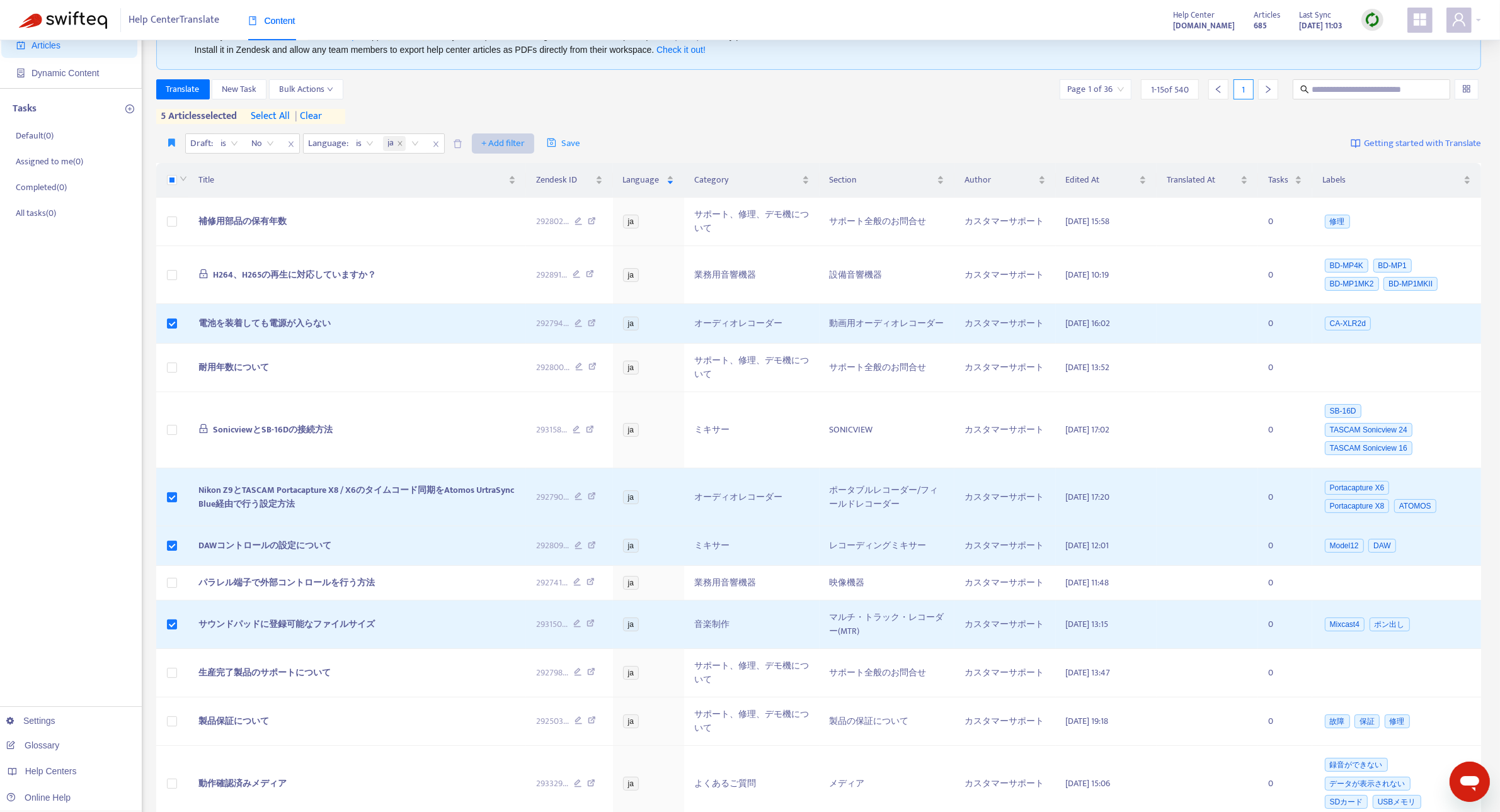
click at [508, 137] on span "+ Add filter" at bounding box center [503, 143] width 44 height 15
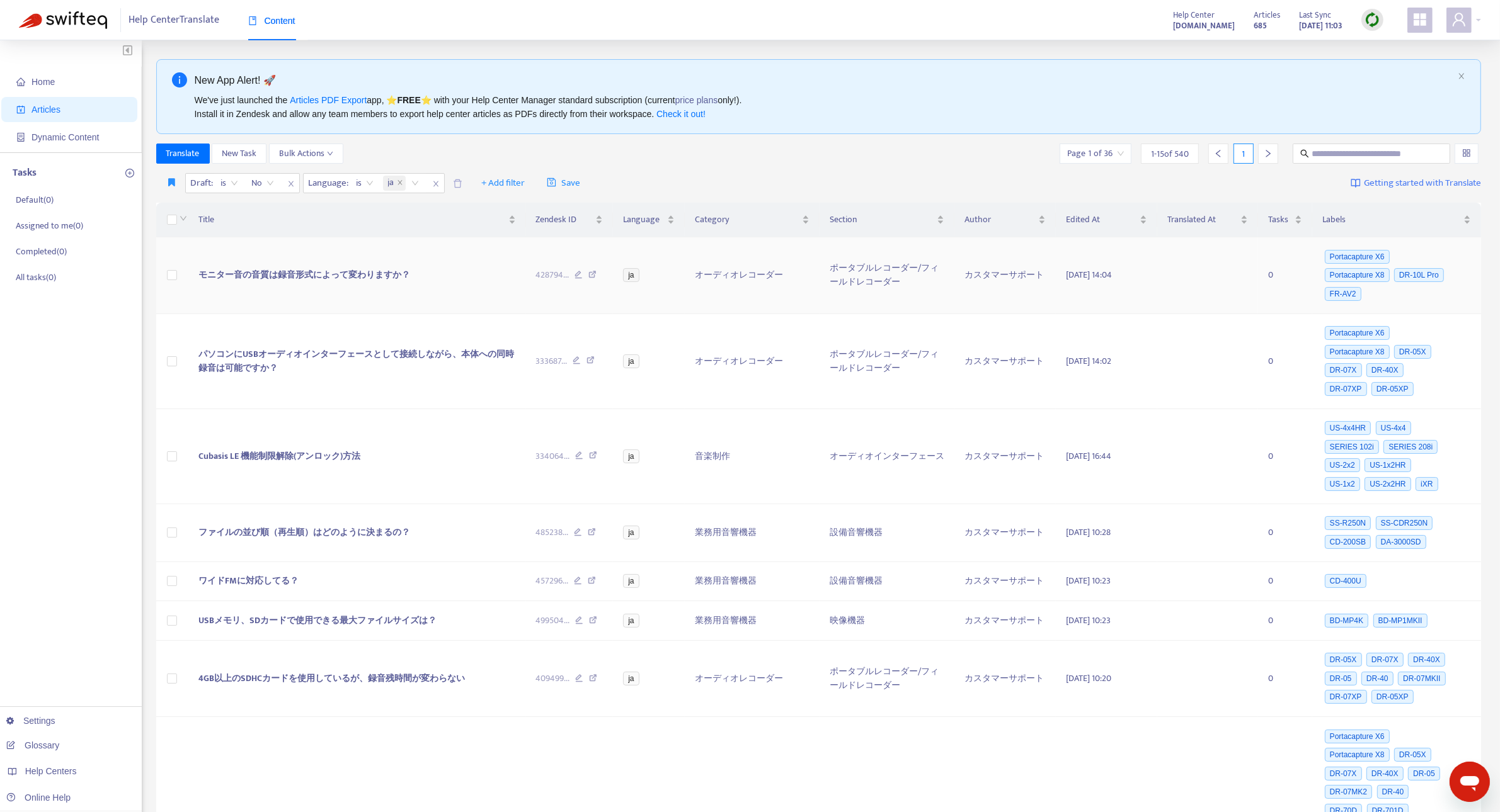
click at [350, 281] on span "モニター音の音質は録音形式によって変わりますか？" at bounding box center [304, 274] width 212 height 15
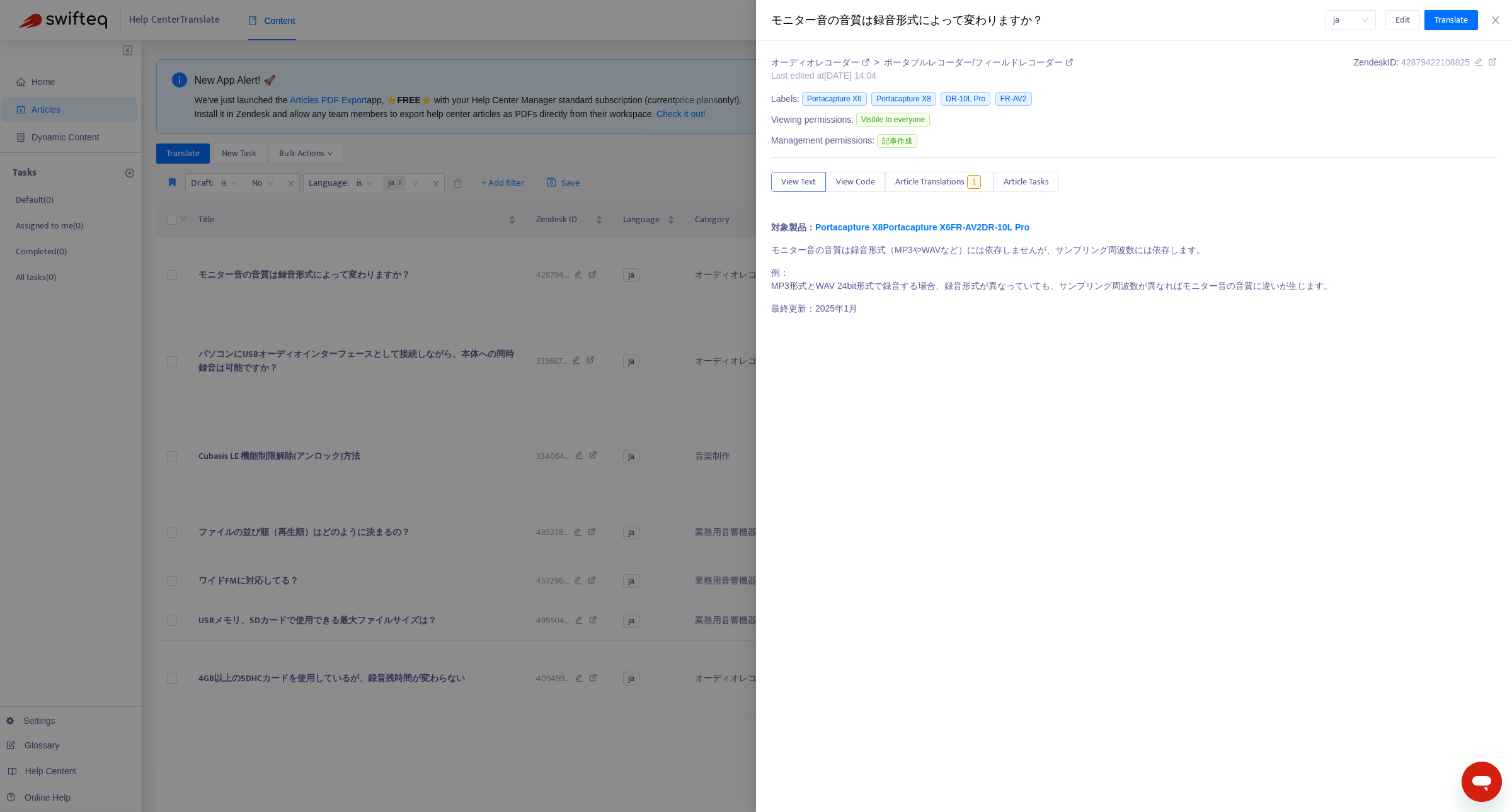
click at [1346, 23] on span "ja" at bounding box center [1350, 20] width 35 height 19
click at [1337, 48] on div "en-us" at bounding box center [1255, 46] width 220 height 14
click at [1495, 20] on icon "close" at bounding box center [1495, 20] width 7 height 8
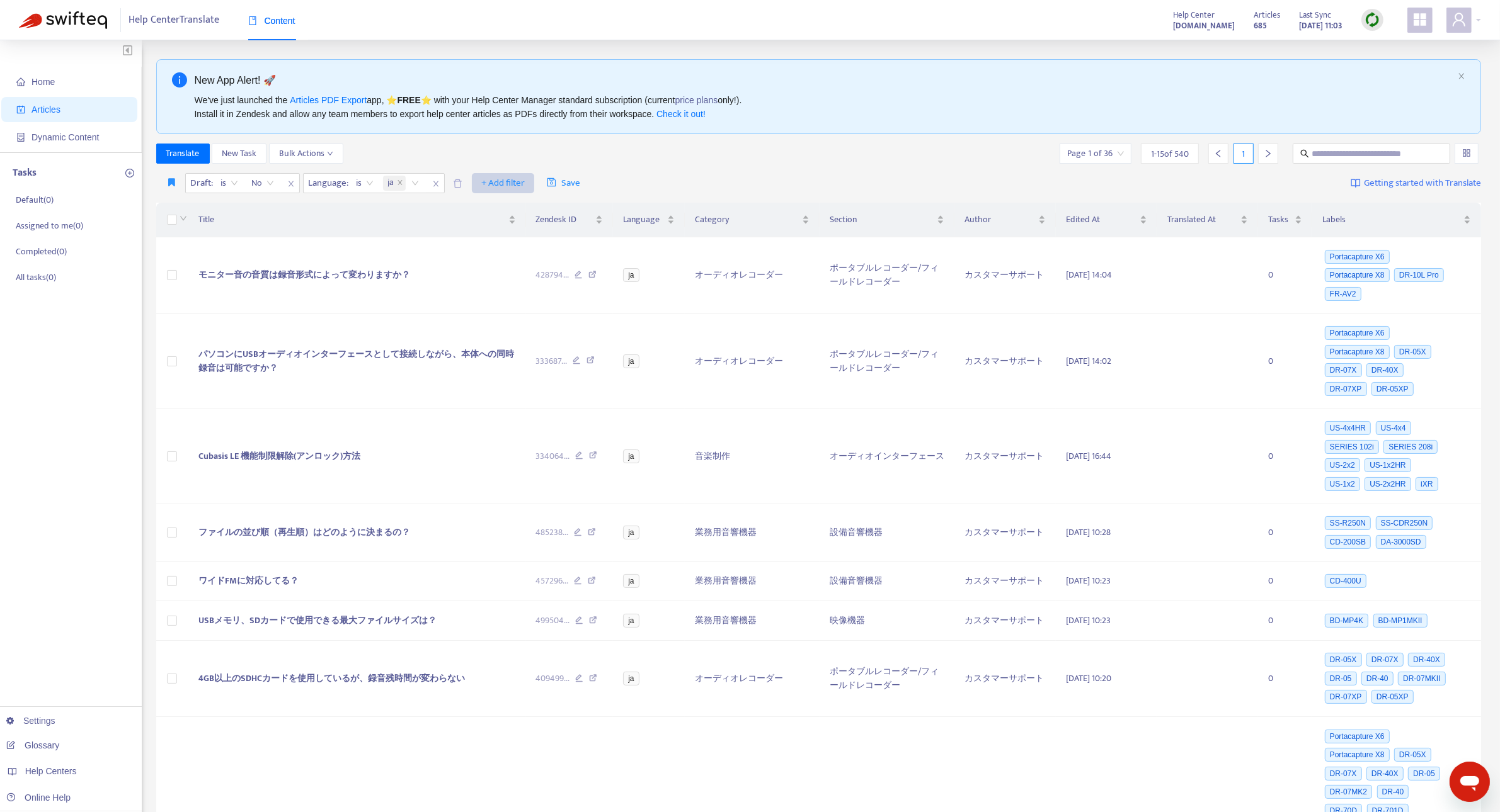
click at [511, 187] on span "+ Add filter" at bounding box center [503, 183] width 44 height 15
click at [540, 367] on span "Recently Translated" at bounding box center [522, 371] width 79 height 14
click at [546, 185] on input "search" at bounding box center [503, 183] width 95 height 19
click at [542, 234] on div "No" at bounding box center [569, 229] width 220 height 14
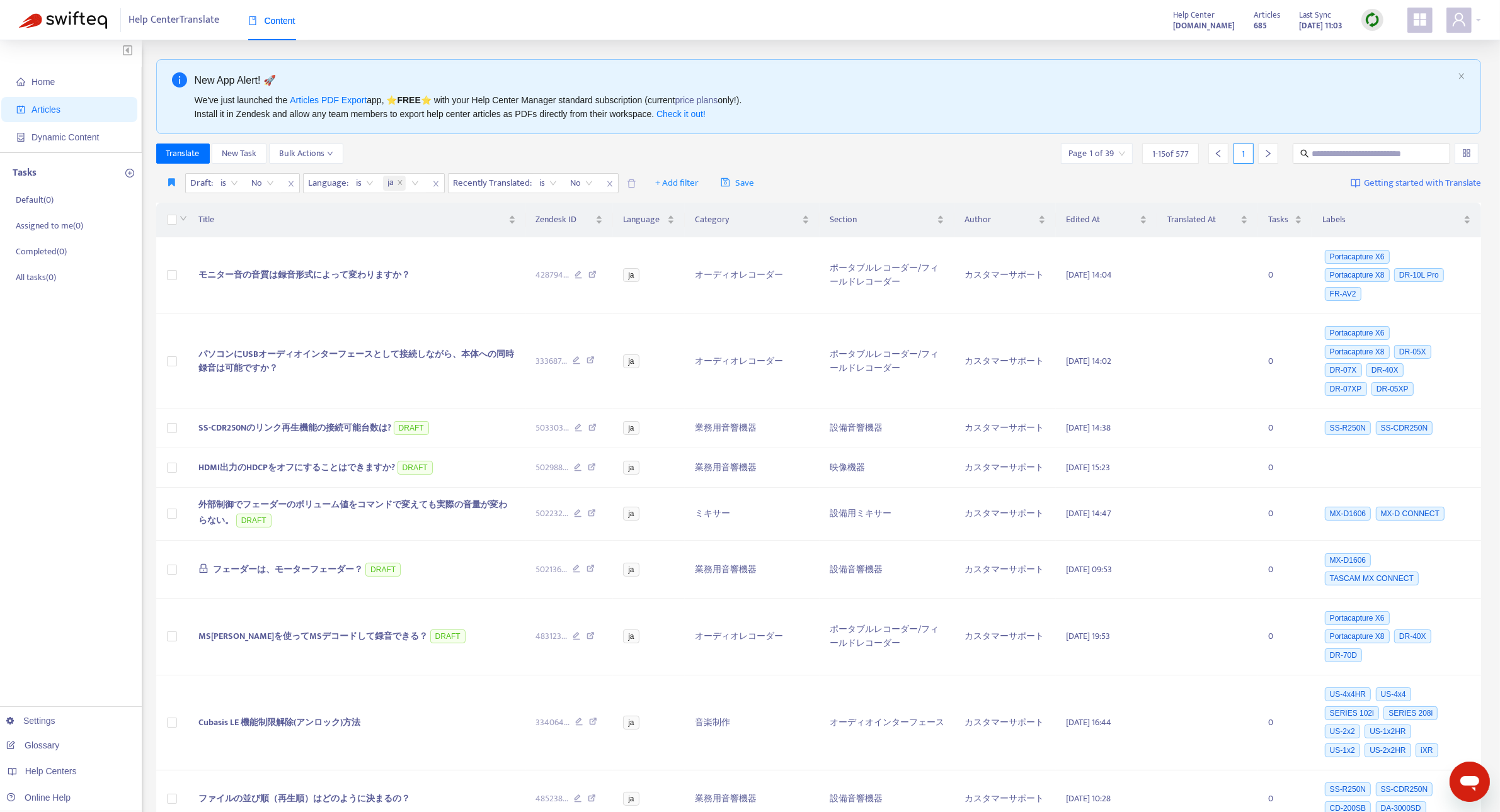
click at [1368, 19] on img at bounding box center [1373, 20] width 16 height 16
click at [1378, 43] on link "Quick Sync" at bounding box center [1399, 46] width 54 height 15
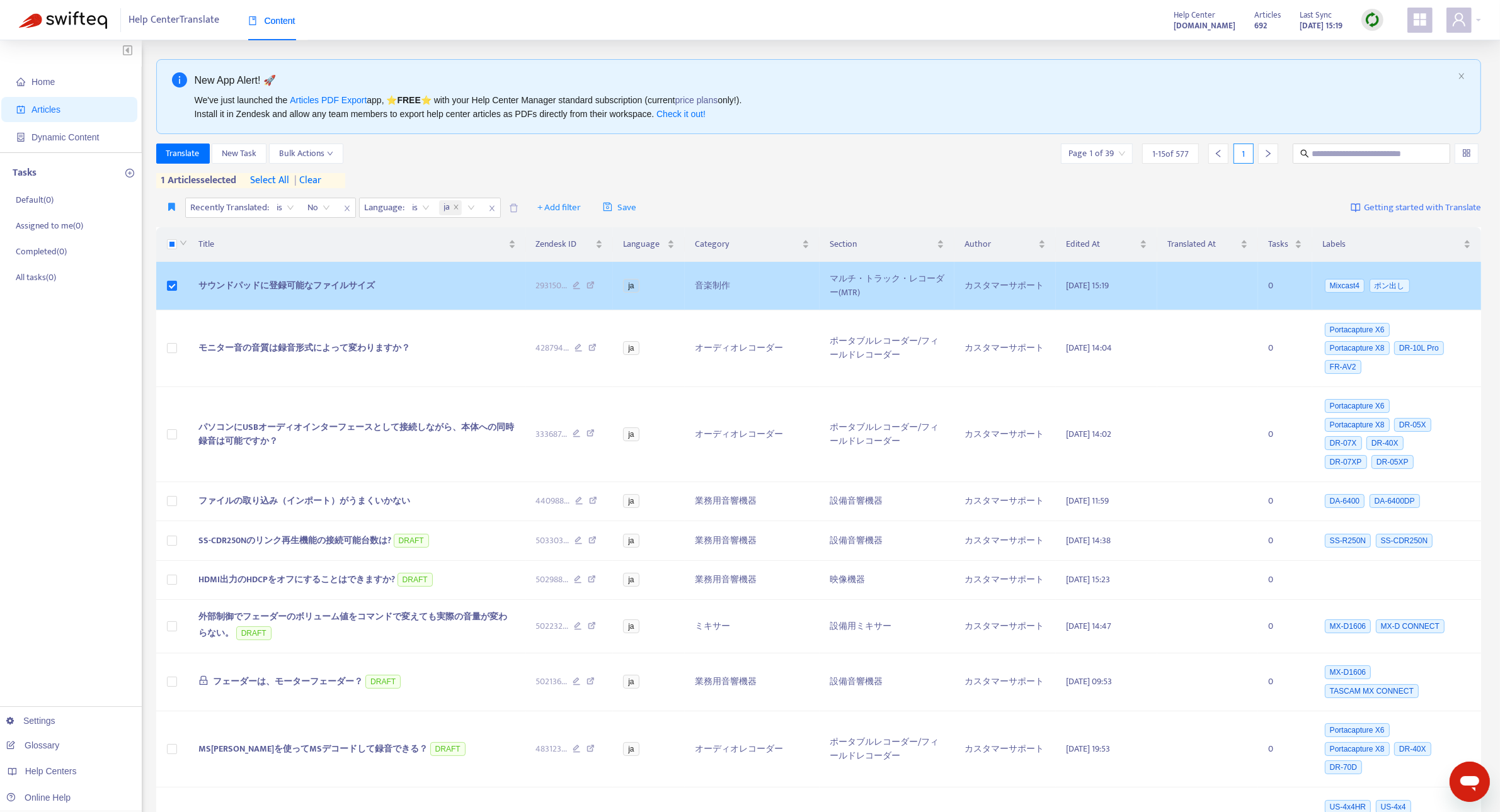
click at [261, 284] on span "サウンドパッドに登録可能なファイルサイズ" at bounding box center [286, 285] width 176 height 15
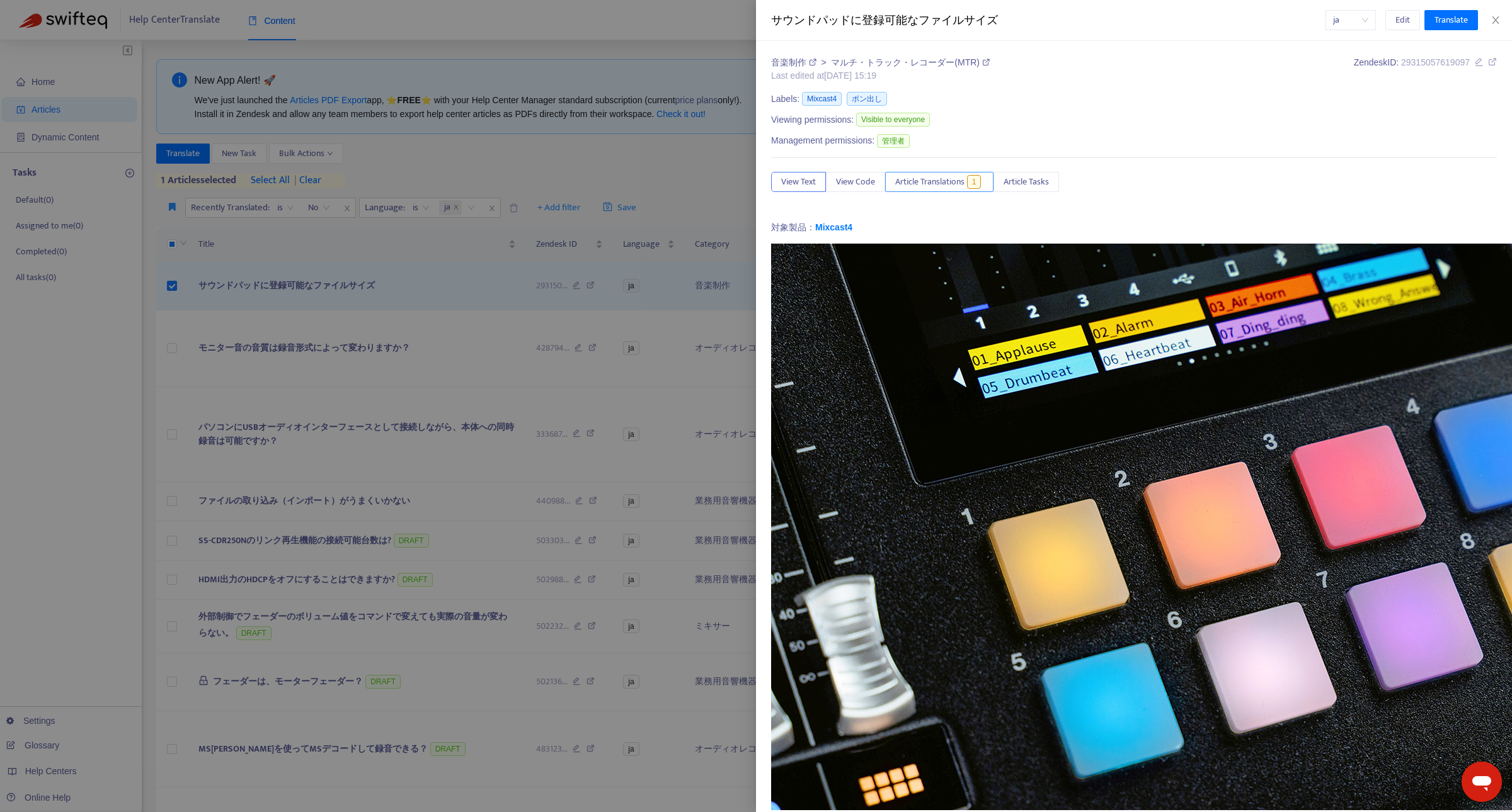
click at [955, 183] on span "Article Translations" at bounding box center [929, 182] width 70 height 14
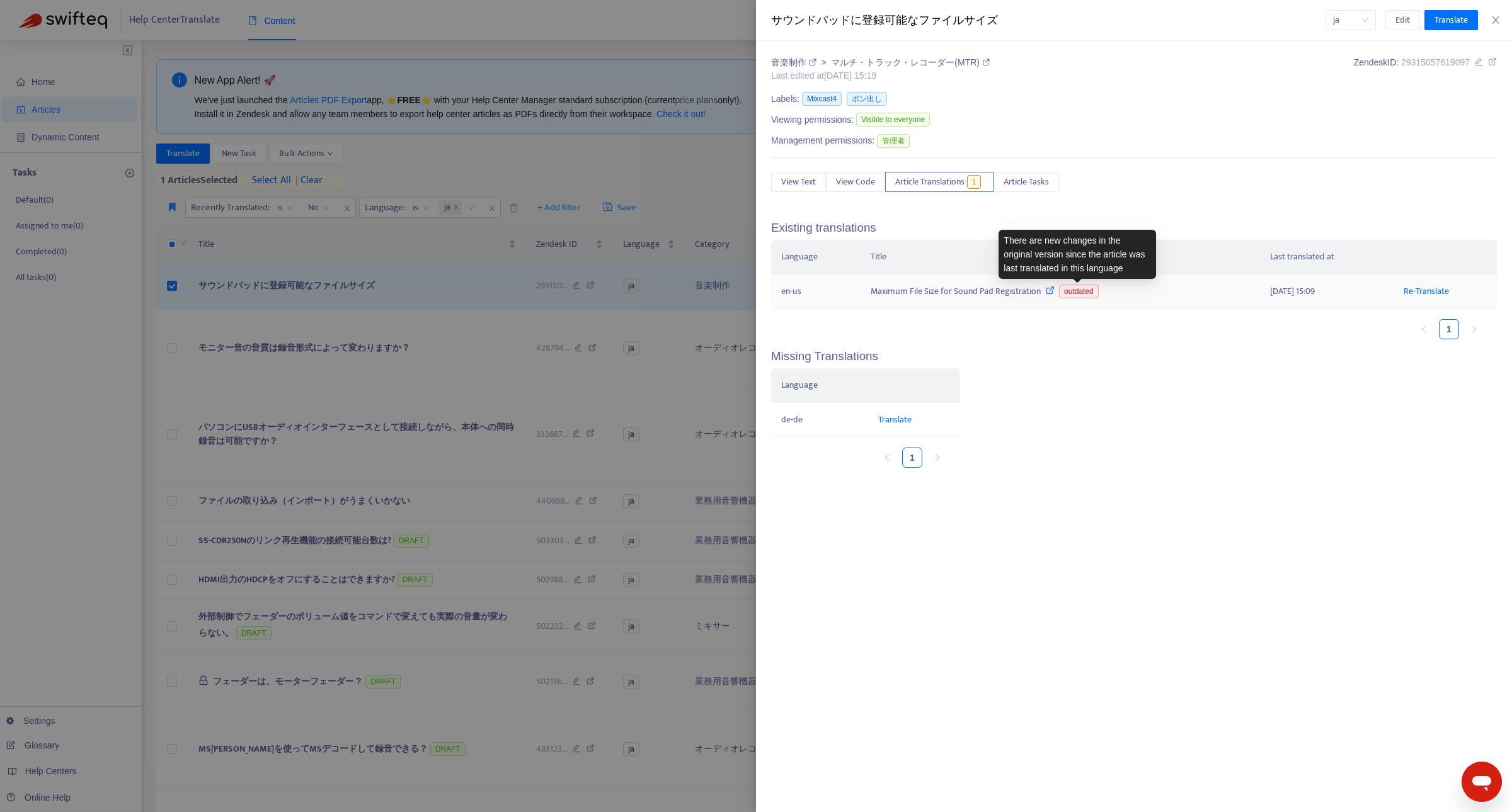
click at [1073, 296] on span "outdated" at bounding box center [1079, 291] width 40 height 14
click at [1072, 290] on span "outdated" at bounding box center [1079, 291] width 40 height 14
click at [1425, 290] on link "Re-Translate" at bounding box center [1427, 291] width 46 height 15
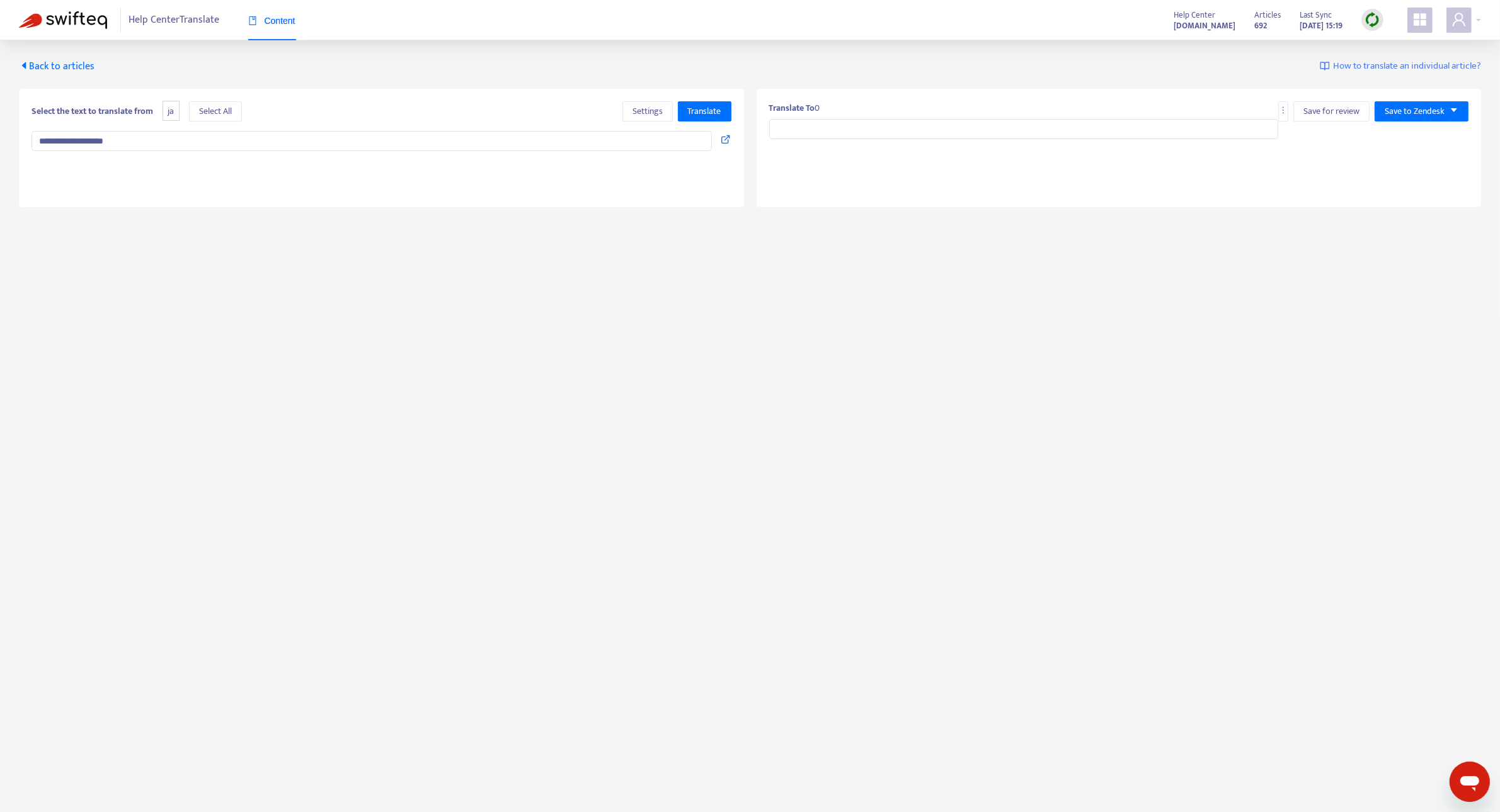
type input "**********"
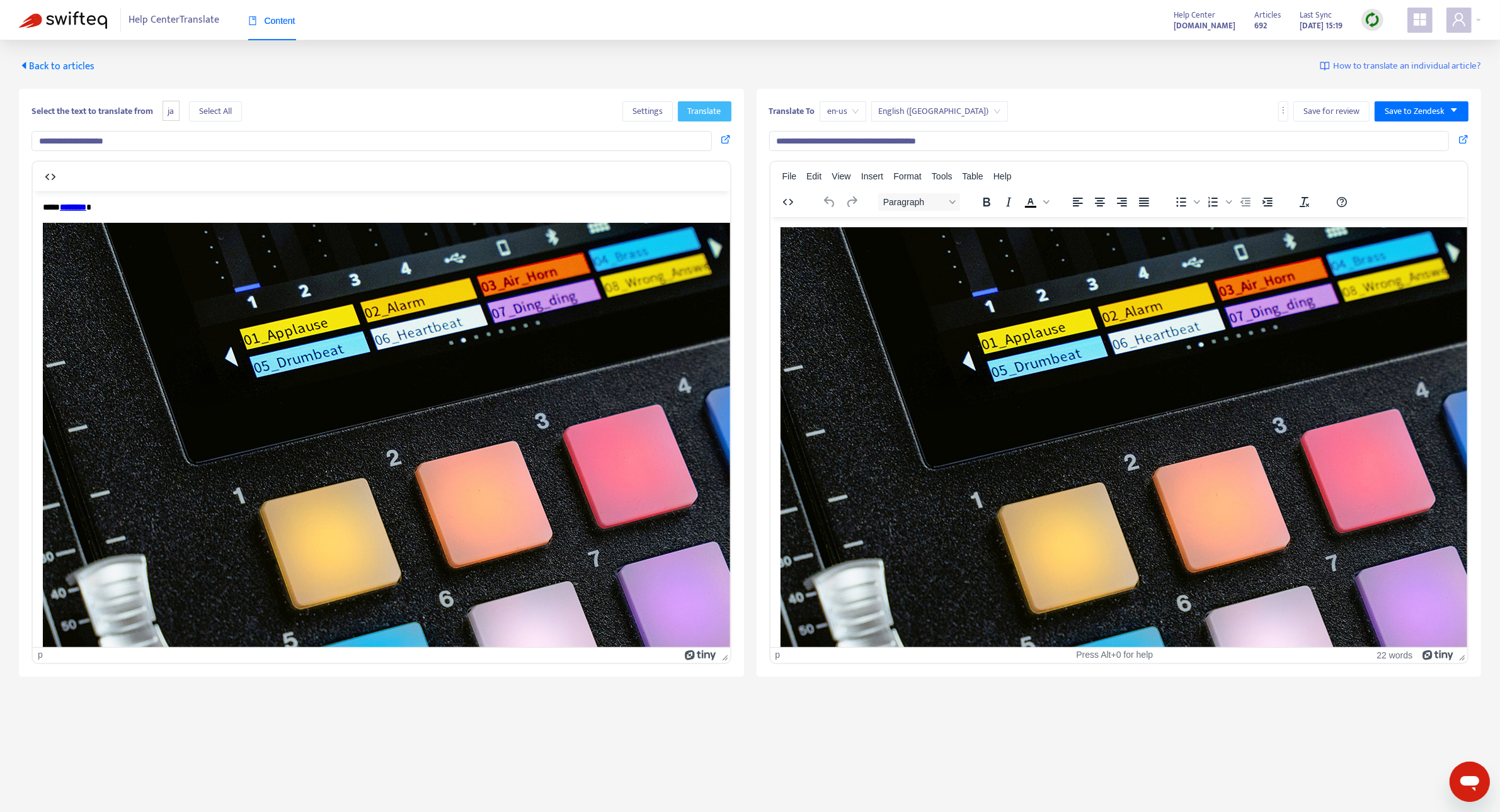
click at [706, 114] on span "Translate" at bounding box center [705, 111] width 34 height 14
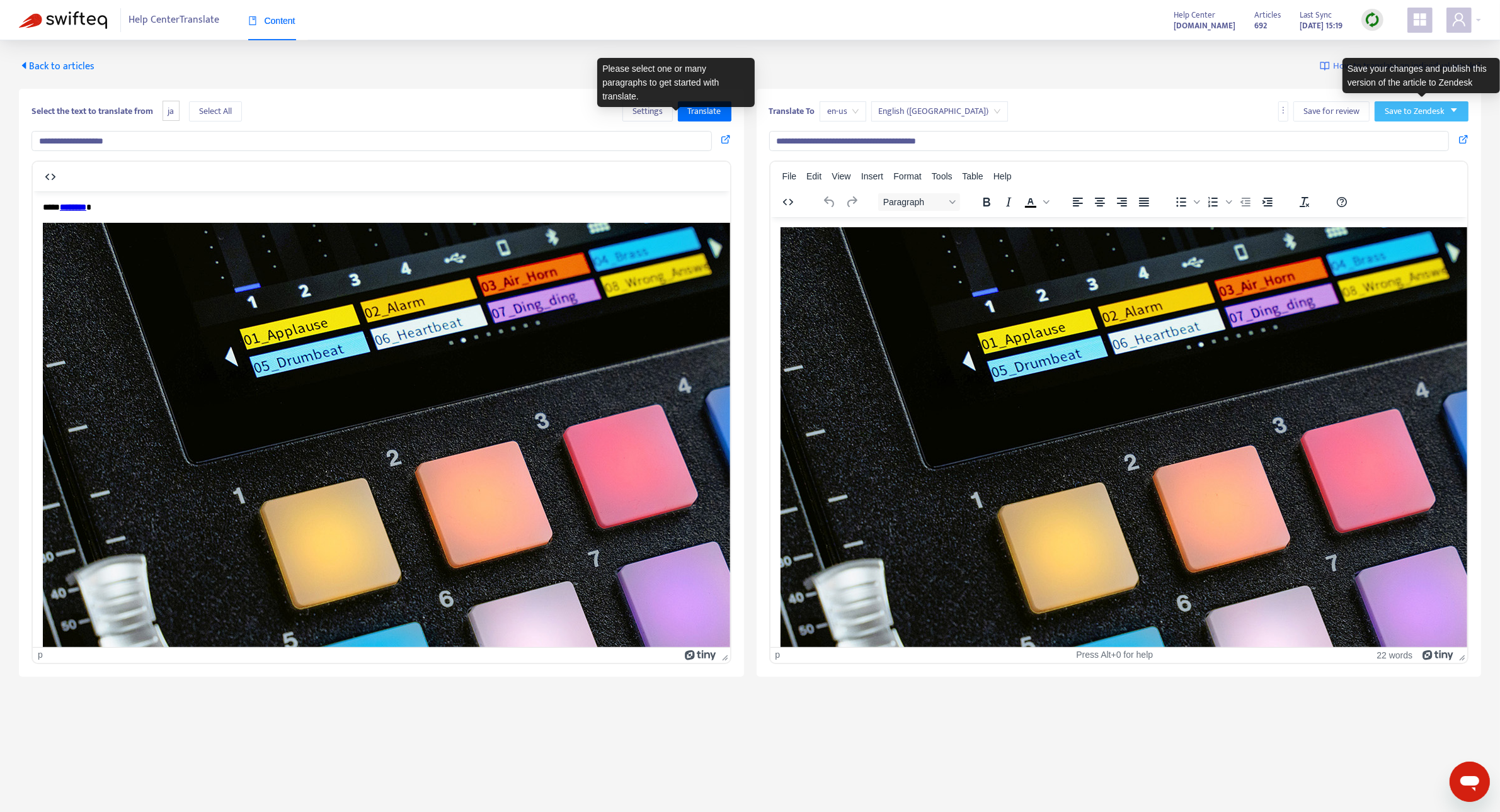
click at [1412, 111] on span "Save to Zendesk" at bounding box center [1415, 111] width 60 height 14
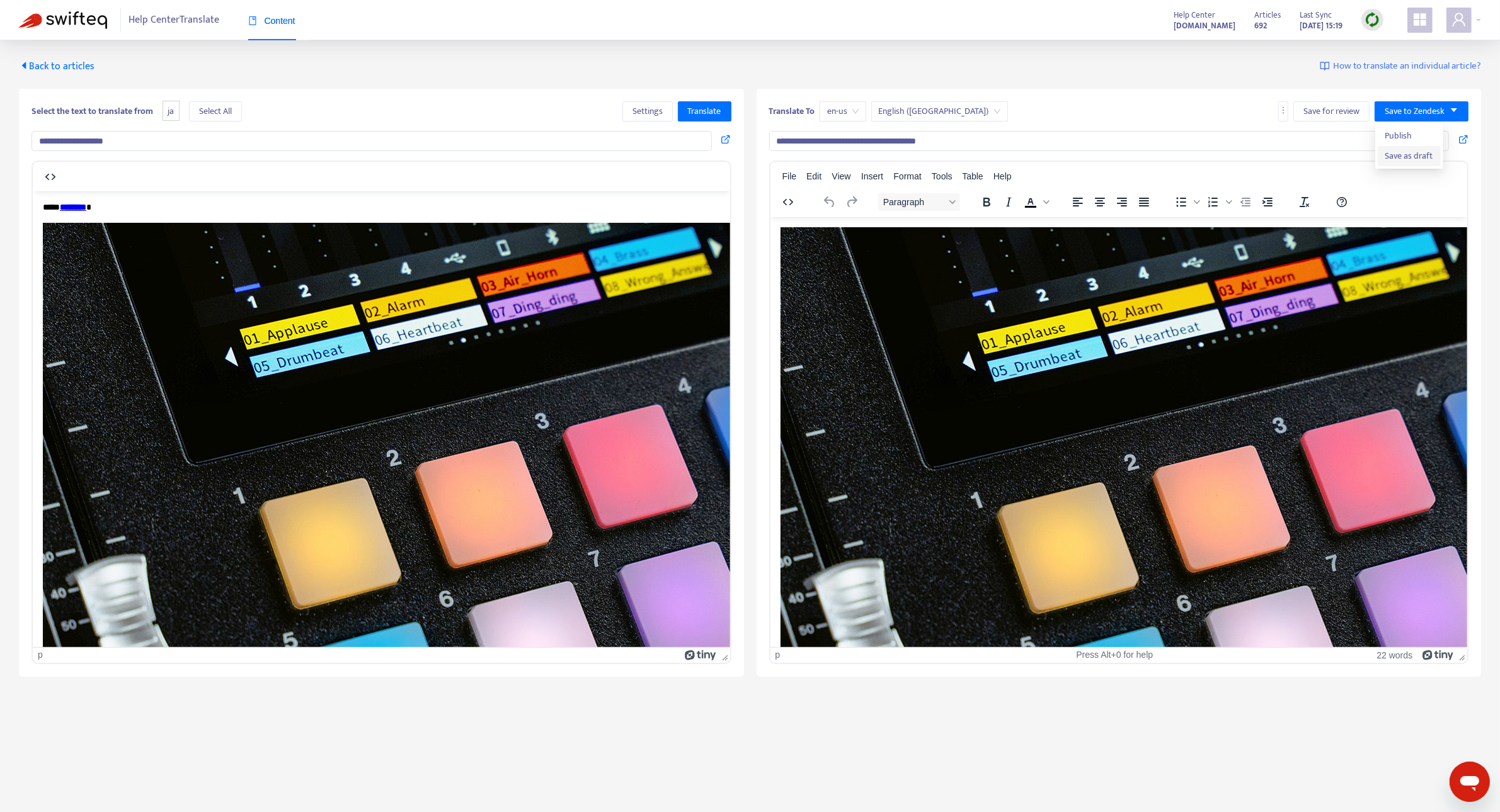
click at [1413, 154] on span "Save as draft" at bounding box center [1410, 156] width 48 height 14
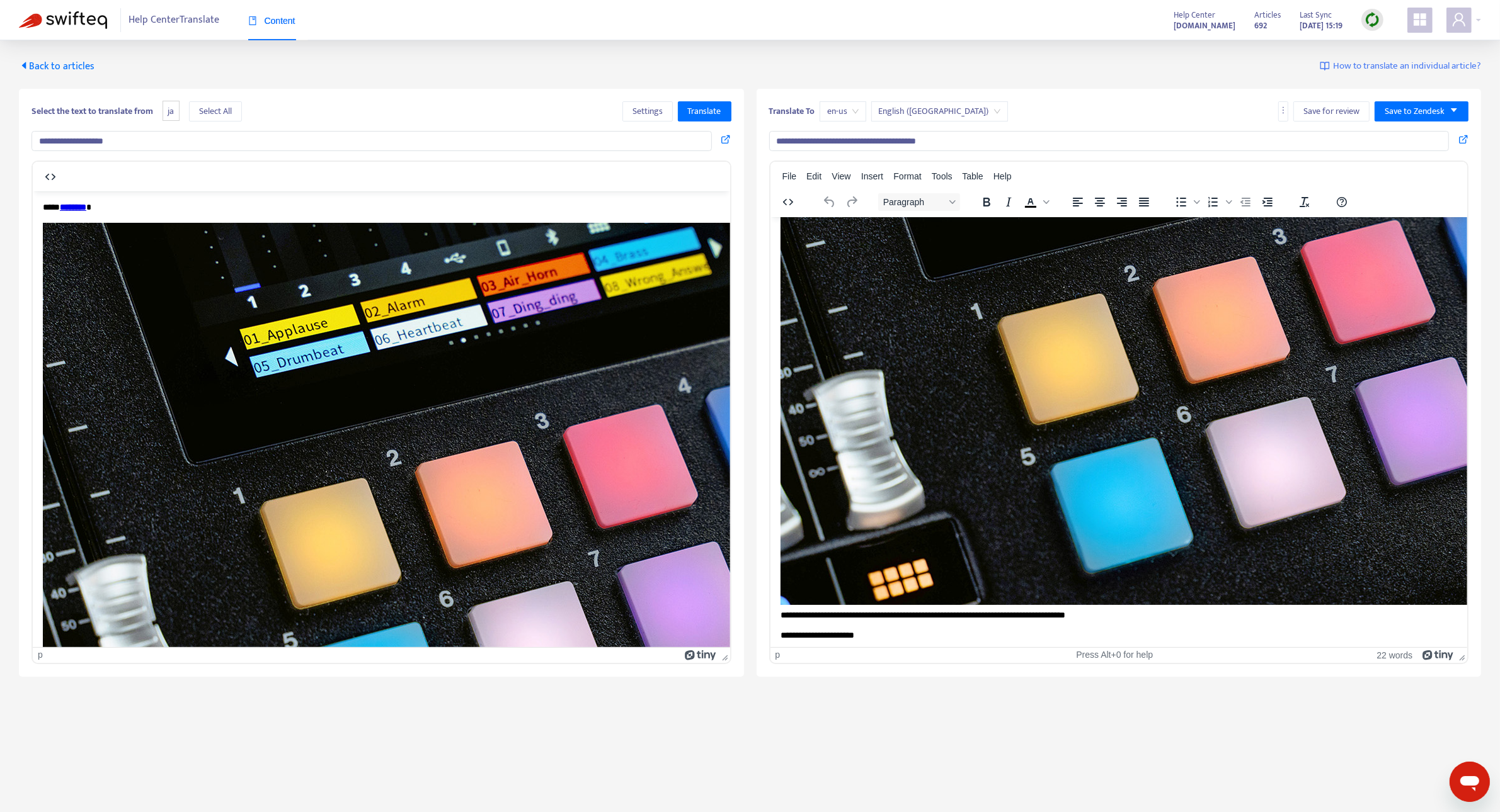
scroll to position [209, 0]
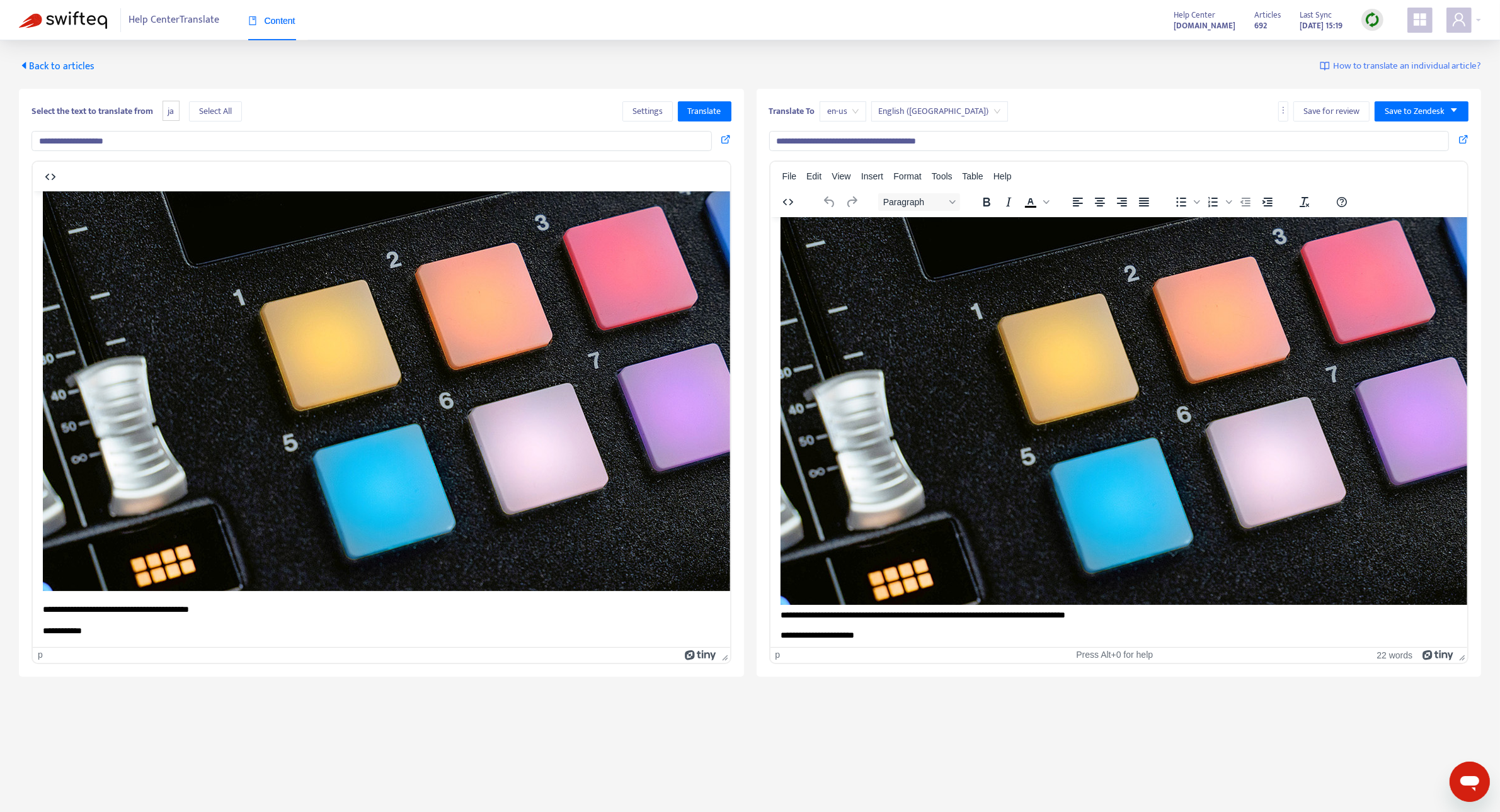
click at [708, 479] on img "Rich Text Area. Press ALT-0 for help." at bounding box center [547, 307] width 1008 height 567
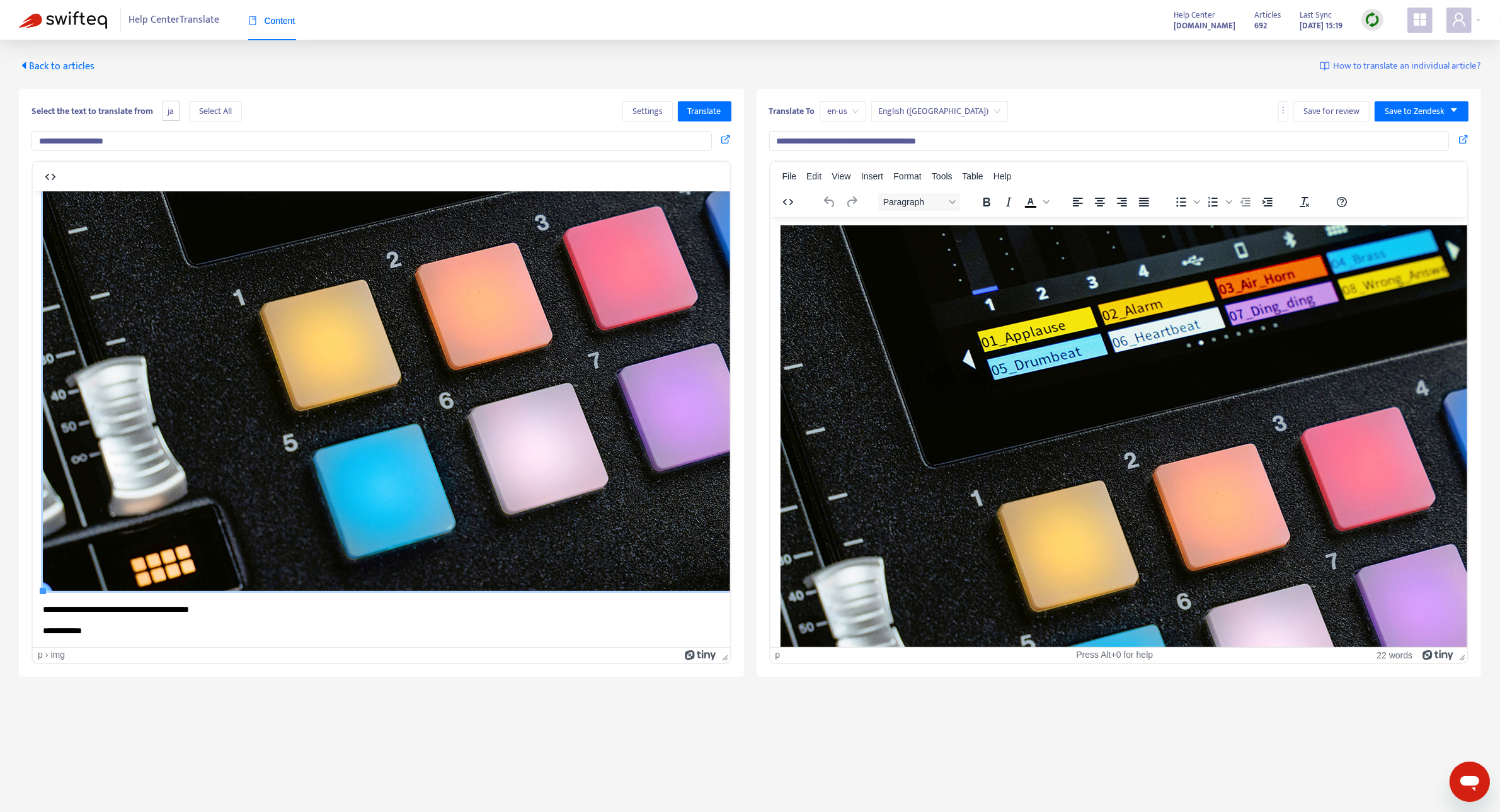
scroll to position [0, 0]
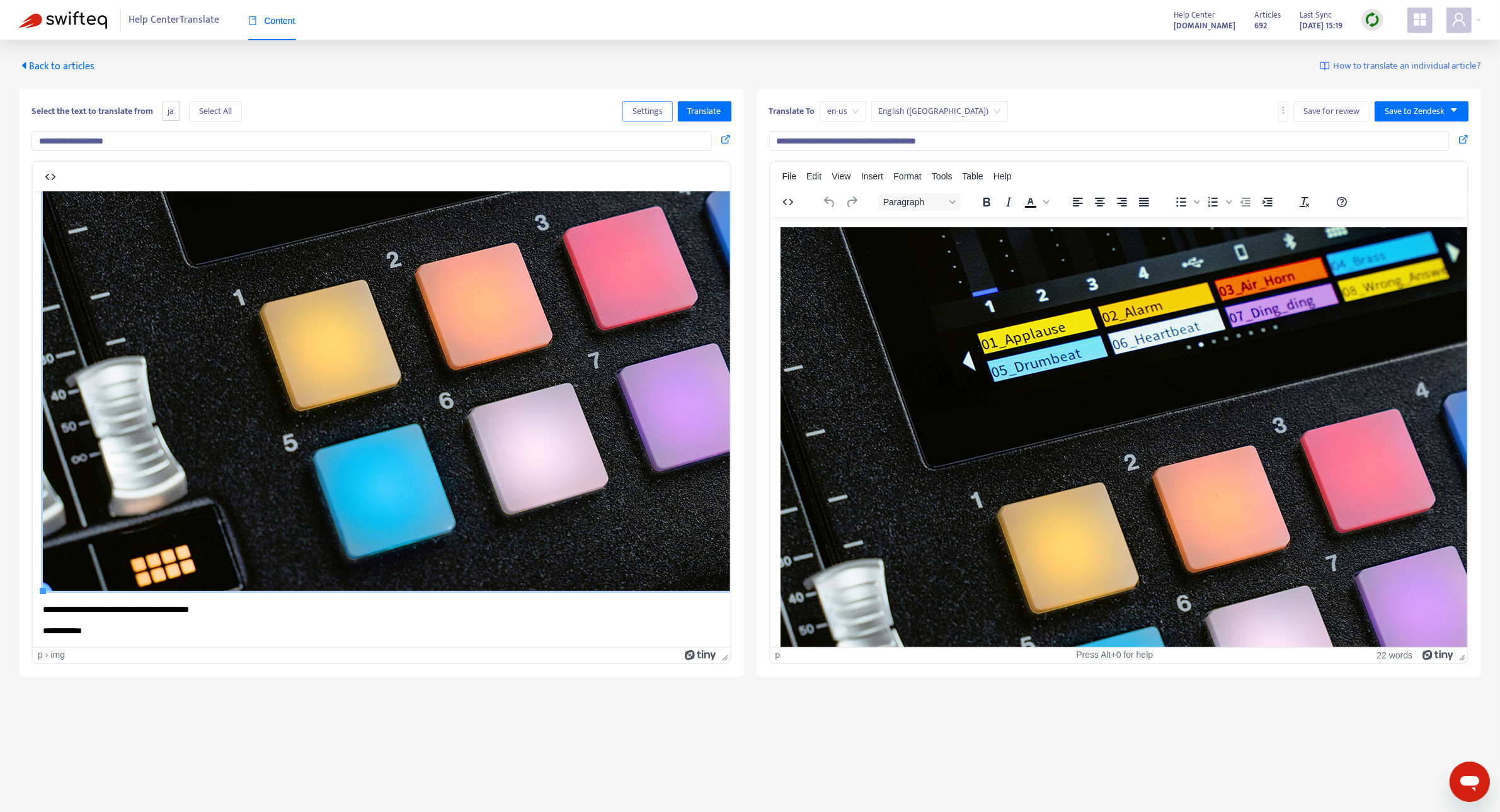
click at [657, 108] on span "Settings" at bounding box center [647, 111] width 30 height 14
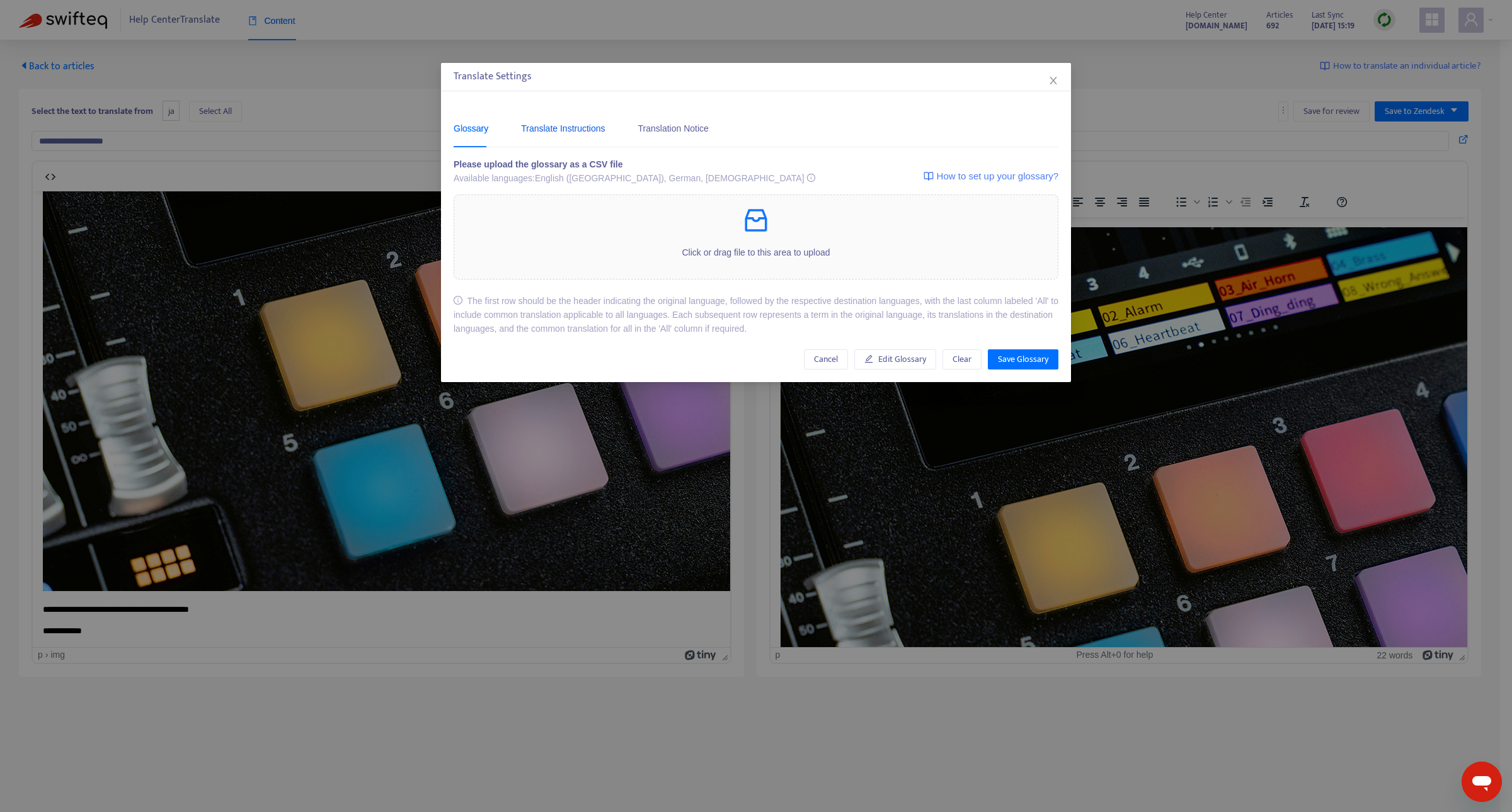
click at [576, 124] on div "Translate Instructions" at bounding box center [563, 128] width 84 height 14
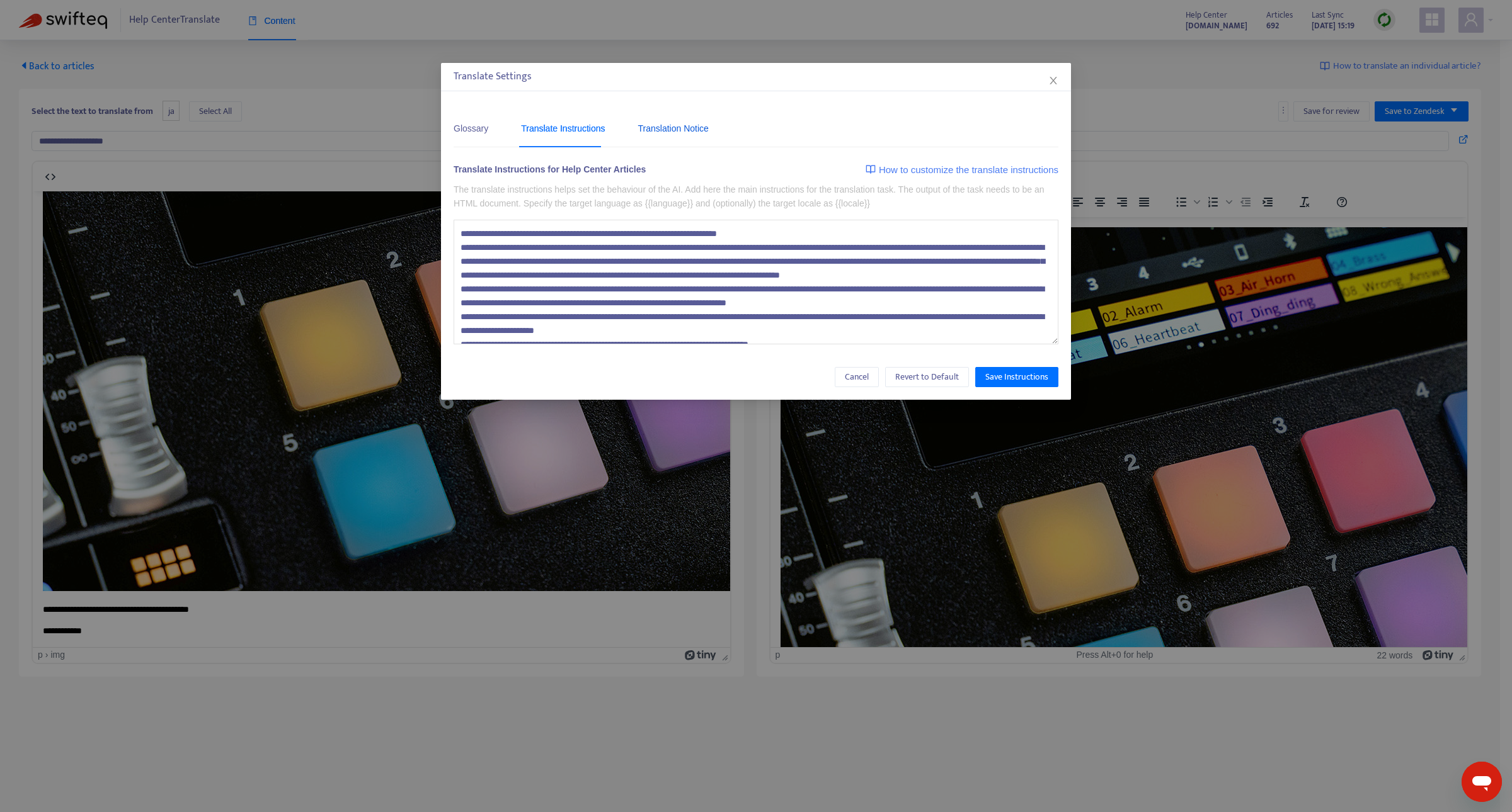
click at [669, 132] on div "Translation Notice" at bounding box center [673, 128] width 71 height 14
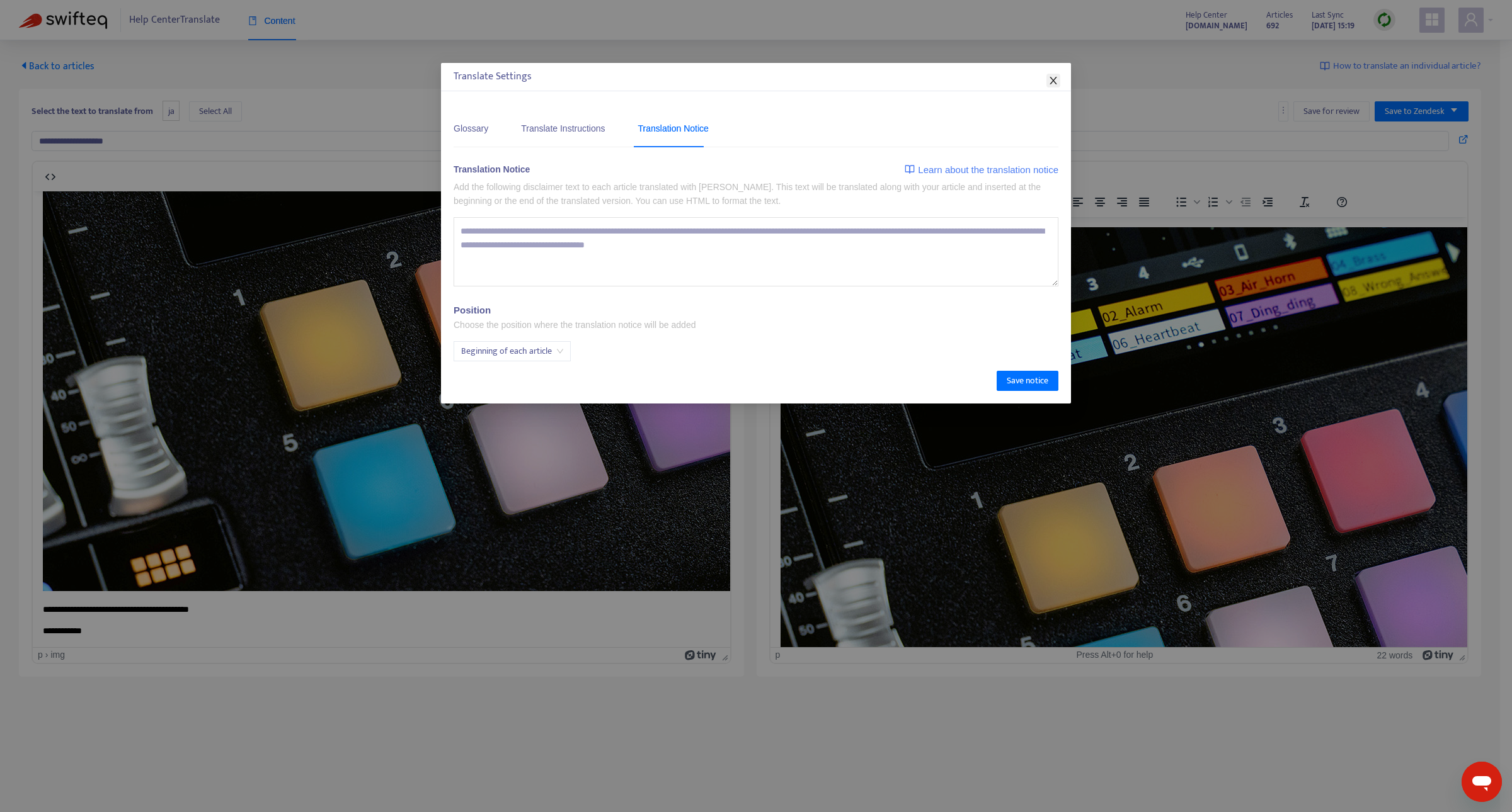
click at [1057, 82] on icon "close" at bounding box center [1053, 81] width 10 height 10
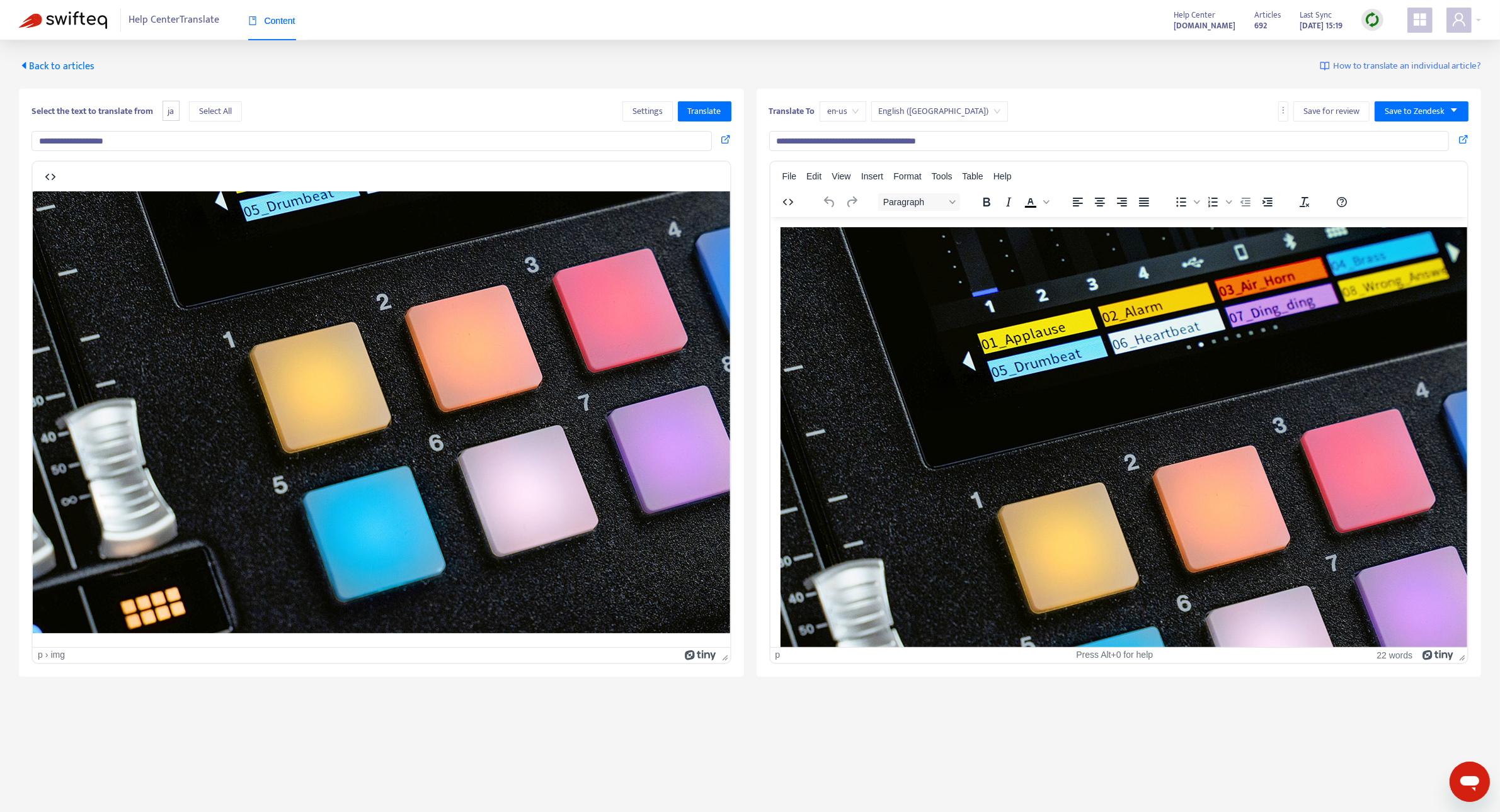
scroll to position [0, 10]
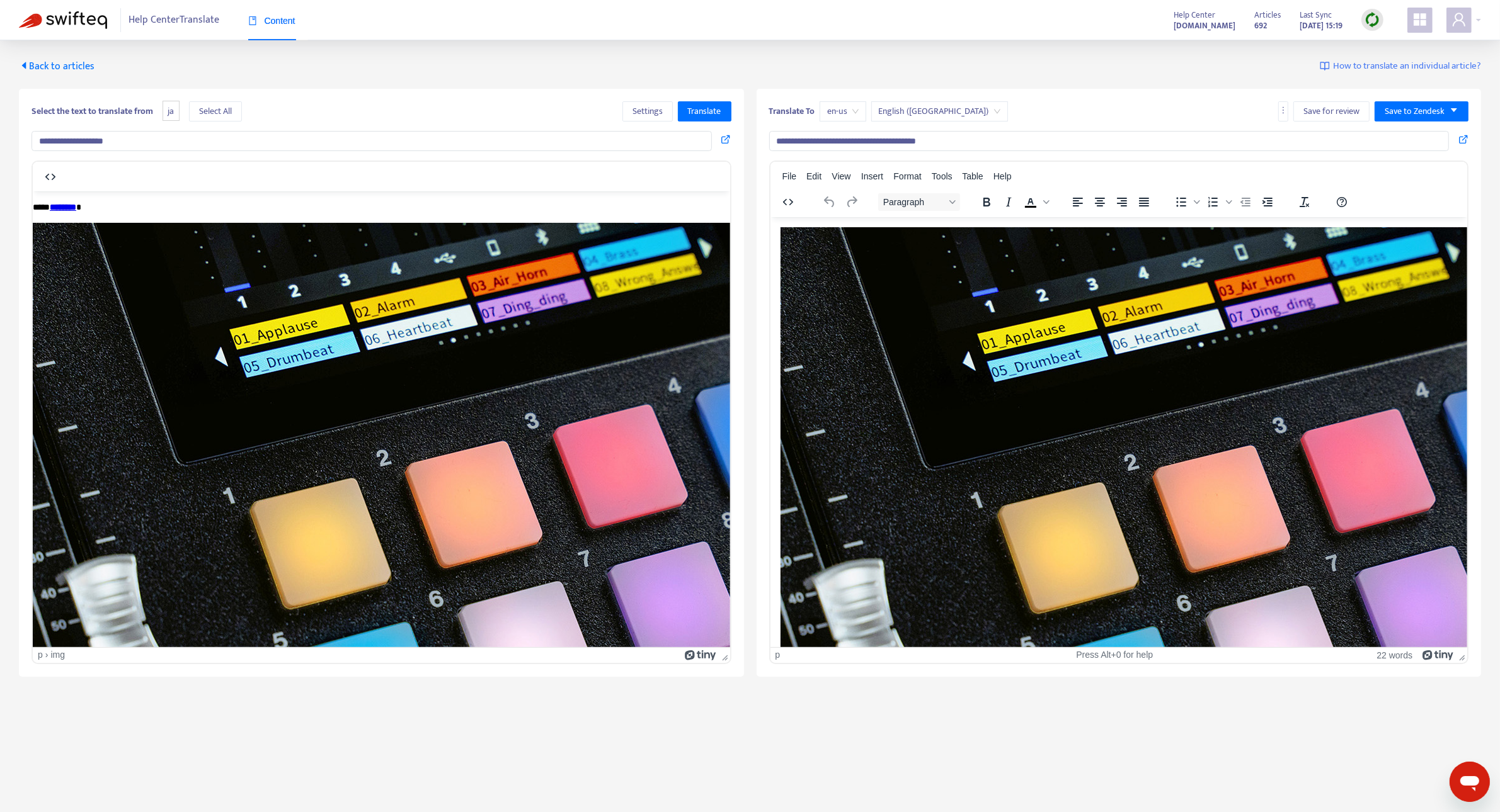
click at [840, 328] on img "Rich Text Area. Press ALT-0 for help." at bounding box center [1284, 510] width 1008 height 567
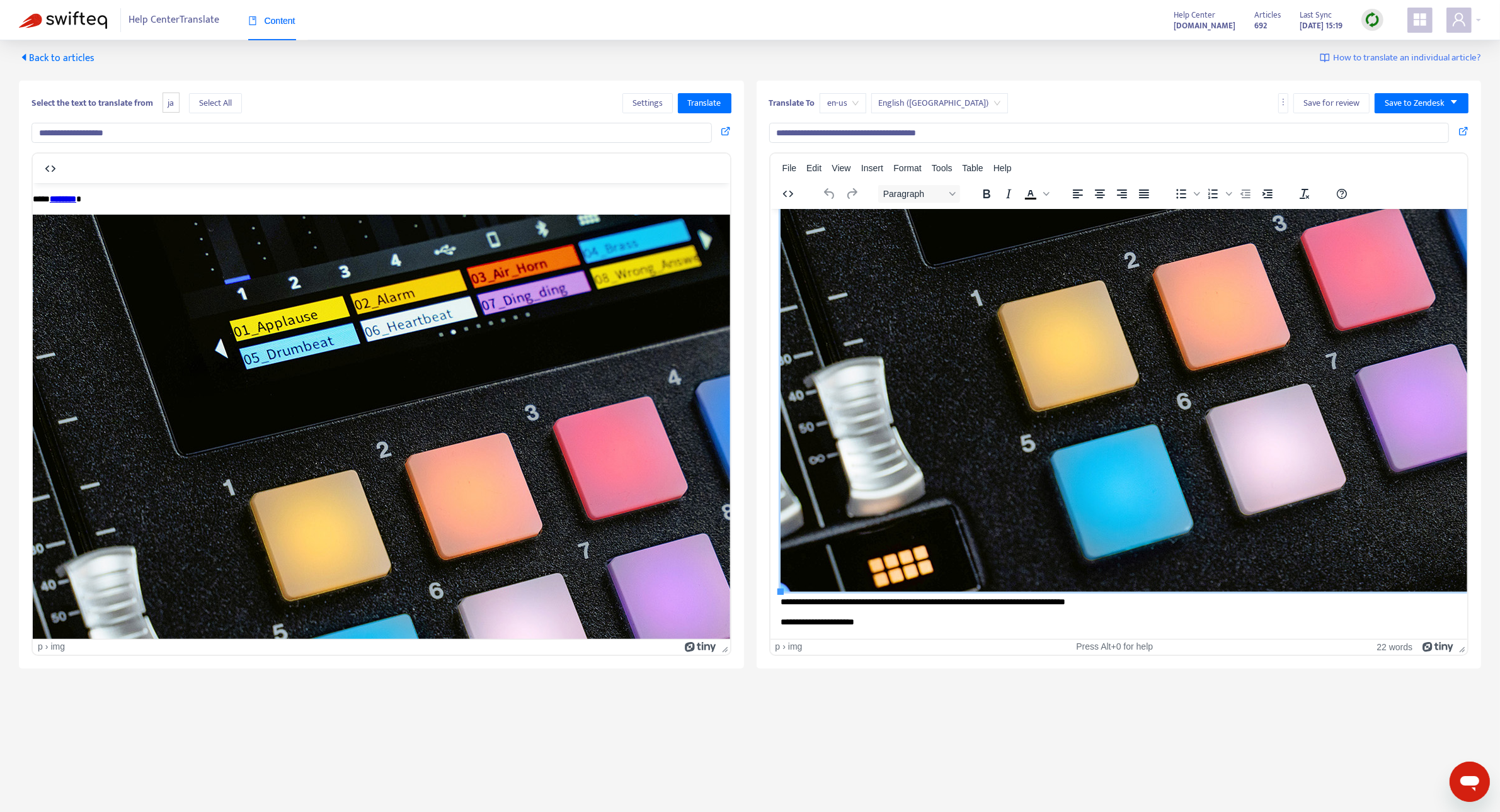
scroll to position [0, 0]
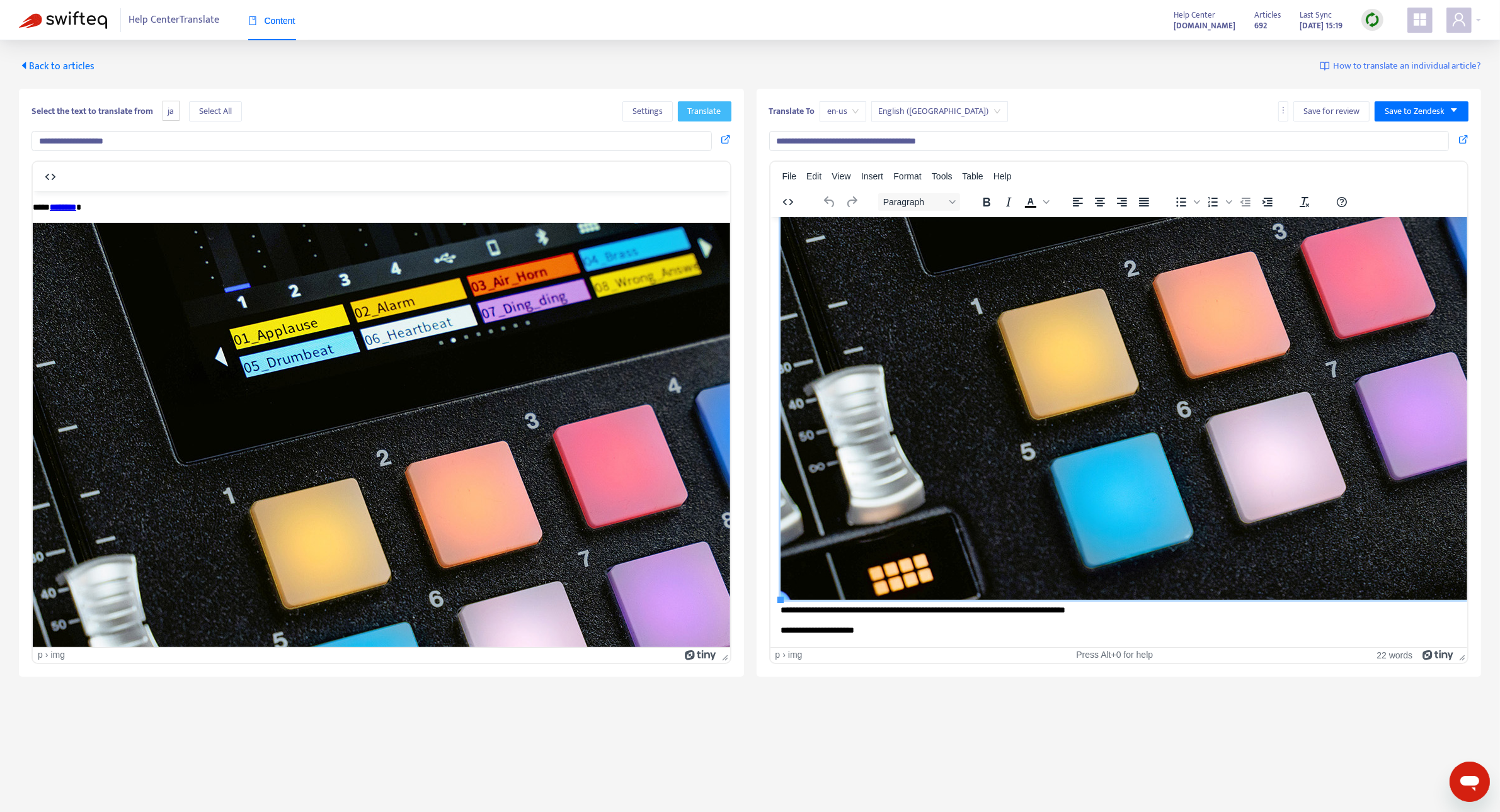
click at [698, 108] on span "Translate" at bounding box center [705, 111] width 34 height 14
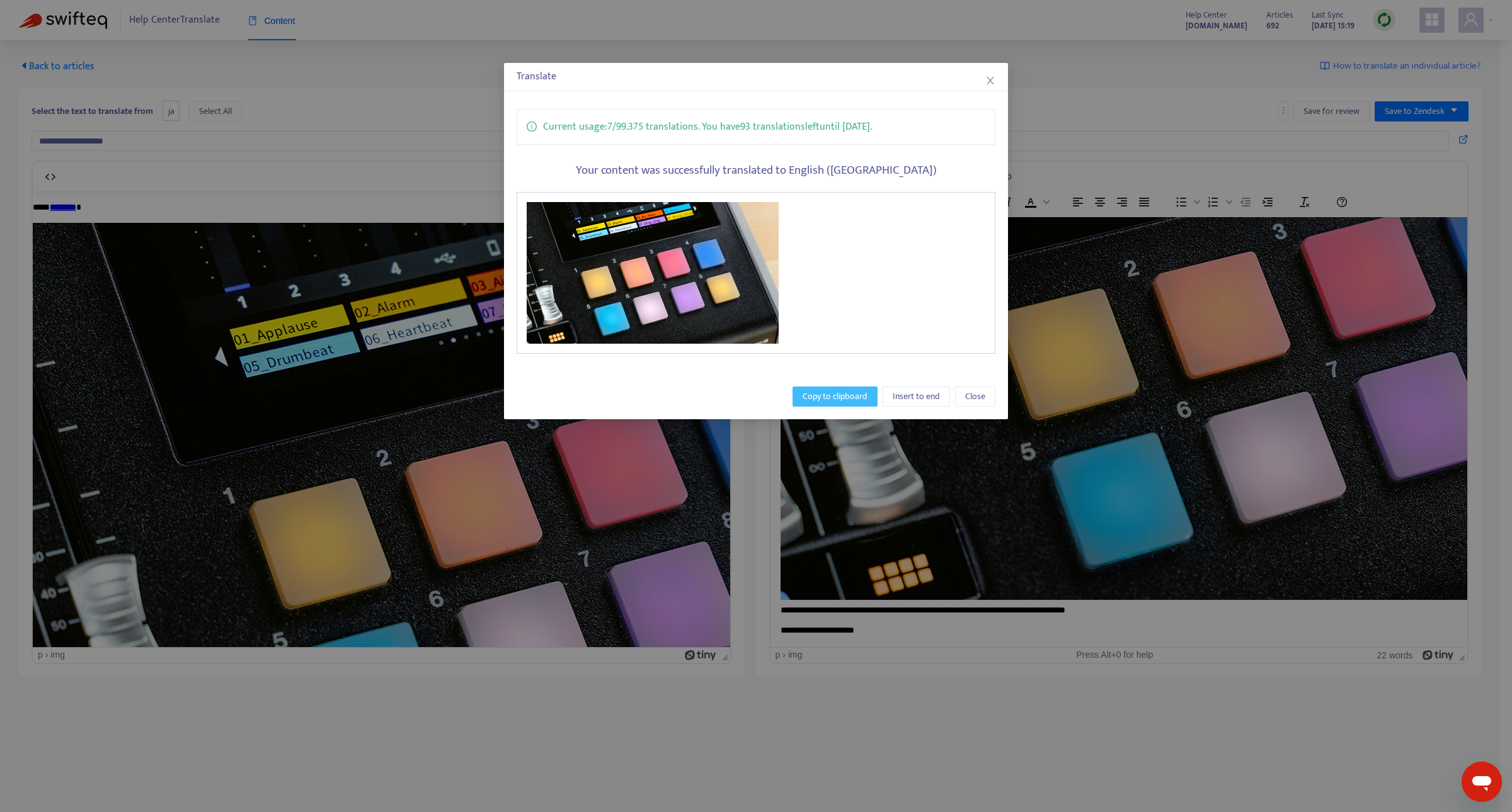
click at [840, 398] on span "Copy to clipboard" at bounding box center [834, 397] width 65 height 14
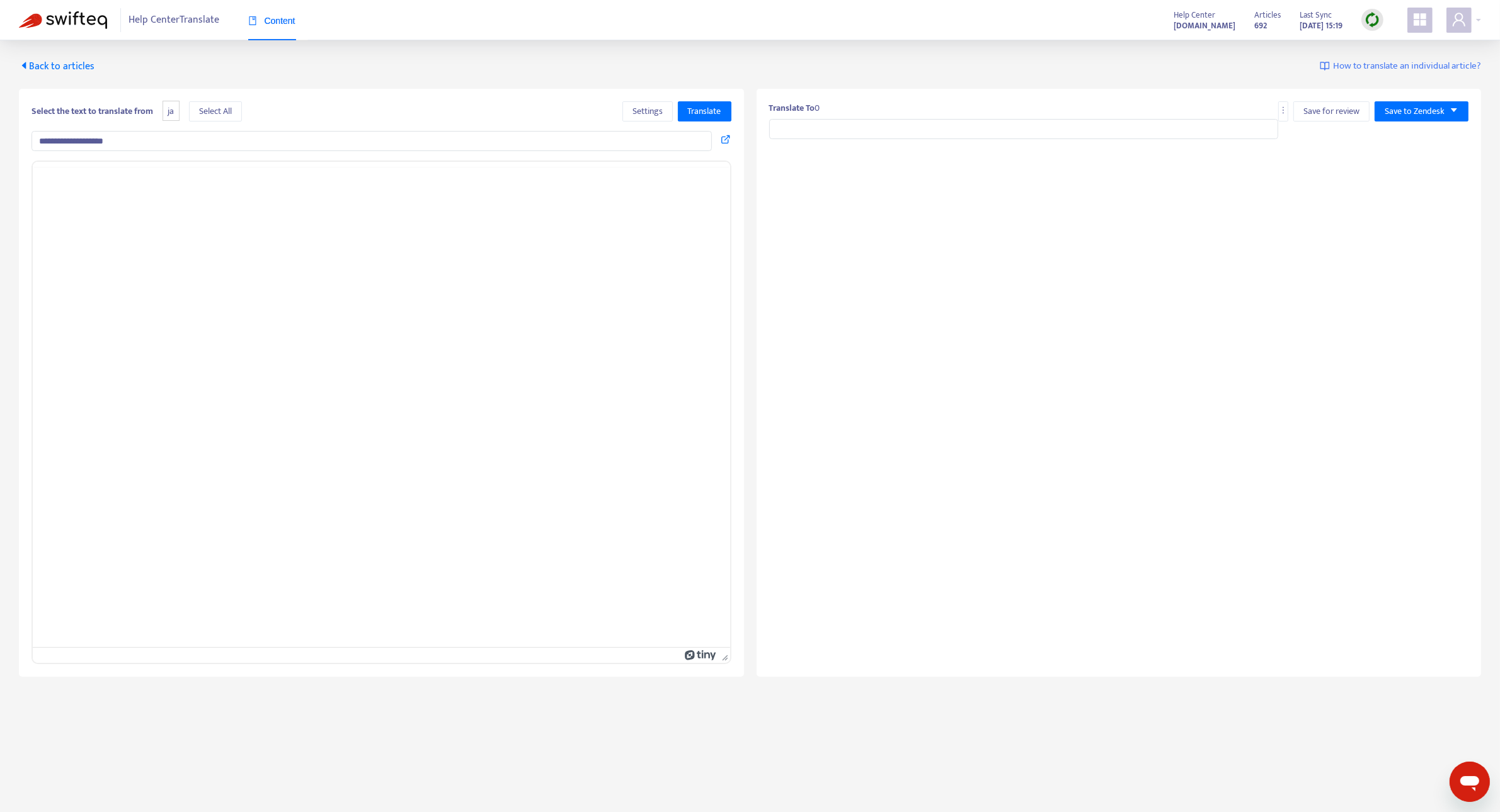
type input "**********"
